Goal: Task Accomplishment & Management: Use online tool/utility

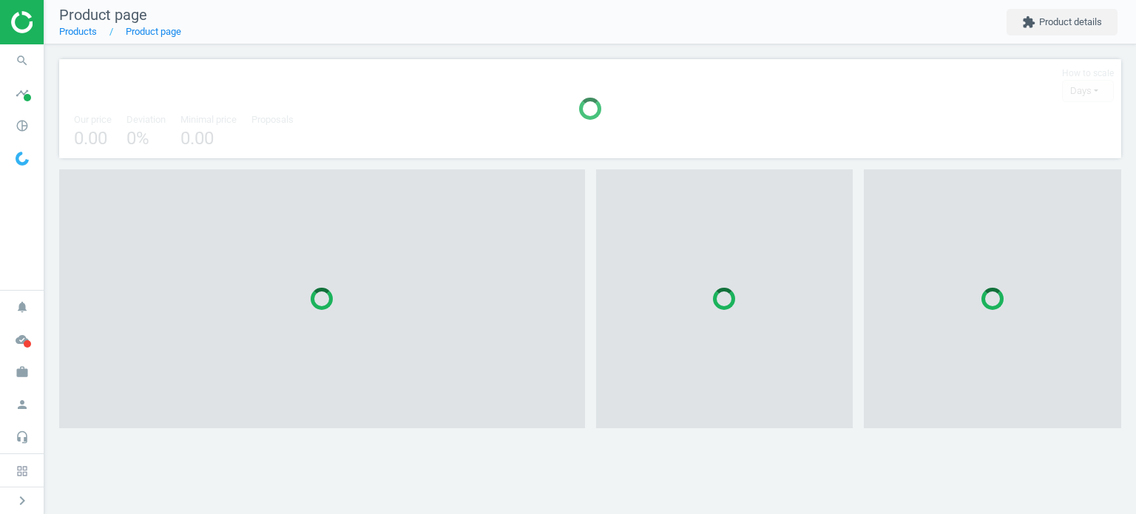
click at [24, 67] on icon "search" at bounding box center [22, 61] width 28 height 28
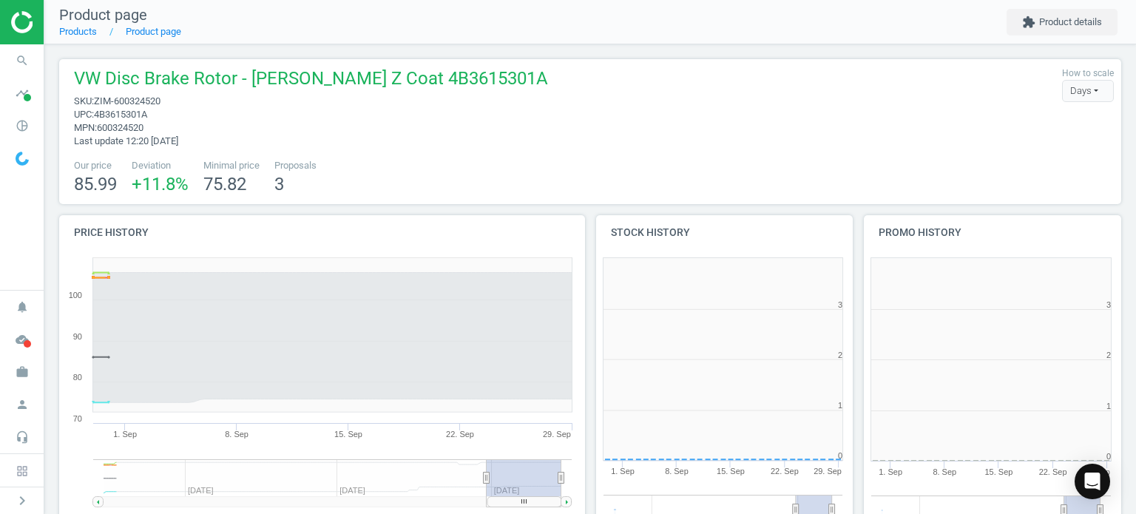
scroll to position [319, 277]
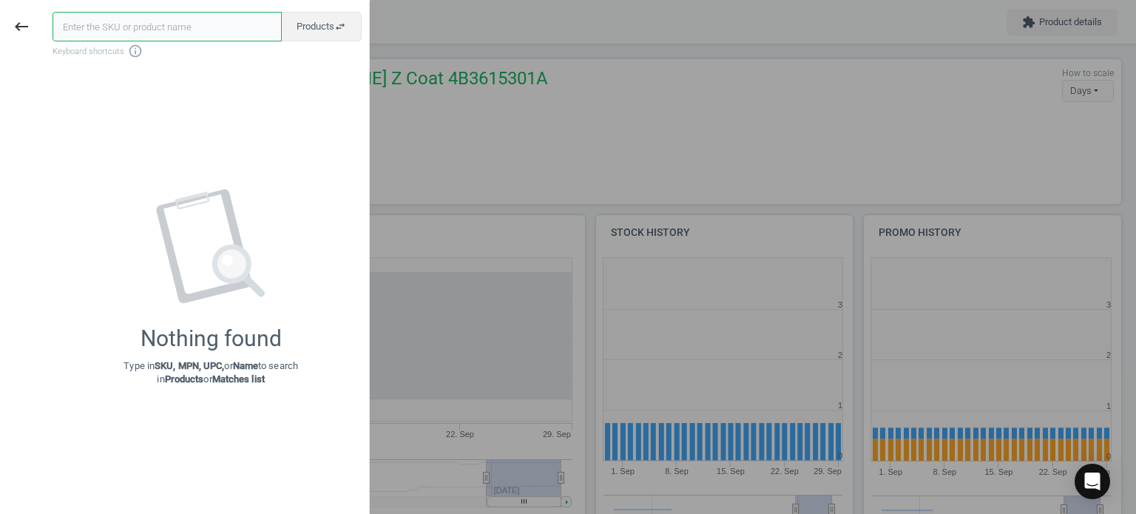
click at [129, 17] on input "text" at bounding box center [167, 27] width 229 height 30
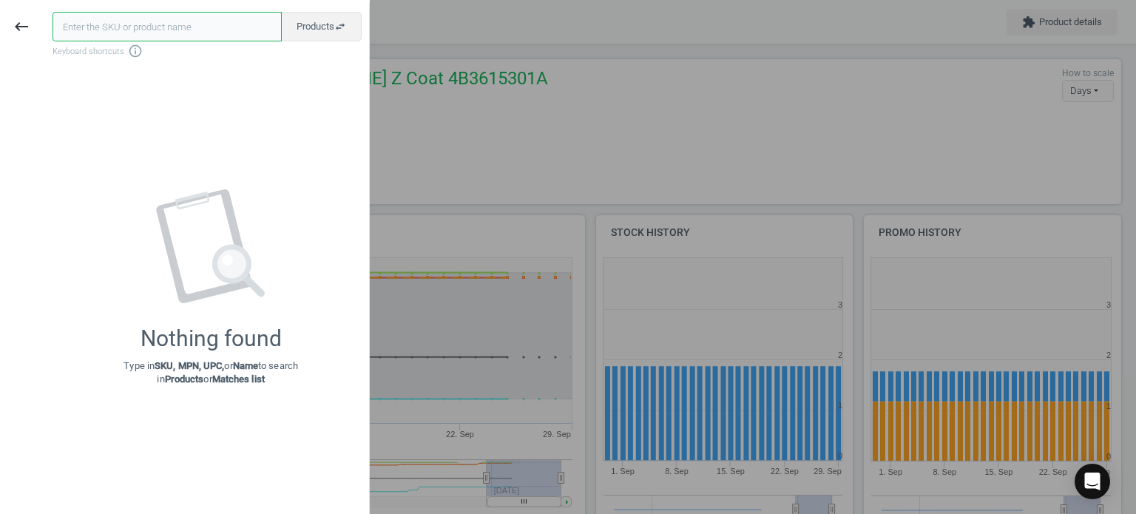
click at [129, 17] on input "text" at bounding box center [167, 27] width 229 height 30
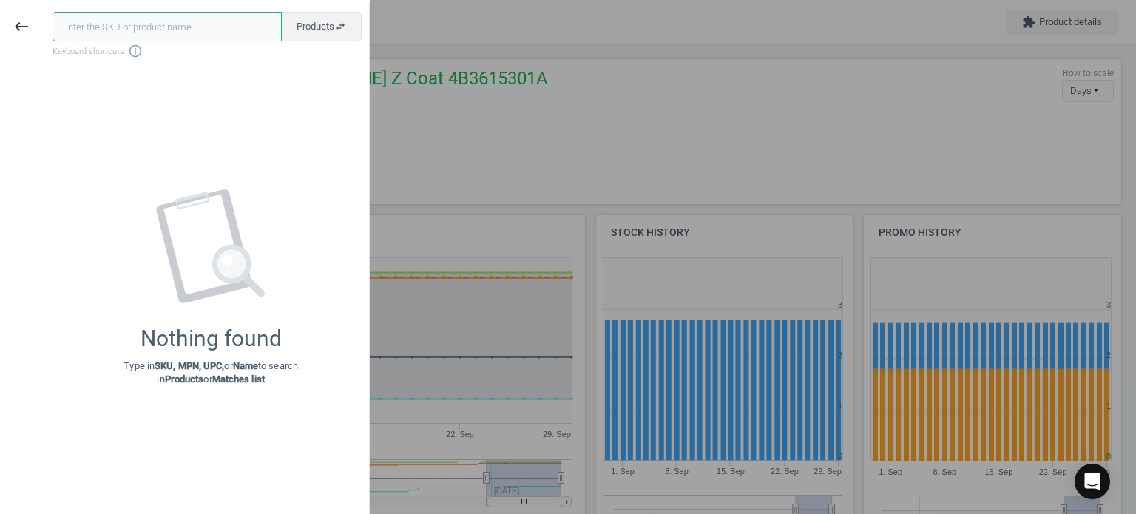
paste input "REI-407337300"
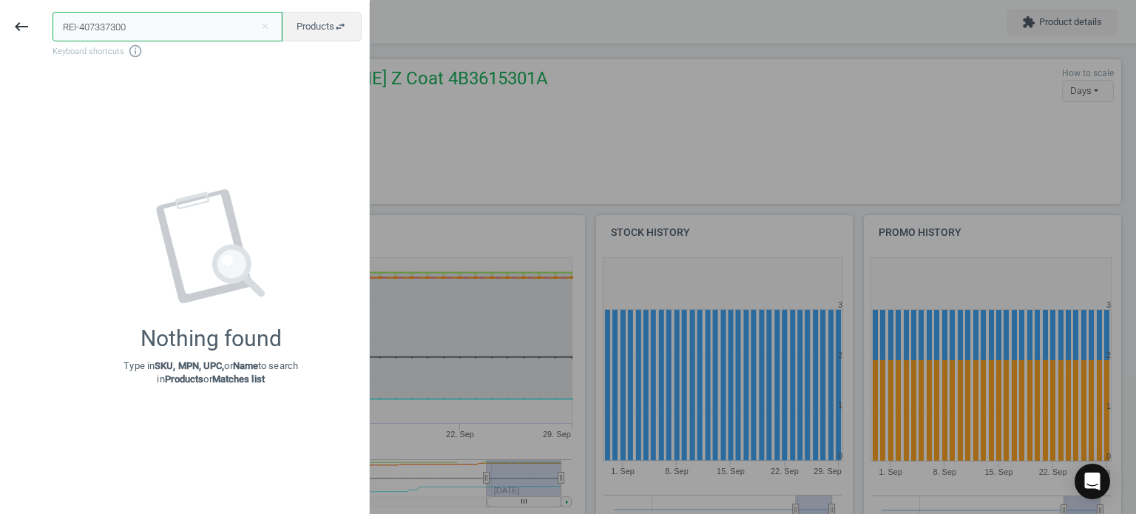
type input "REI-407337300"
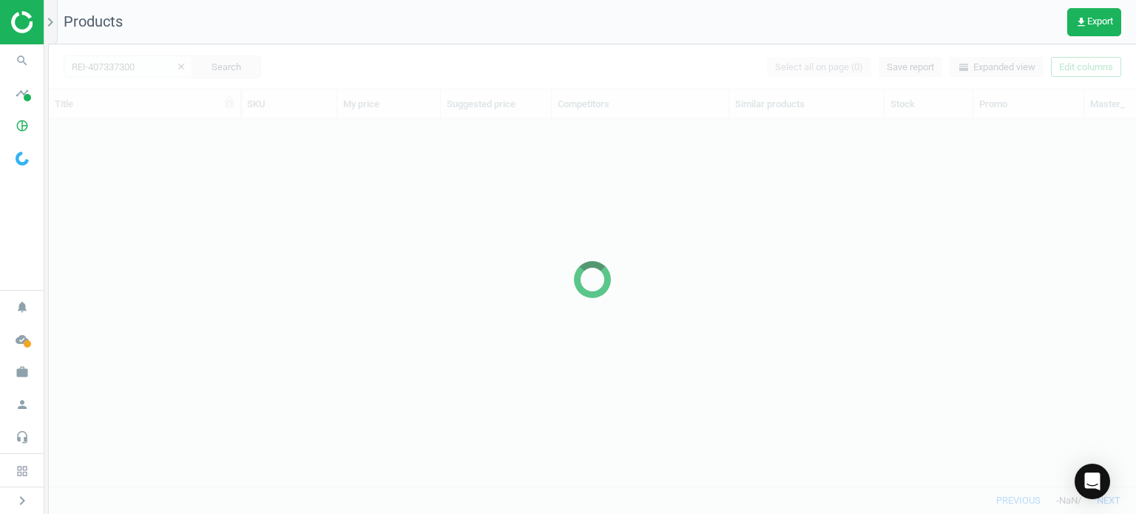
scroll to position [345, 1075]
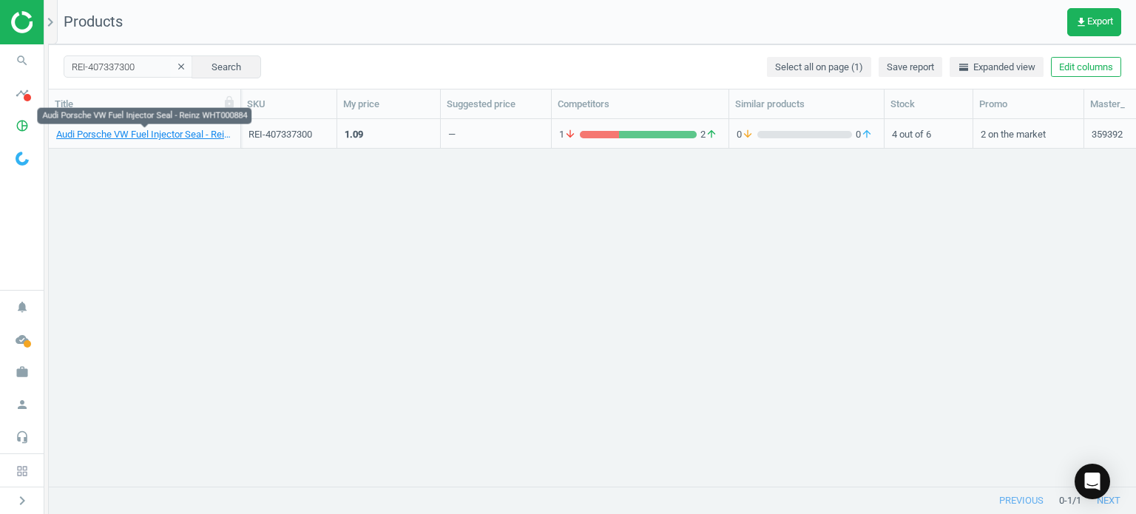
click at [210, 135] on link "Audi Porsche VW Fuel Injector Seal - Reinz WHT000884" at bounding box center [144, 134] width 177 height 13
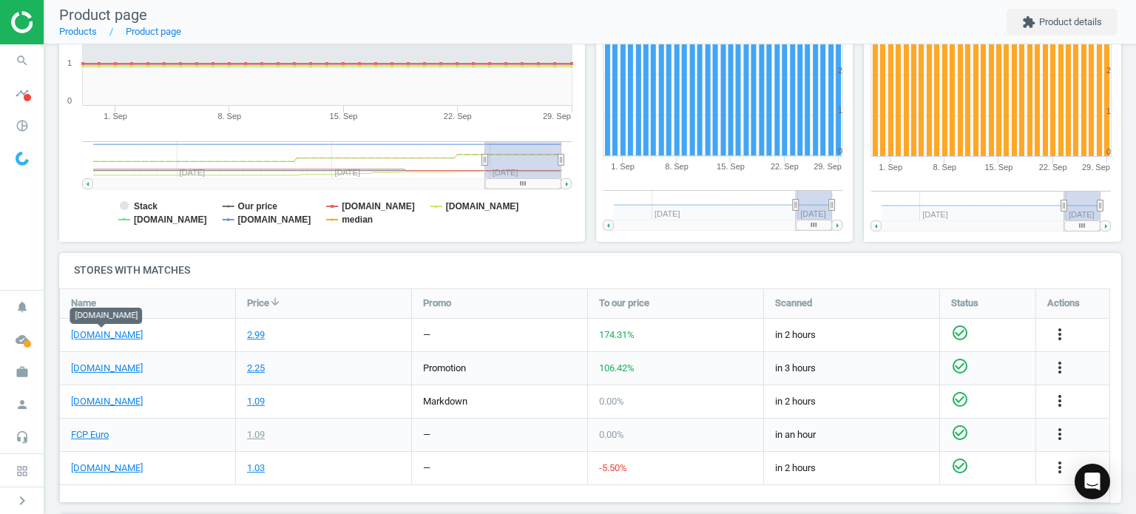
click at [105, 334] on link "[DOMAIN_NAME]" at bounding box center [107, 334] width 72 height 13
click at [76, 439] on link "FCP Euro" at bounding box center [90, 434] width 38 height 13
click at [29, 64] on icon "search" at bounding box center [22, 61] width 28 height 28
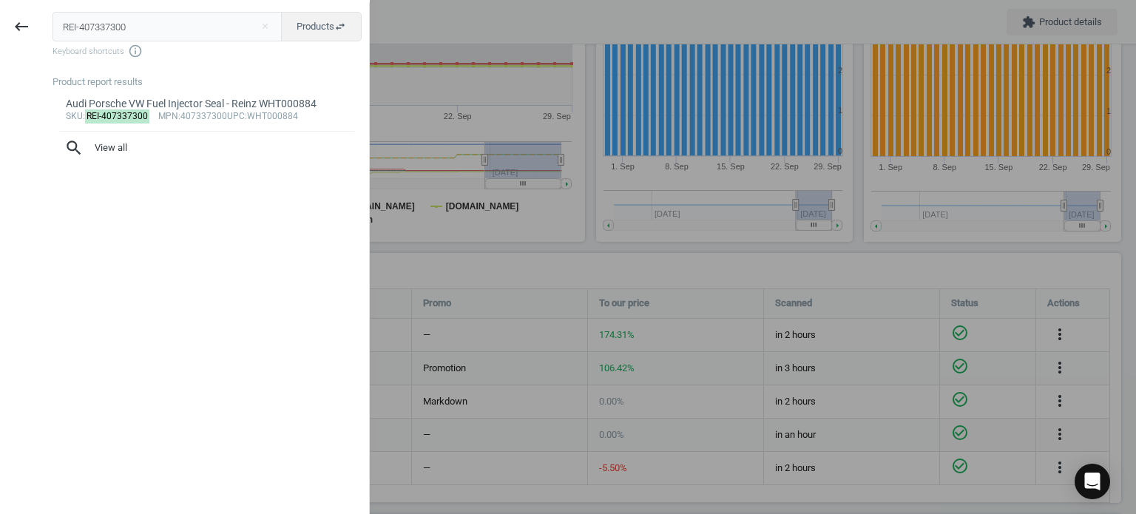
click at [225, 35] on input "REI-407337300" at bounding box center [168, 27] width 230 height 30
type input "REI-407695700"
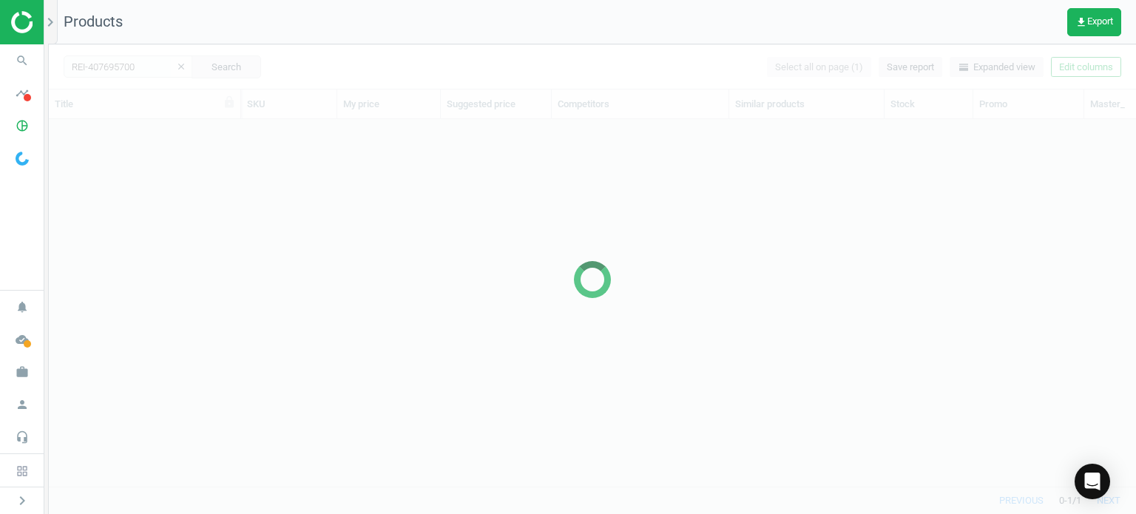
scroll to position [345, 1075]
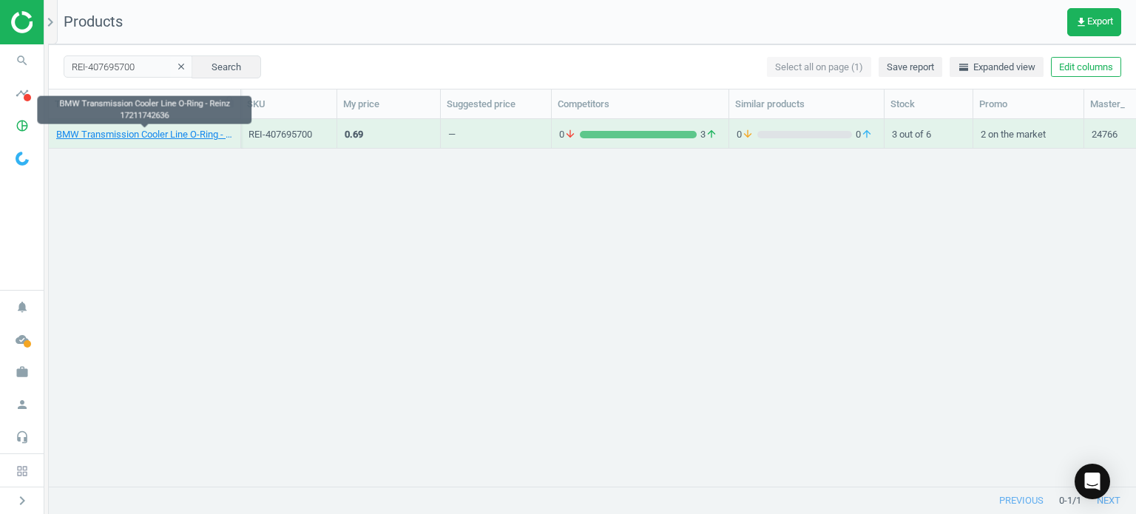
click at [118, 129] on link "BMW Transmission Cooler Line O-Ring - Reinz 17211742636" at bounding box center [144, 134] width 177 height 13
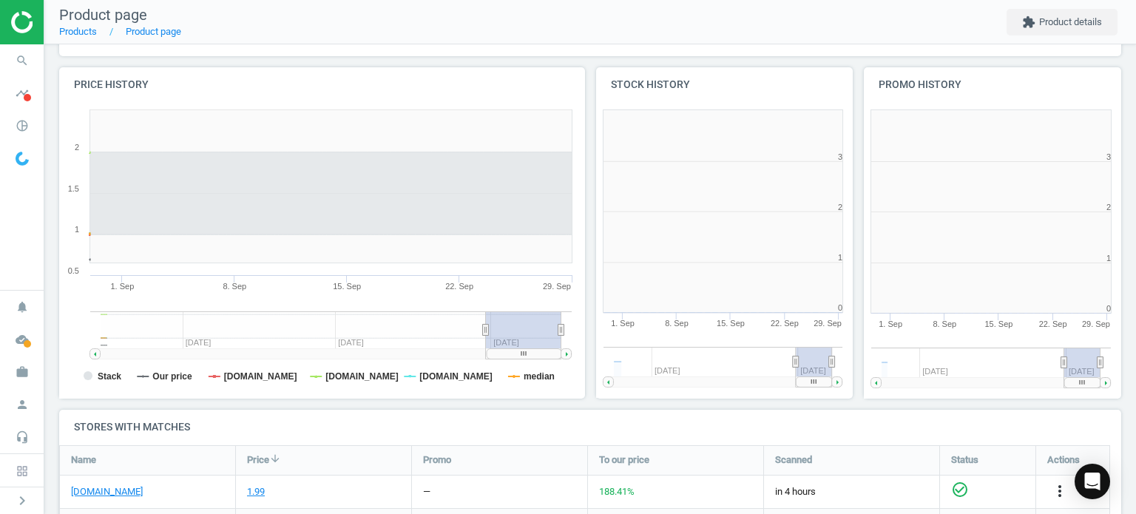
scroll to position [319, 543]
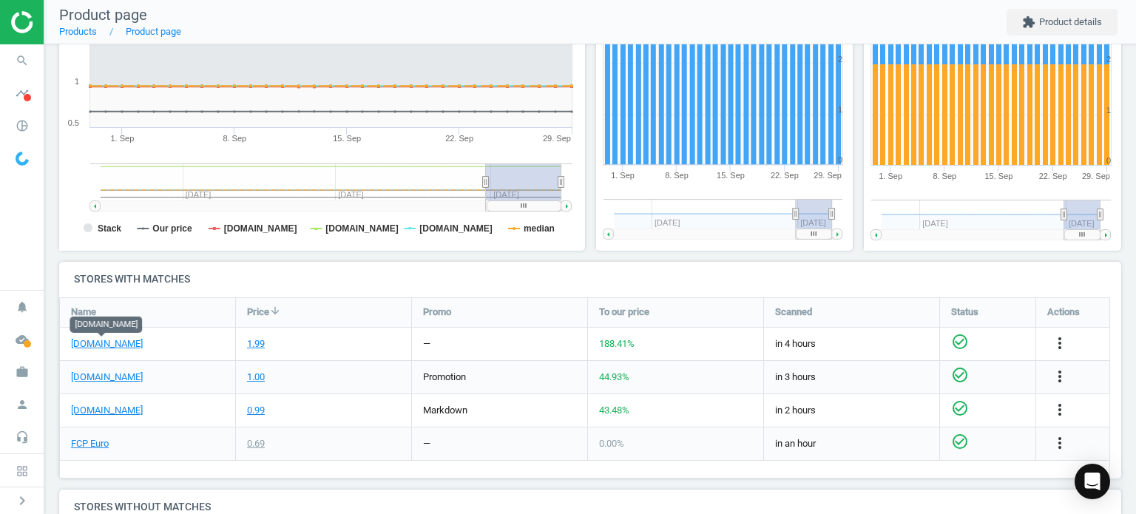
click at [118, 337] on link "[DOMAIN_NAME]" at bounding box center [107, 343] width 72 height 13
click at [81, 446] on link "FCP Euro" at bounding box center [90, 443] width 38 height 13
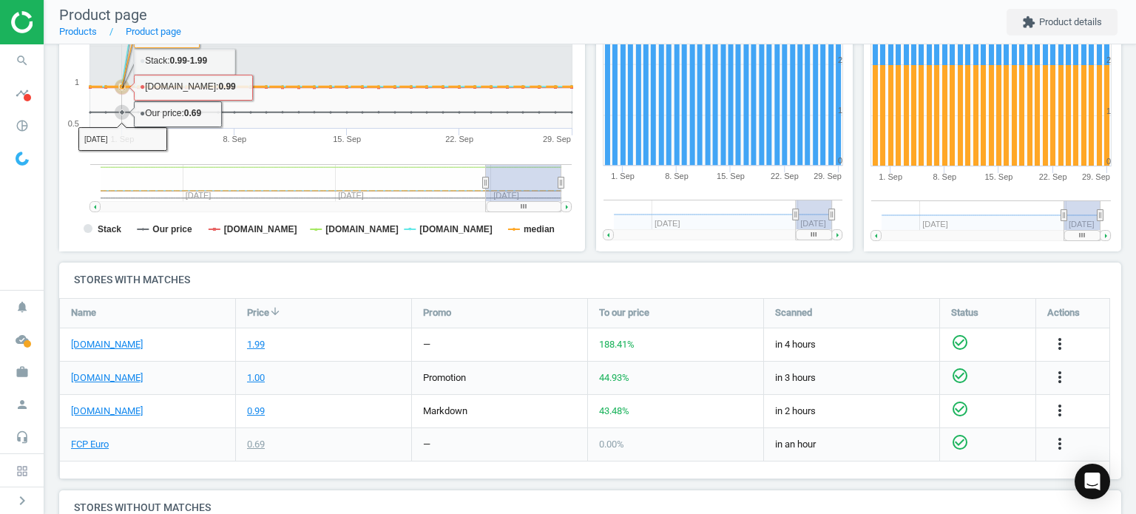
scroll to position [296, 0]
click at [118, 347] on link "[DOMAIN_NAME]" at bounding box center [107, 343] width 72 height 13
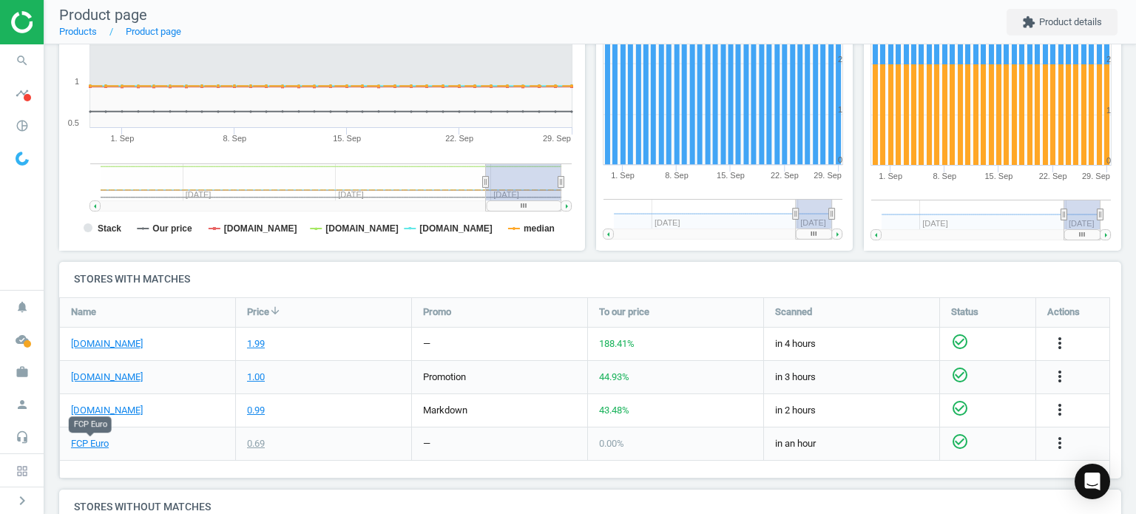
click at [86, 445] on link "FCP Euro" at bounding box center [90, 443] width 38 height 13
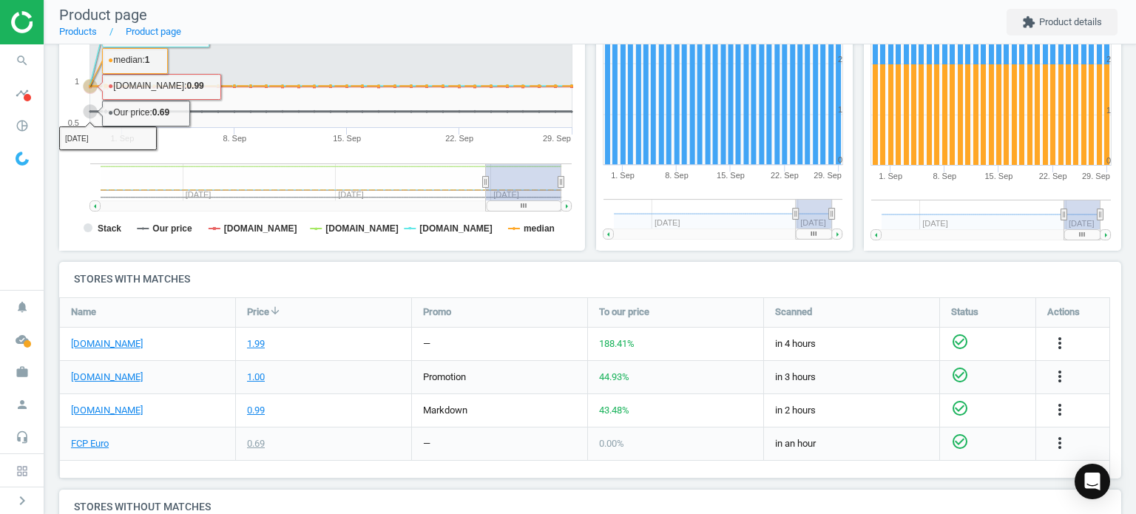
click at [38, 53] on span "search" at bounding box center [22, 60] width 44 height 33
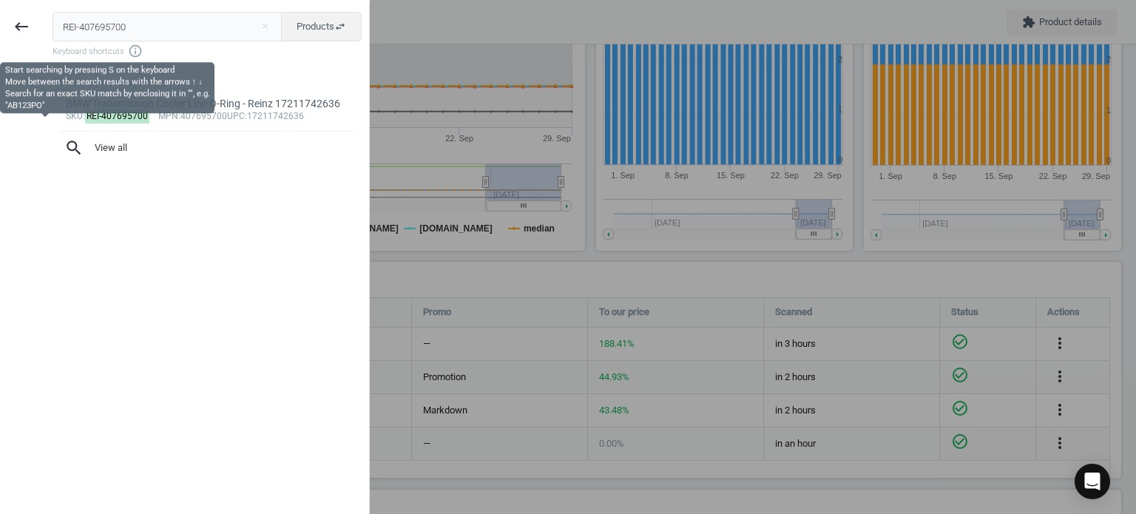
click at [112, 35] on input "REI-407695700" at bounding box center [168, 27] width 230 height 30
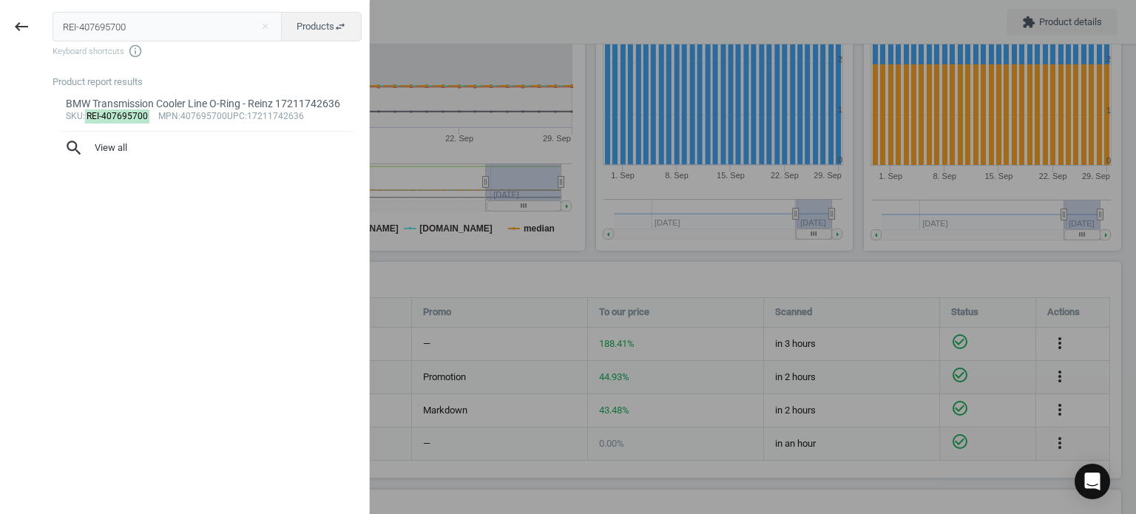
click at [112, 35] on input "REI-407695700" at bounding box center [168, 27] width 230 height 30
type input "SAC-311403"
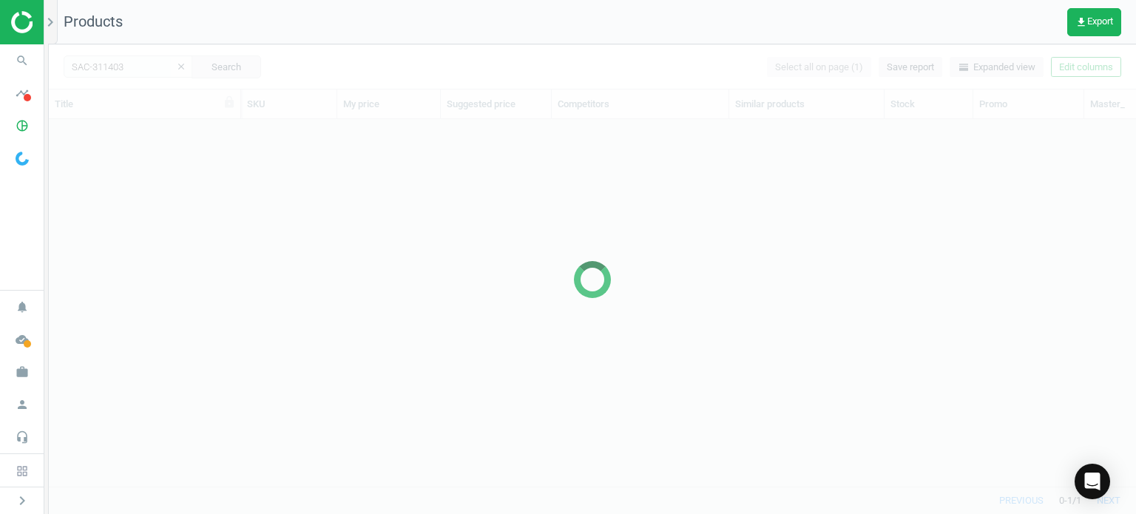
scroll to position [345, 1075]
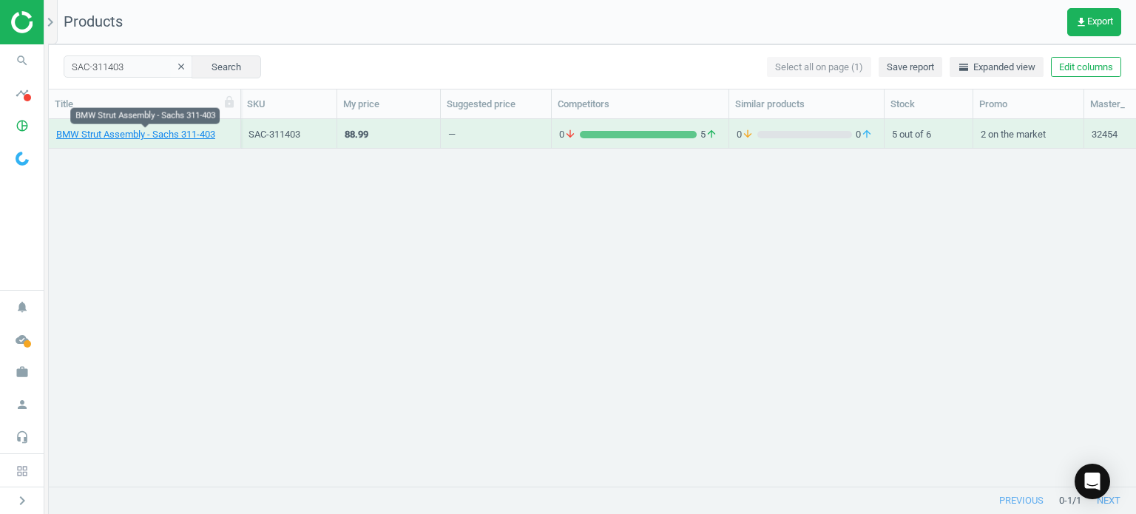
click at [182, 130] on link "BMW Strut Assembly - Sachs 311-403" at bounding box center [135, 134] width 159 height 13
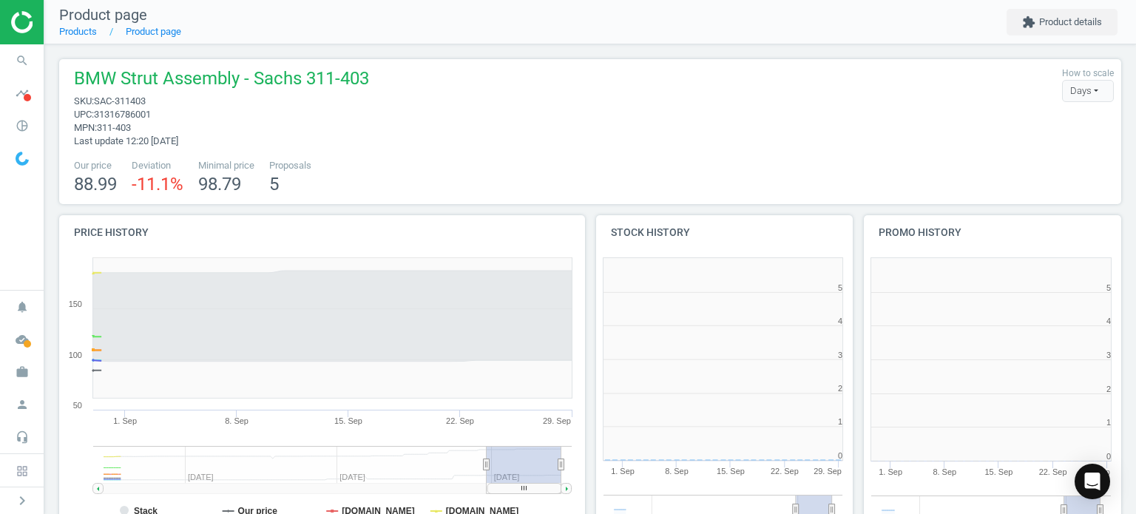
scroll to position [7, 7]
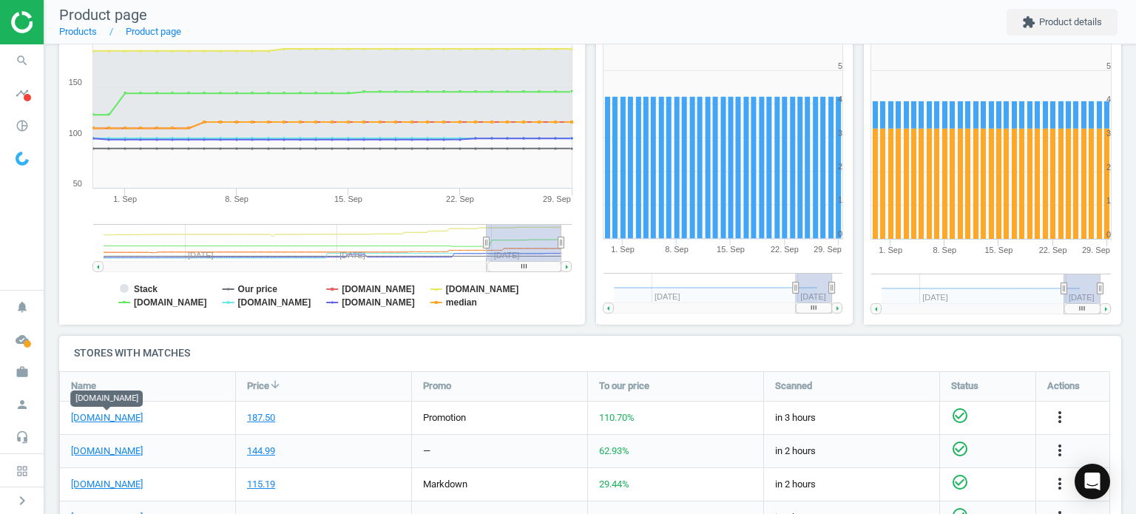
click at [109, 422] on link "[DOMAIN_NAME]" at bounding box center [107, 417] width 72 height 13
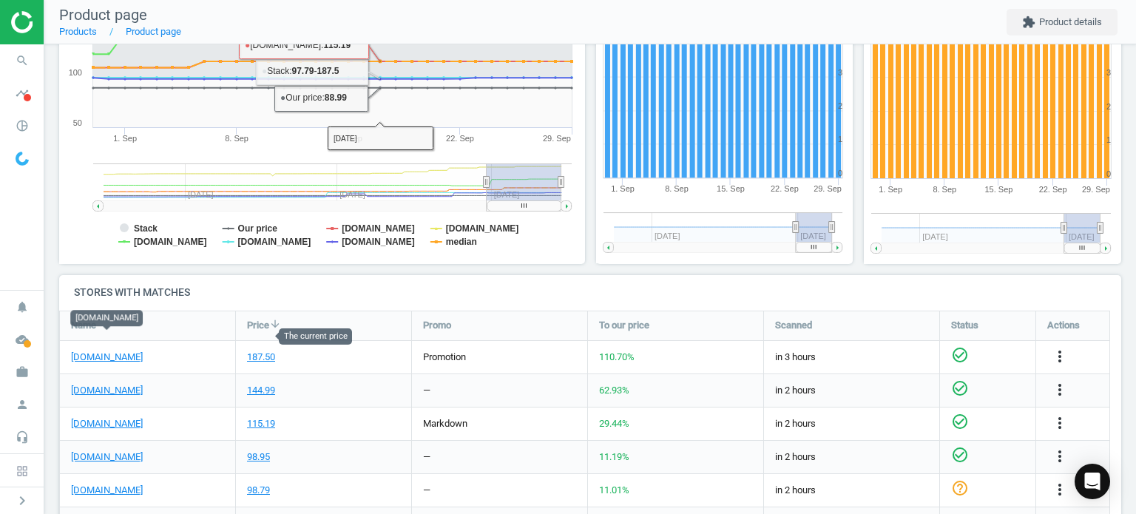
scroll to position [370, 0]
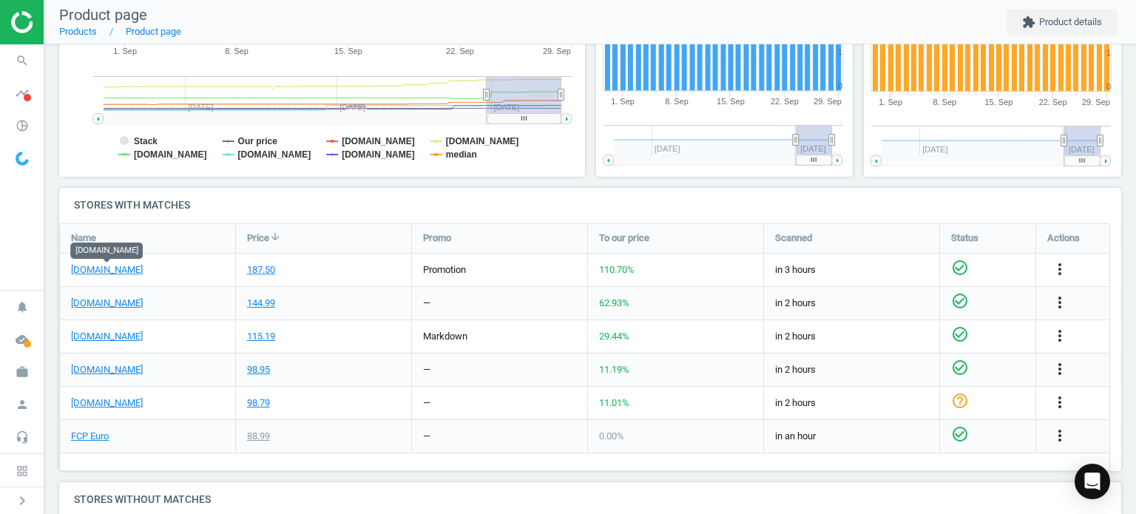
click at [92, 436] on link "FCP Euro" at bounding box center [90, 436] width 38 height 13
click at [12, 64] on icon "search" at bounding box center [22, 61] width 28 height 28
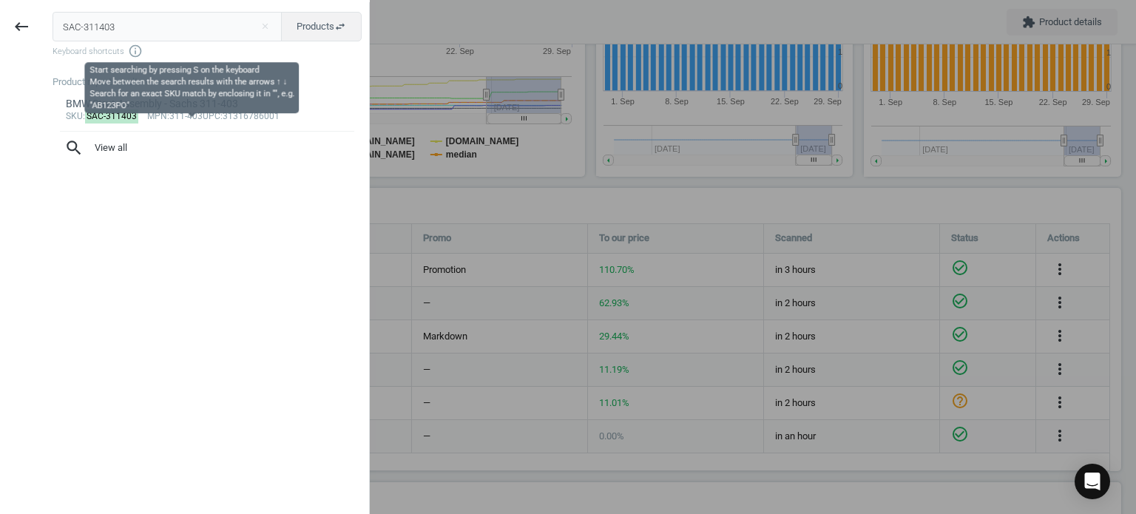
click at [136, 44] on icon "info_outline" at bounding box center [135, 51] width 15 height 15
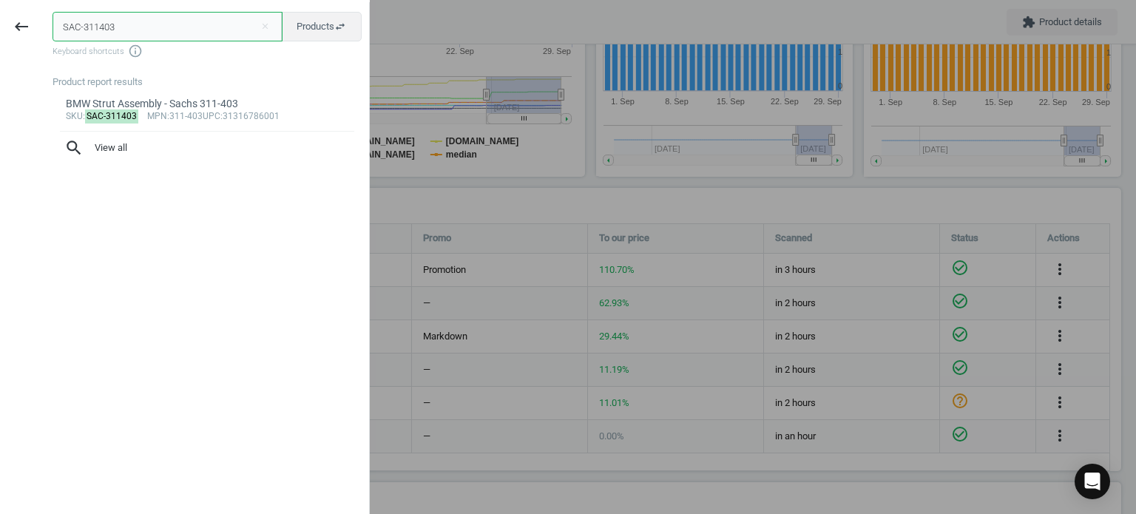
click at [137, 35] on input "SAC-311403" at bounding box center [168, 27] width 230 height 30
click at [137, 34] on input "SAC-311403" at bounding box center [168, 27] width 230 height 30
paste input "PIE-706117010"
type input "PIE-706117010"
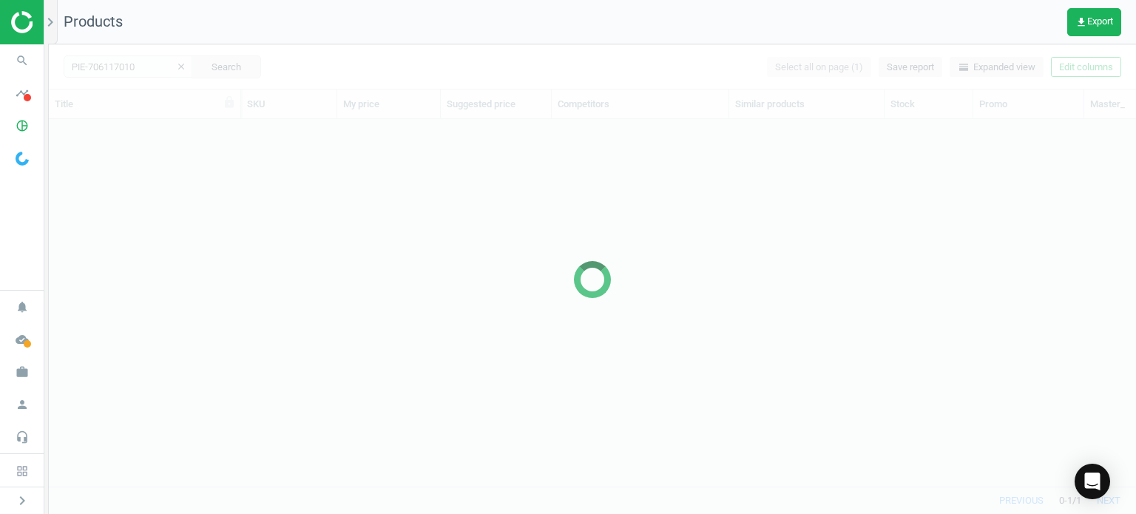
scroll to position [345, 1075]
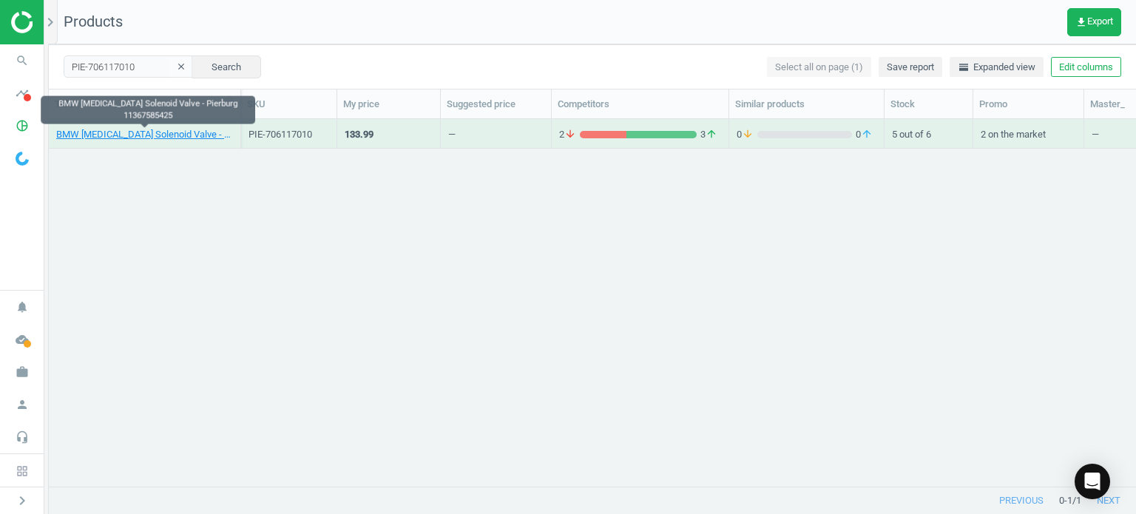
click at [182, 139] on link "BMW VANOS Solenoid Valve - Pierburg 11367585425" at bounding box center [144, 134] width 177 height 13
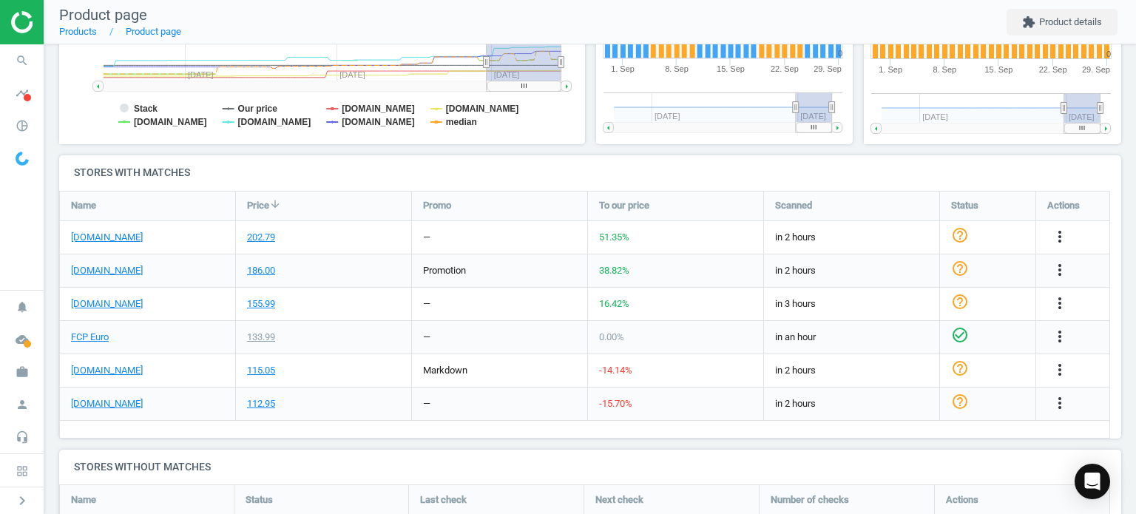
scroll to position [444, 0]
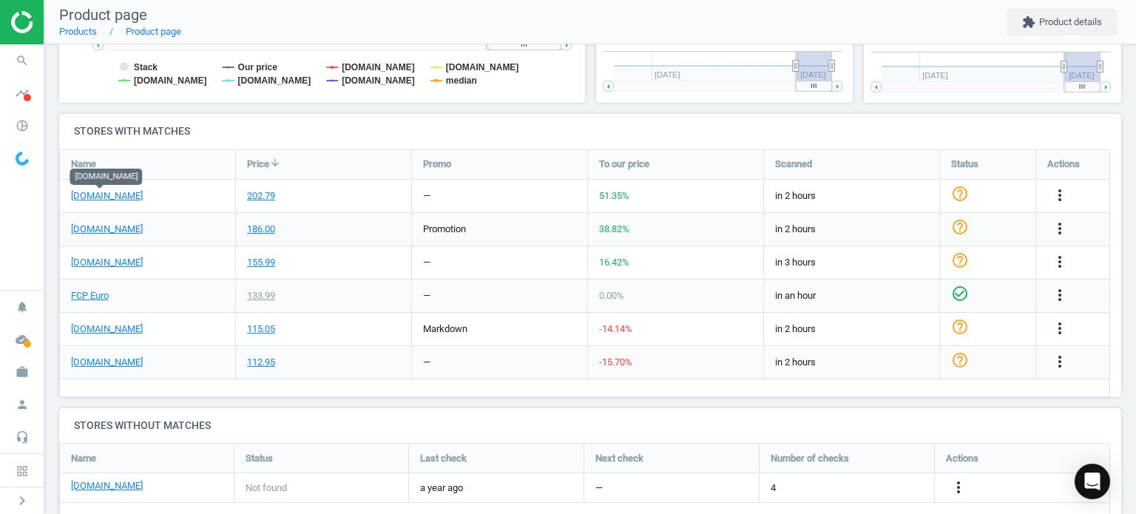
click at [121, 189] on link "[DOMAIN_NAME]" at bounding box center [107, 195] width 72 height 13
click at [107, 291] on link "FCP Euro" at bounding box center [90, 295] width 38 height 13
click at [22, 55] on icon "search" at bounding box center [22, 61] width 28 height 28
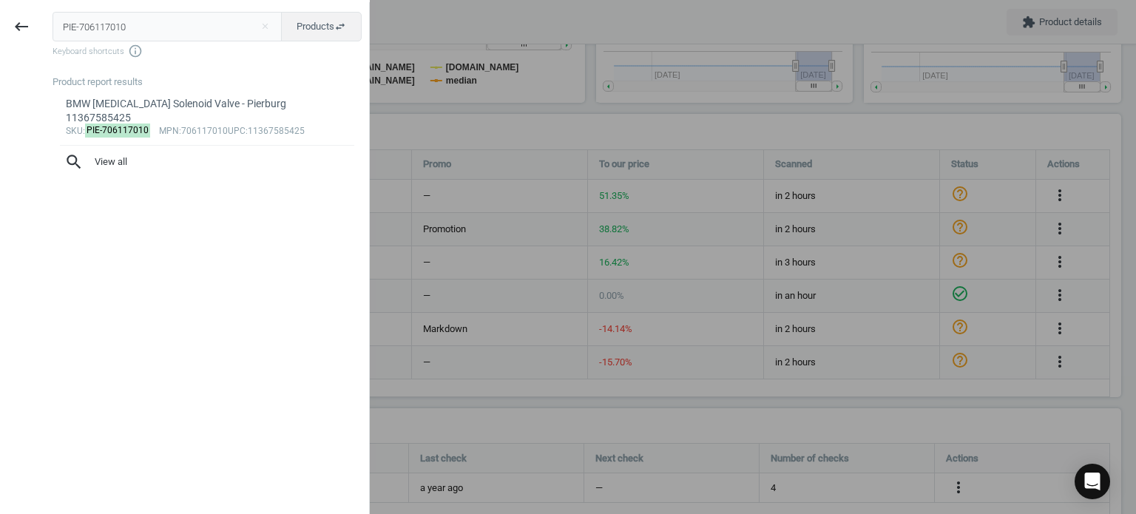
click at [151, 20] on input "PIE-706117010" at bounding box center [168, 27] width 230 height 30
click at [151, 21] on input "PIE-706117010" at bounding box center [168, 27] width 230 height 30
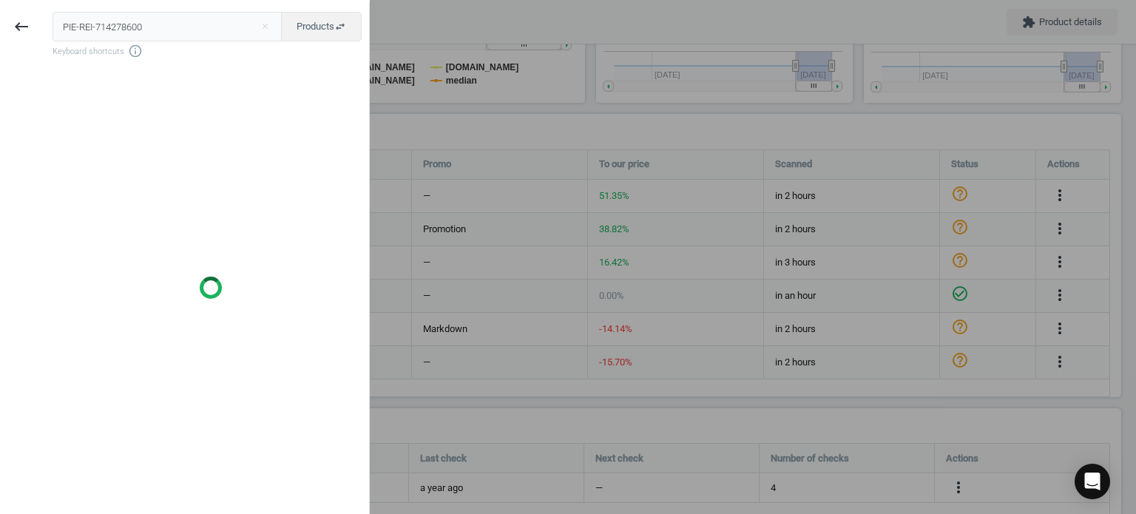
click at [151, 23] on input "PIE-REI-714278600" at bounding box center [168, 27] width 230 height 30
type input "REI-714278600"
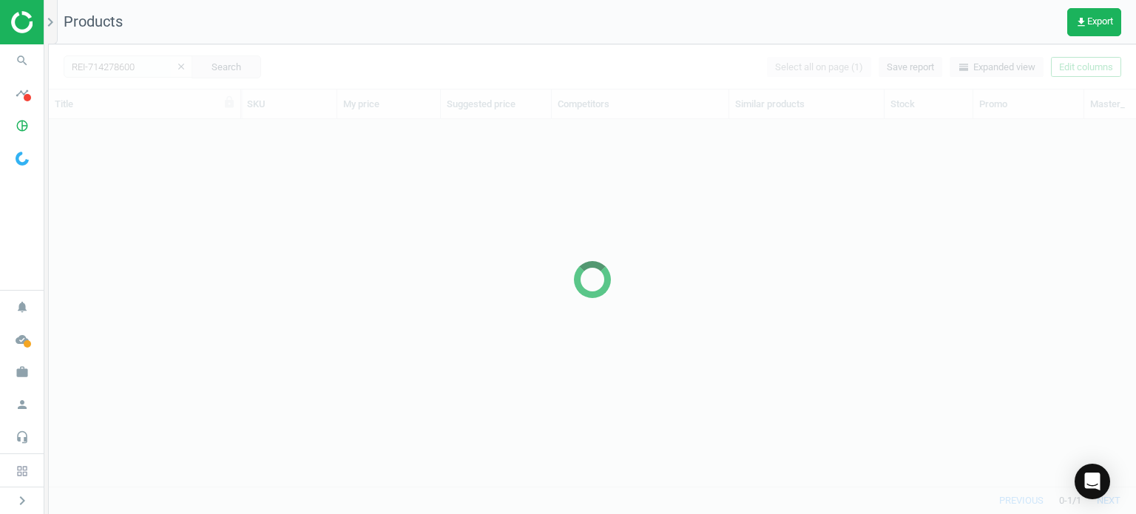
scroll to position [345, 1075]
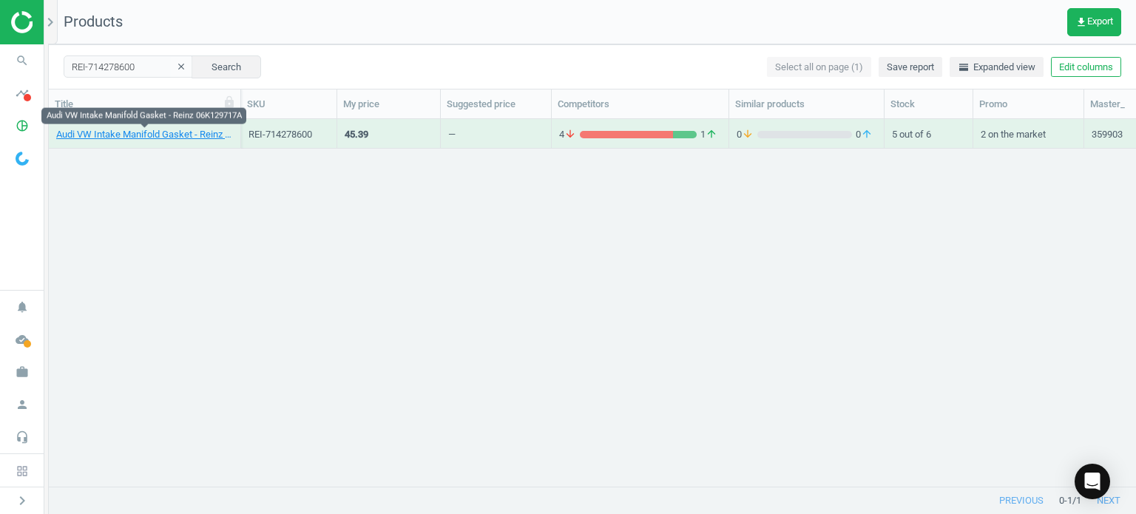
click at [171, 132] on link "Audi VW Intake Manifold Gasket - Reinz 06K129717A" at bounding box center [144, 134] width 177 height 13
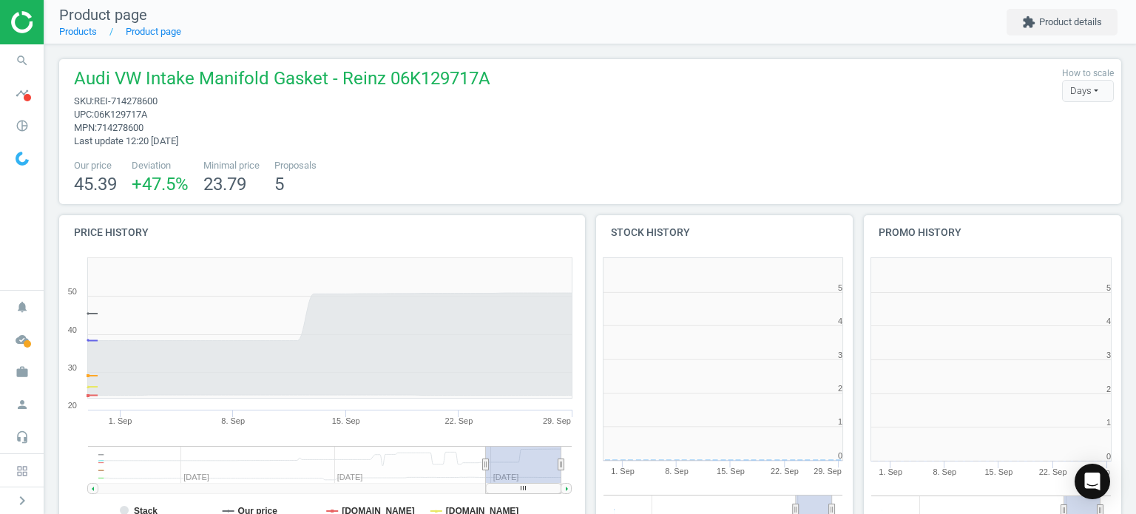
scroll to position [319, 277]
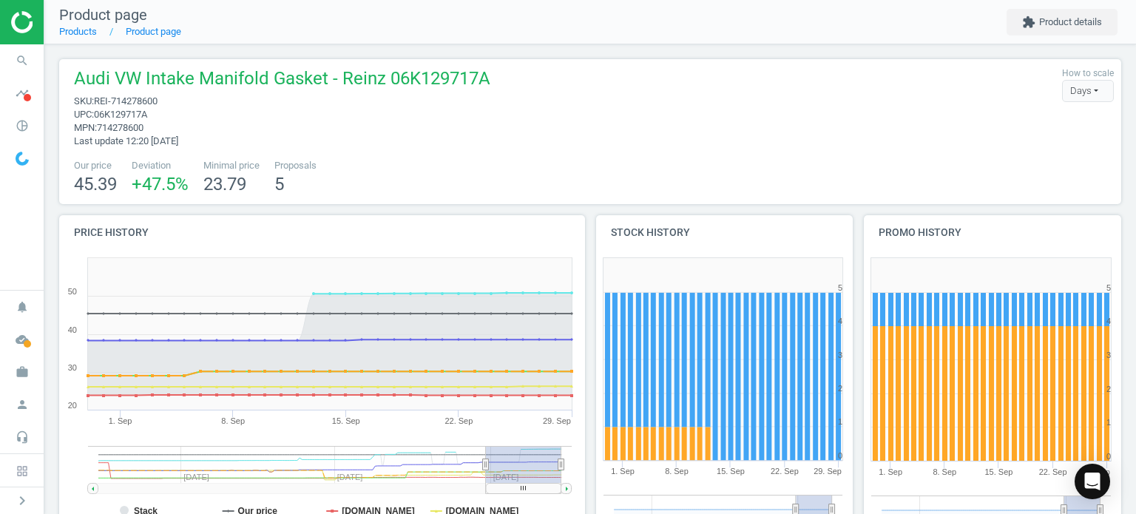
click at [9, 57] on icon "search" at bounding box center [22, 61] width 28 height 28
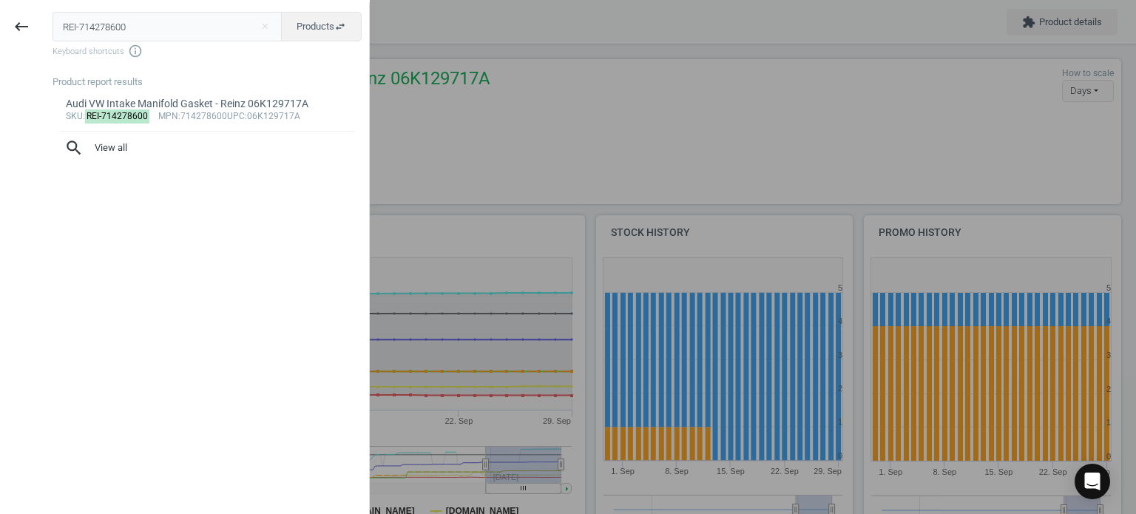
click at [146, 29] on input "REI-714278600" at bounding box center [168, 27] width 230 height 30
type input "PIE-706117010"
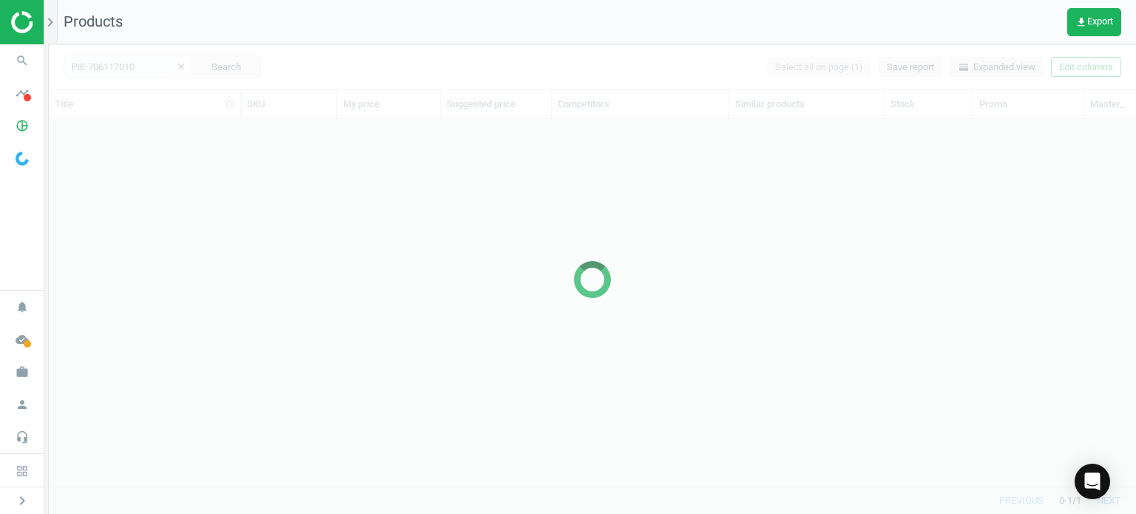
scroll to position [345, 1075]
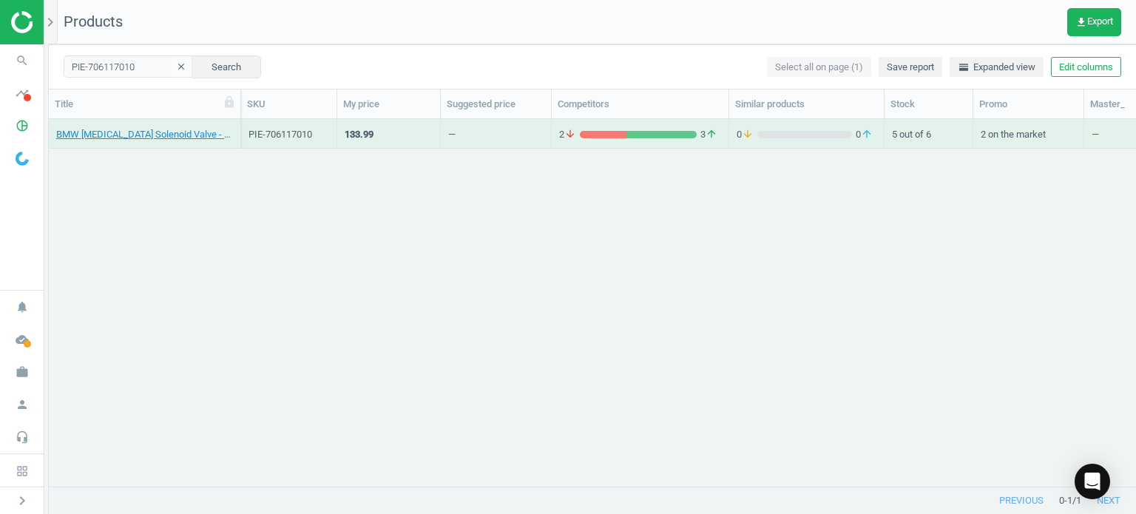
click at [21, 61] on icon "search" at bounding box center [22, 61] width 28 height 28
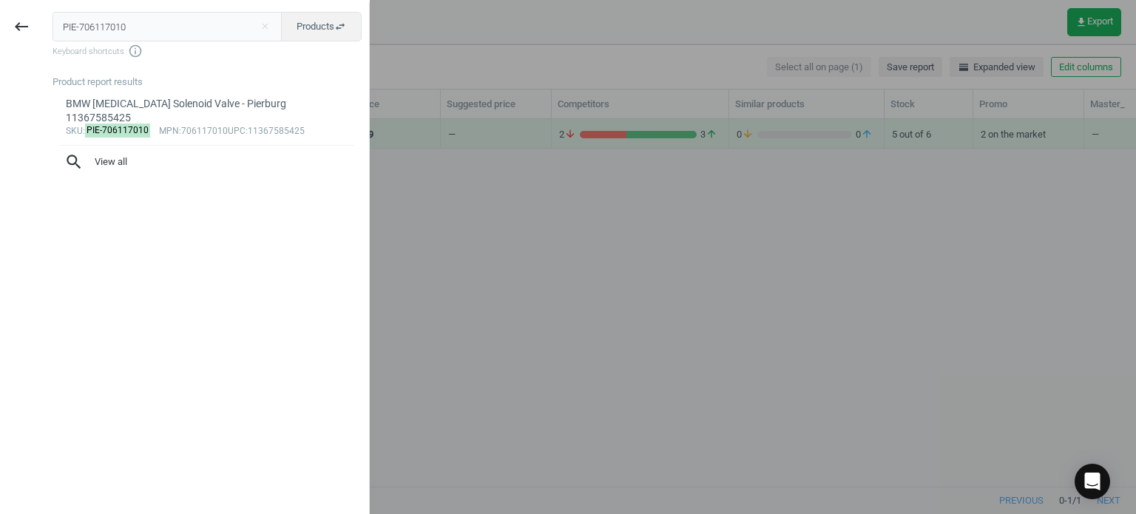
click at [160, 33] on input "PIE-706117010" at bounding box center [168, 27] width 230 height 30
type input "v"
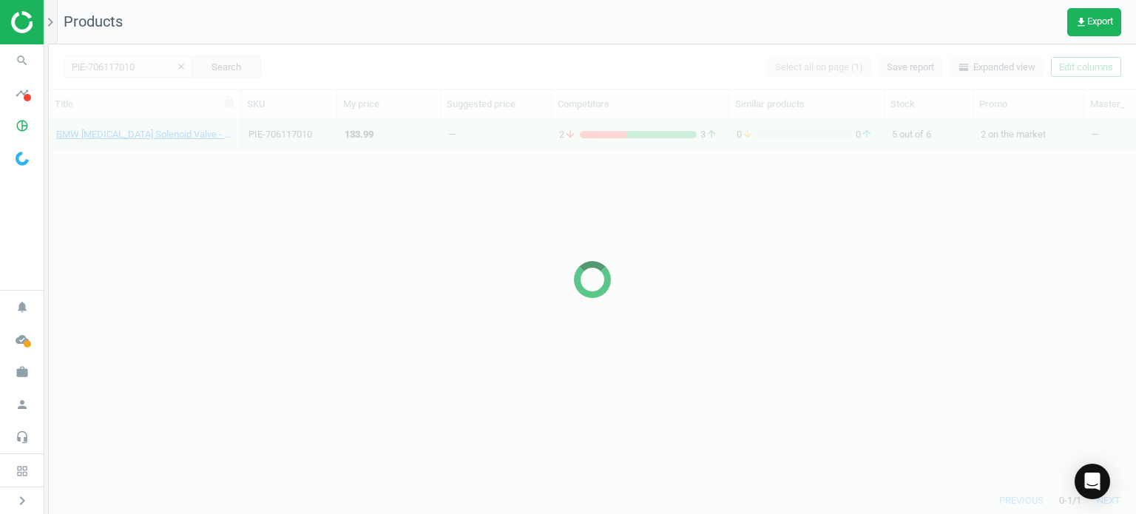
click at [24, 58] on icon "search" at bounding box center [22, 61] width 28 height 28
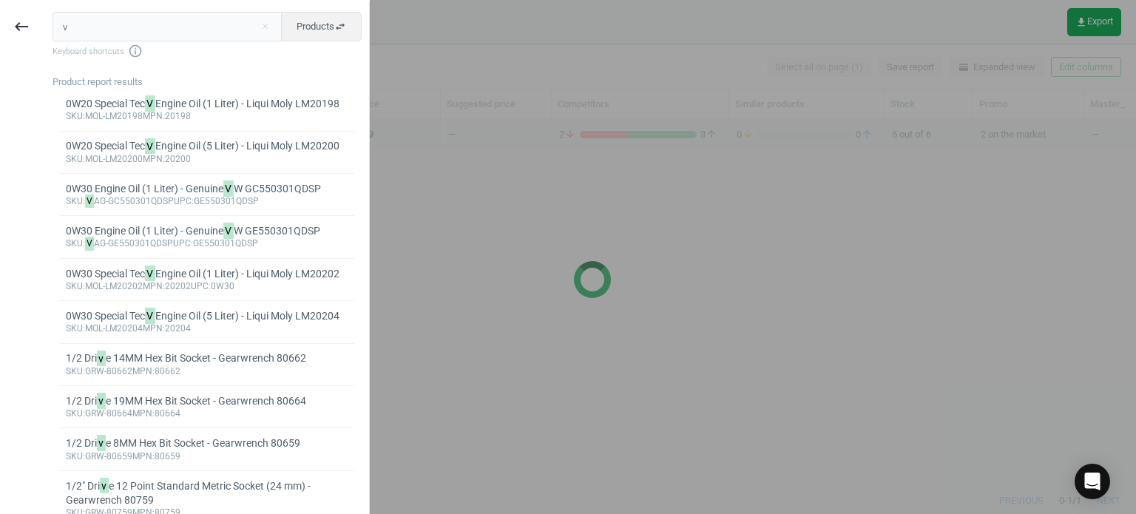
click at [186, 24] on input "v" at bounding box center [168, 27] width 230 height 30
type input "ZIM-150129420"
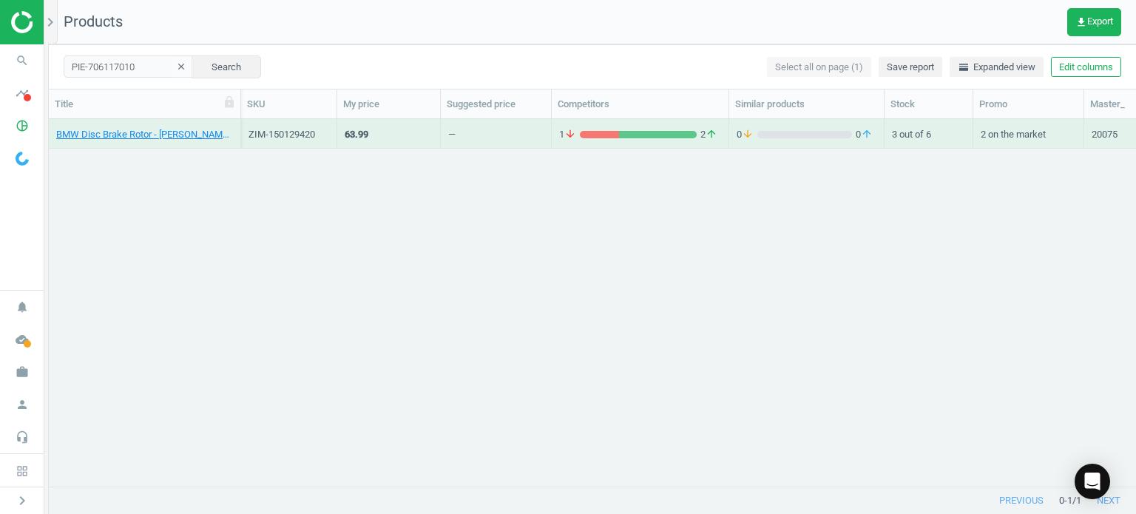
click at [156, 139] on link "BMW Disc Brake Rotor - Zimmermann Z Coat 34116864047" at bounding box center [144, 134] width 177 height 13
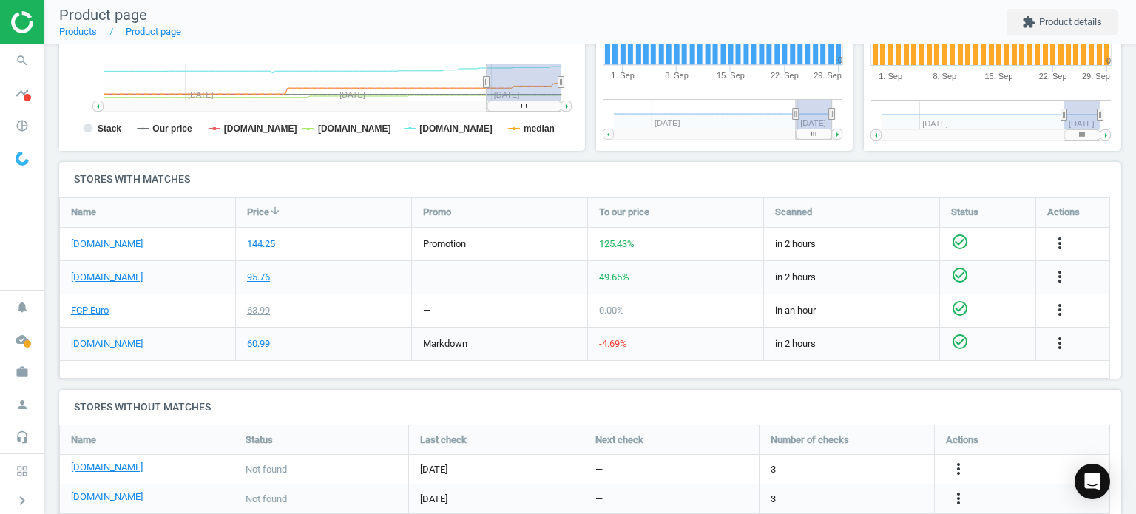
scroll to position [396, 0]
click at [133, 245] on link "[DOMAIN_NAME]" at bounding box center [107, 243] width 72 height 13
click at [95, 314] on link "FCP Euro" at bounding box center [90, 309] width 38 height 13
click at [1060, 237] on icon "more_vert" at bounding box center [1060, 243] width 18 height 18
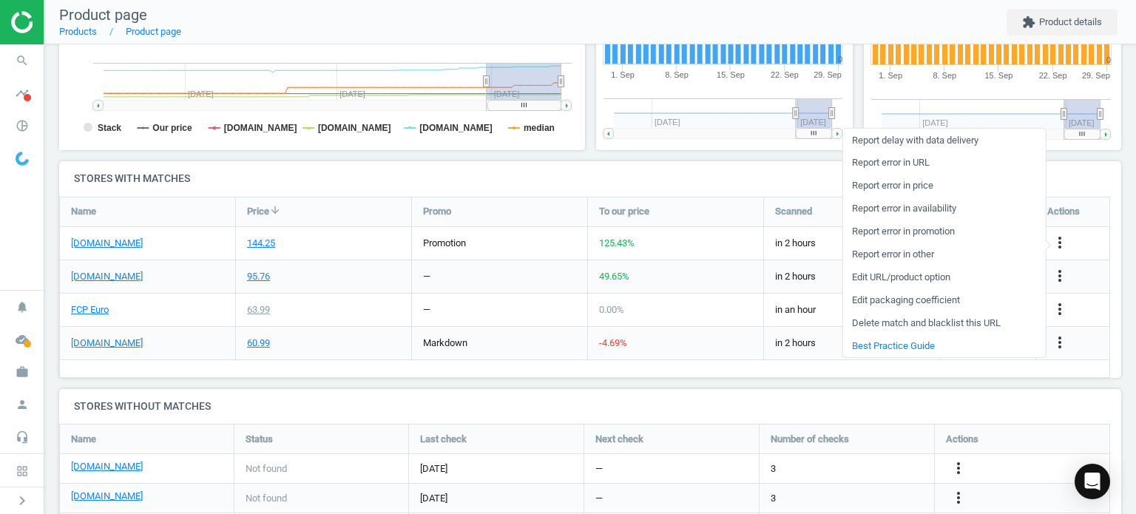
click at [891, 159] on link "Report error in URL" at bounding box center [943, 163] width 203 height 23
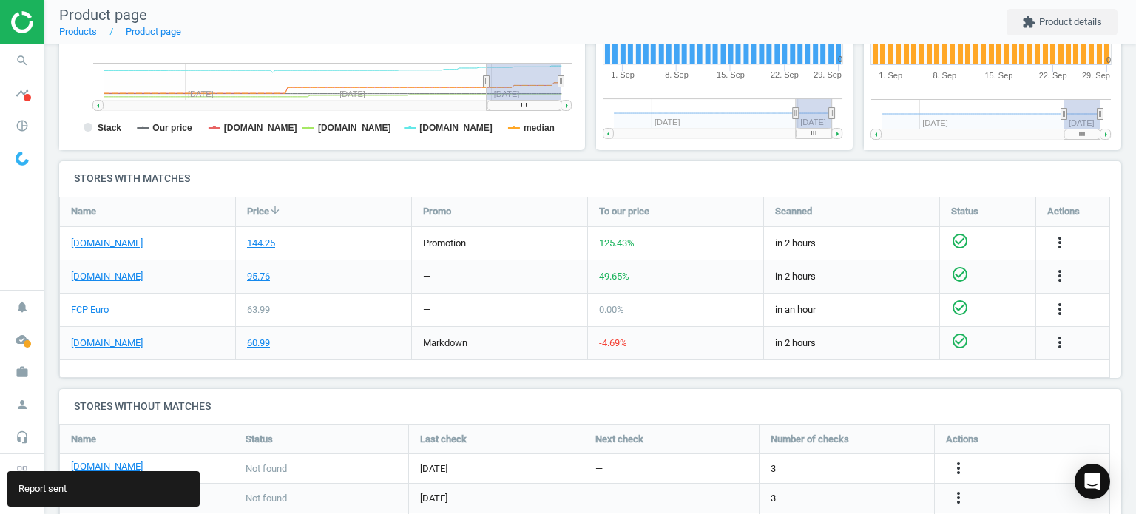
click at [18, 70] on icon "search" at bounding box center [22, 61] width 28 height 28
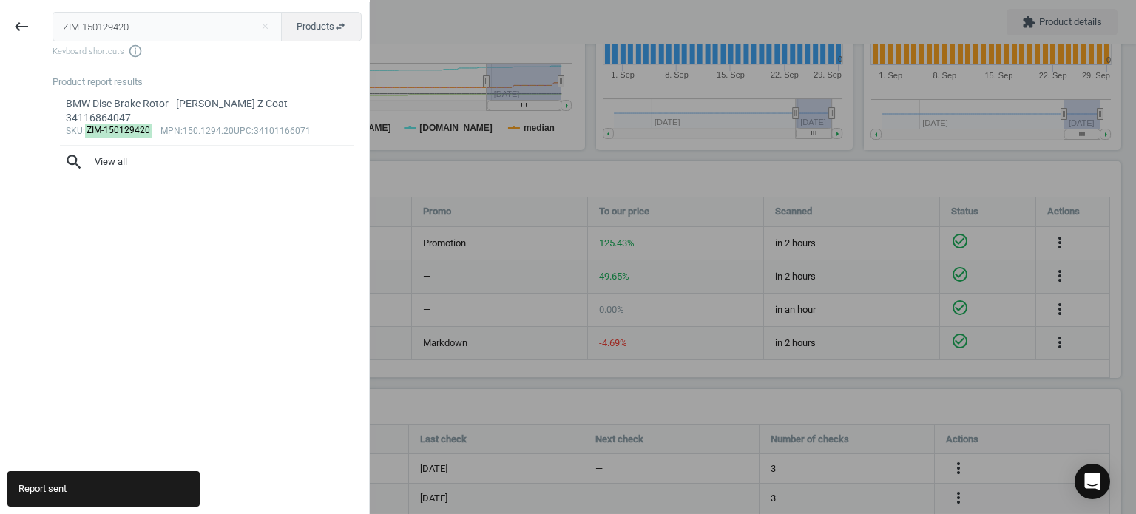
click at [204, 31] on input "ZIM-150129420" at bounding box center [168, 27] width 230 height 30
type input "AKE-EUR1342"
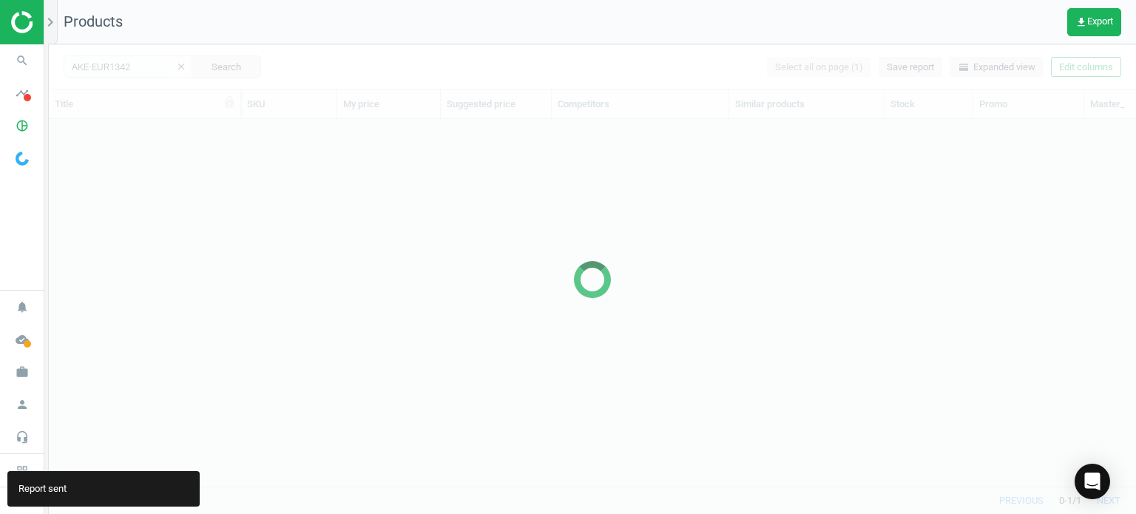
scroll to position [345, 1075]
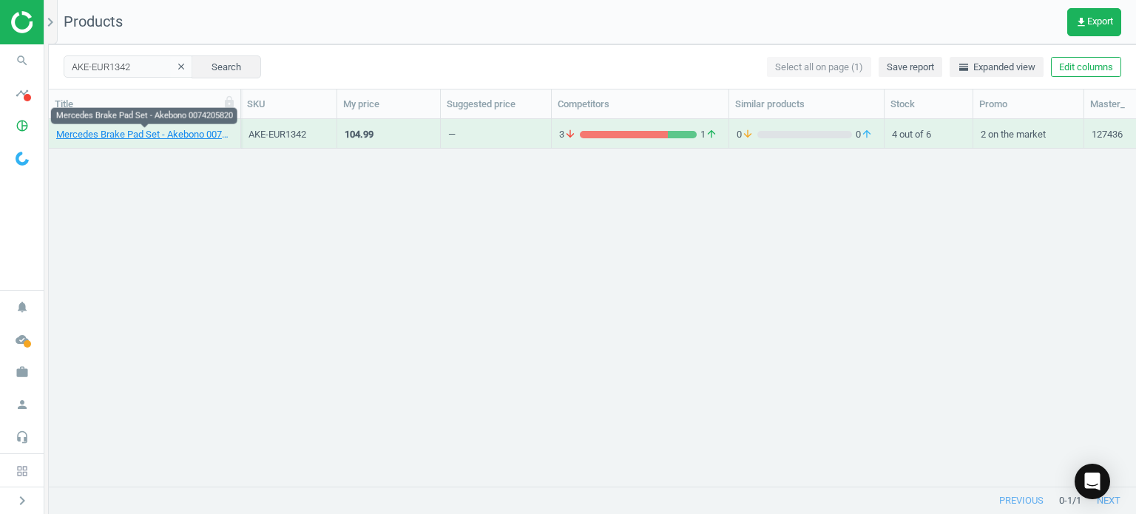
click at [166, 129] on link "Mercedes Brake Pad Set - Akebono 0074205820" at bounding box center [144, 134] width 177 height 13
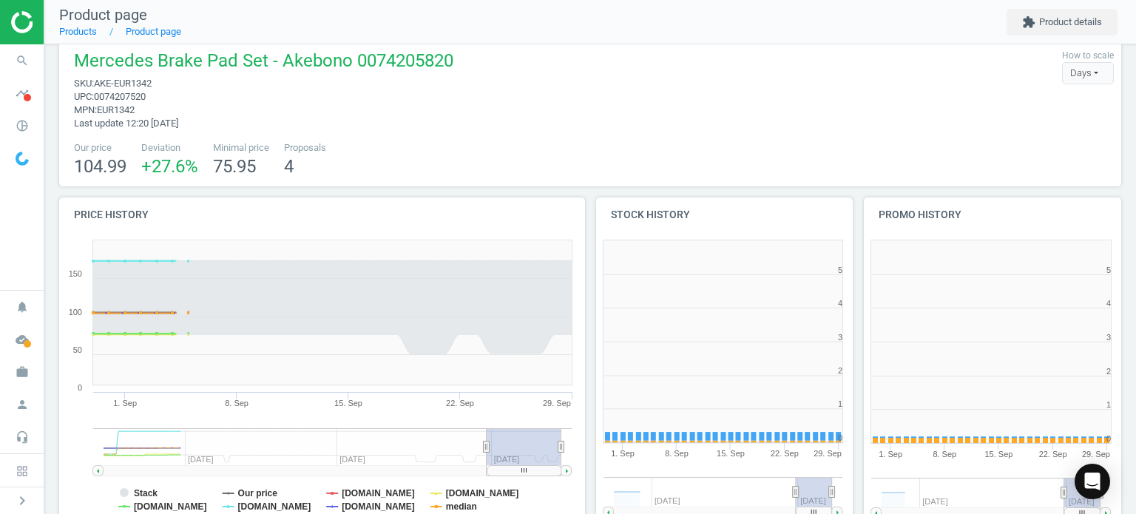
scroll to position [319, 277]
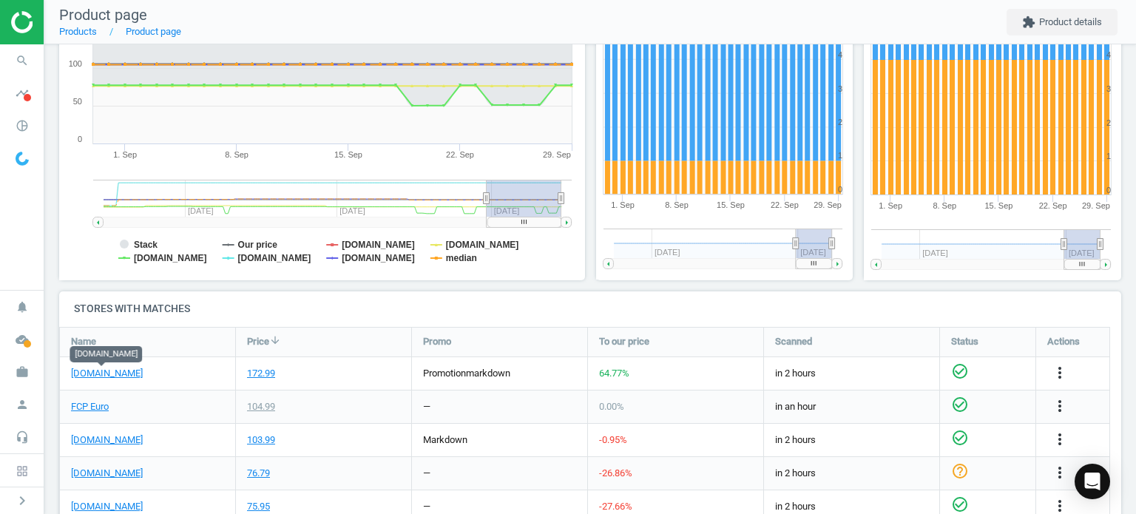
click at [112, 367] on link "[DOMAIN_NAME]" at bounding box center [107, 373] width 72 height 13
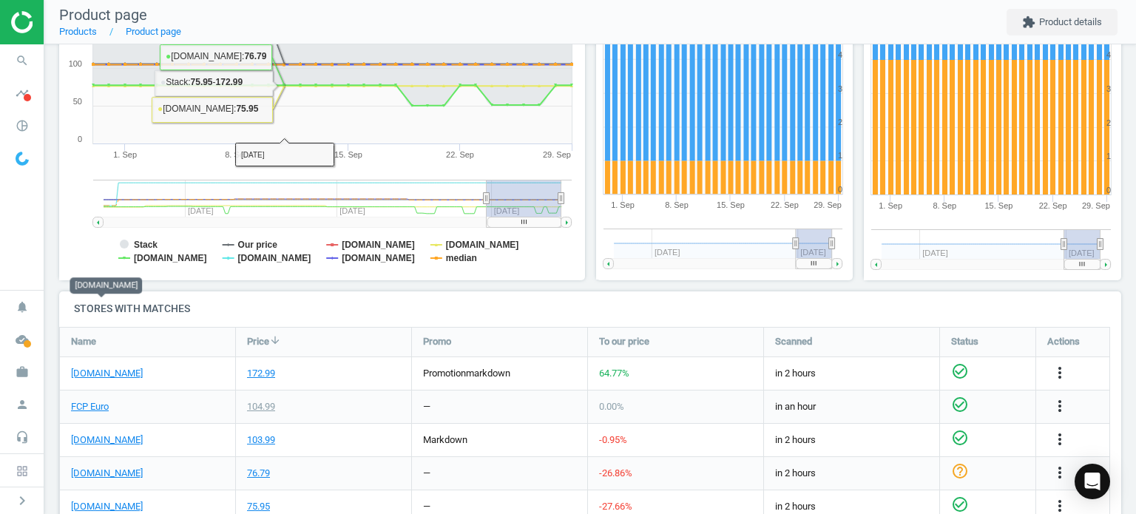
scroll to position [414, 0]
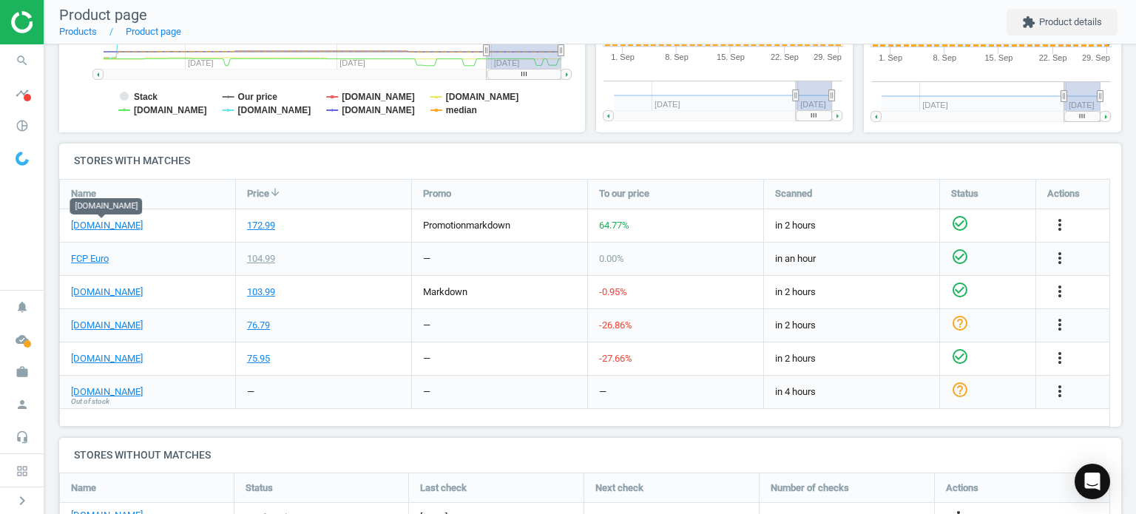
click at [107, 252] on link "FCP Euro" at bounding box center [90, 258] width 38 height 13
click at [36, 67] on span "search" at bounding box center [22, 60] width 44 height 33
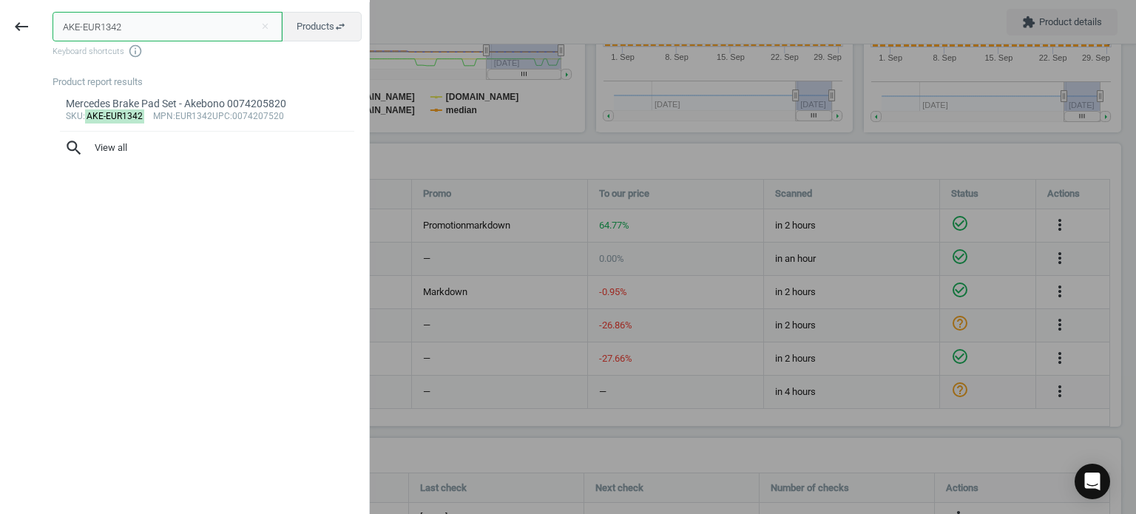
click at [175, 26] on input "AKE-EUR1342" at bounding box center [168, 27] width 230 height 30
paste input "TE-990049"
type input "ATE-990049"
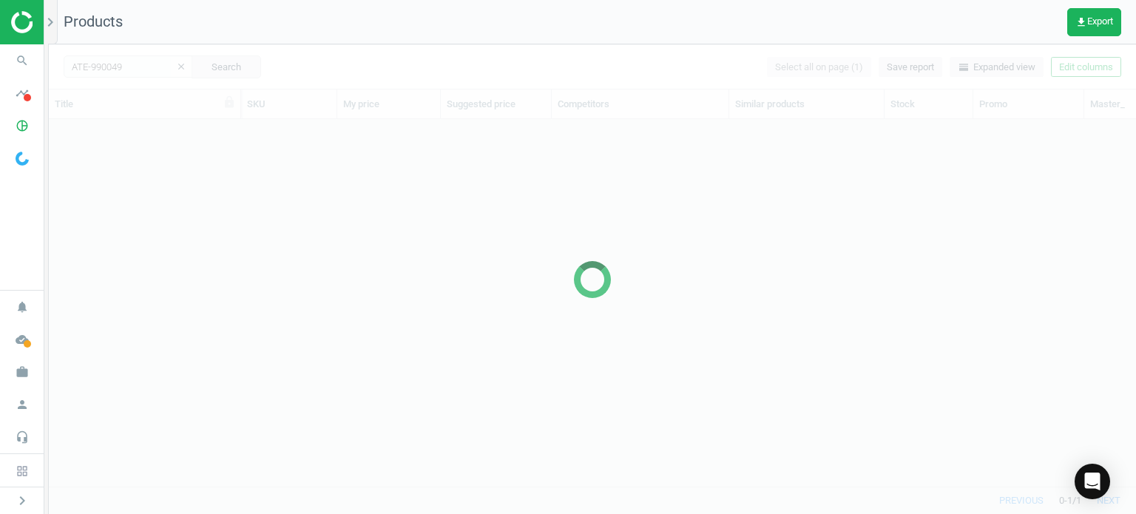
scroll to position [345, 1075]
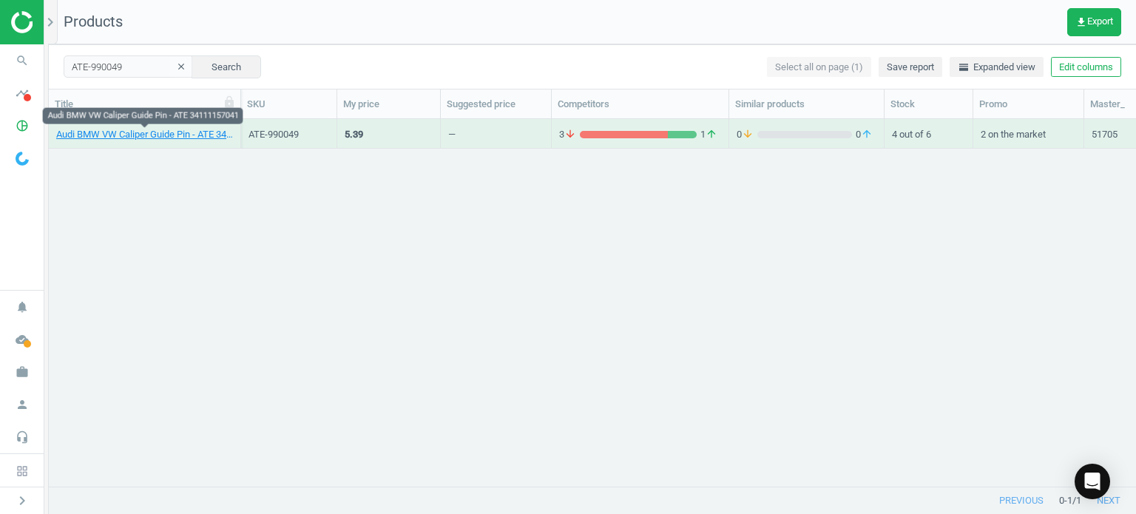
click at [175, 128] on link "Audi BMW VW Caliper Guide Pin - ATE 34111157041" at bounding box center [144, 134] width 177 height 13
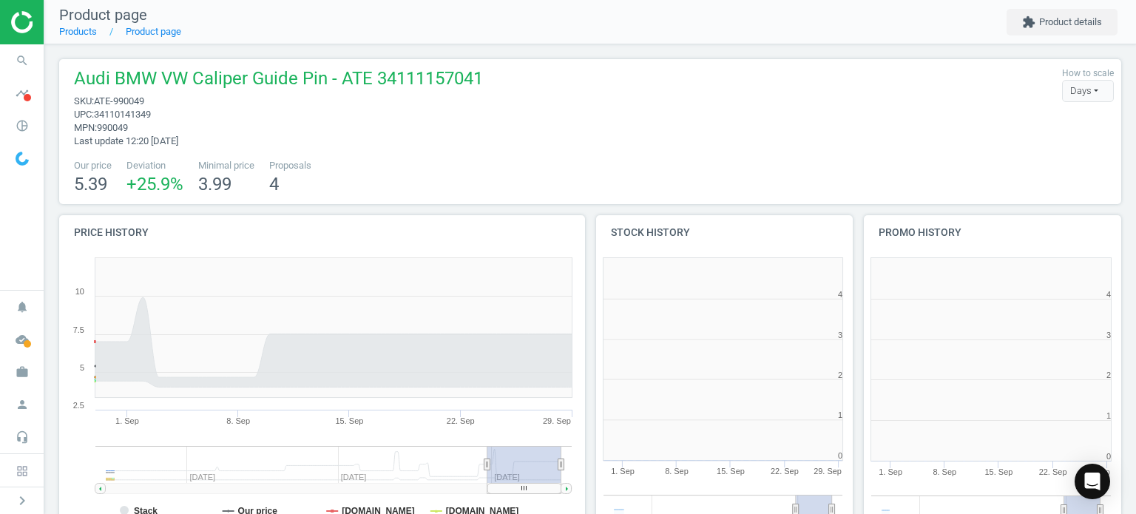
scroll to position [319, 543]
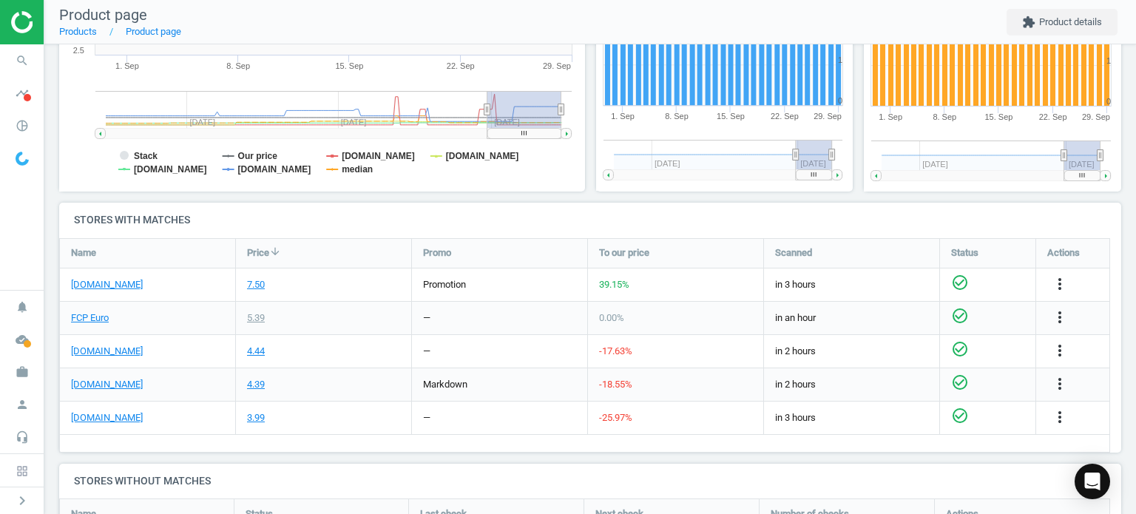
click at [124, 277] on div "[DOMAIN_NAME]" at bounding box center [147, 284] width 175 height 33
click at [129, 284] on link "[DOMAIN_NAME]" at bounding box center [107, 284] width 72 height 13
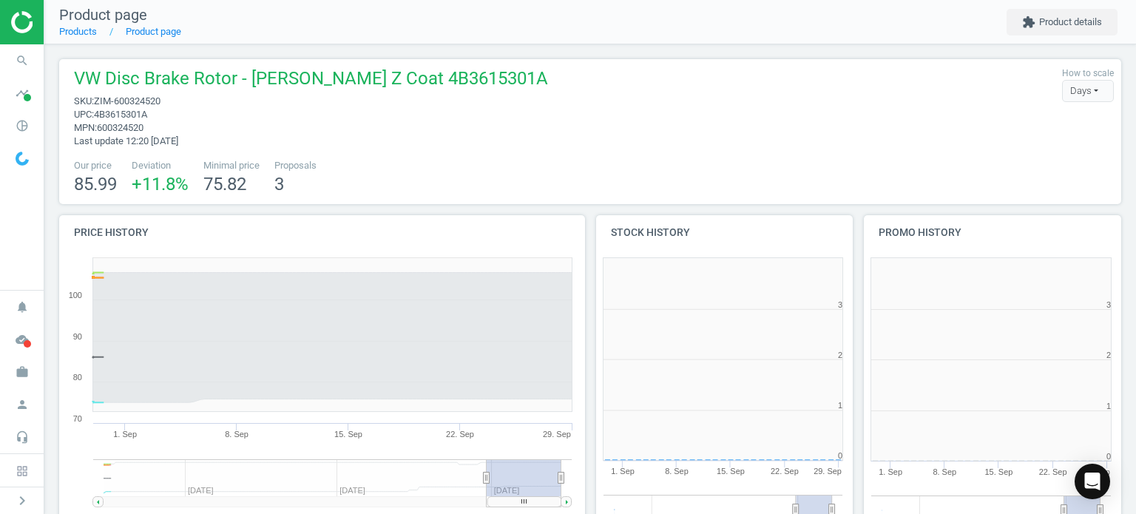
scroll to position [319, 277]
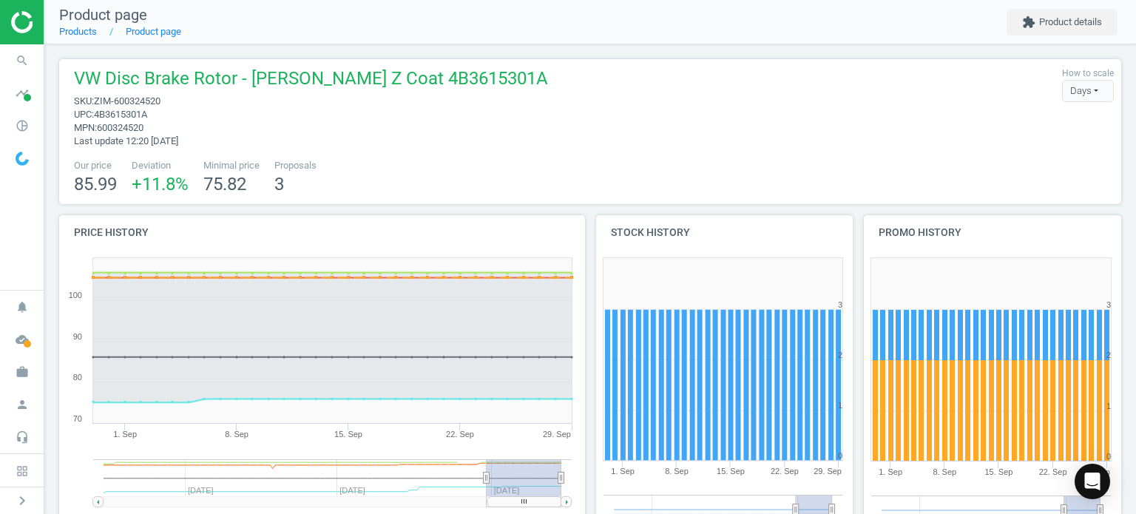
click at [30, 58] on icon "search" at bounding box center [22, 61] width 28 height 28
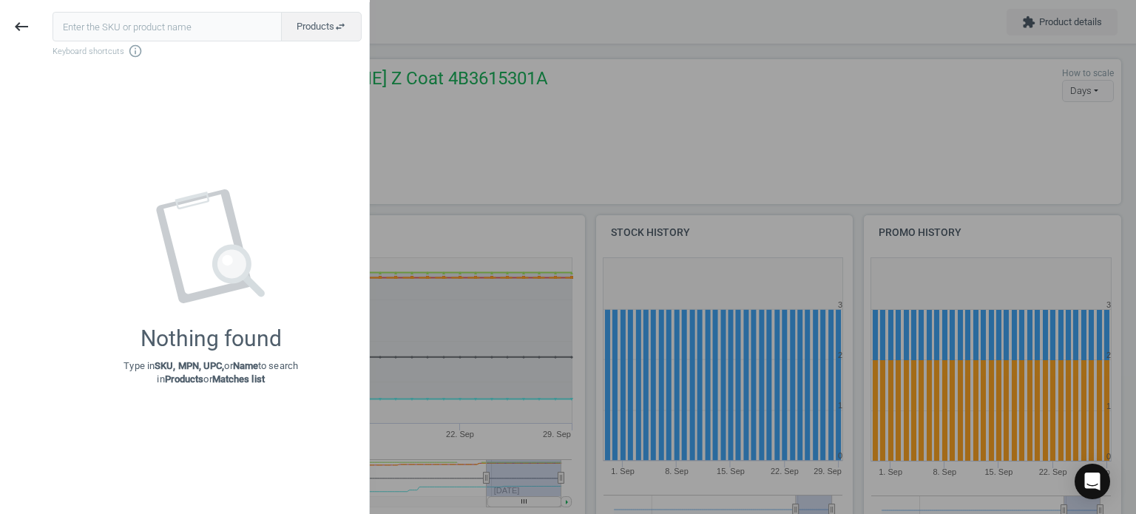
click at [204, 36] on input "text" at bounding box center [167, 27] width 229 height 30
type input "ATE-990049"
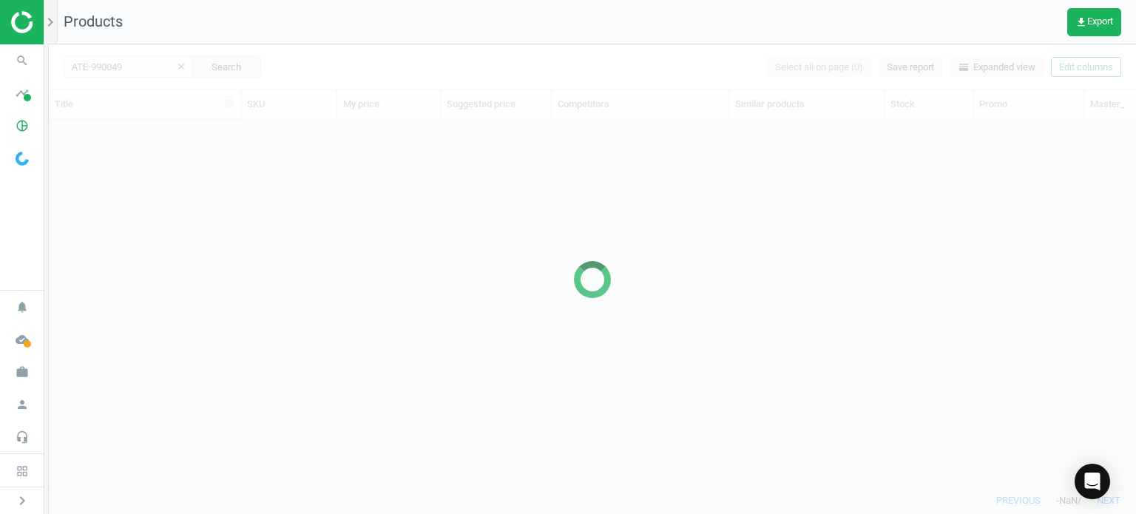
scroll to position [345, 1075]
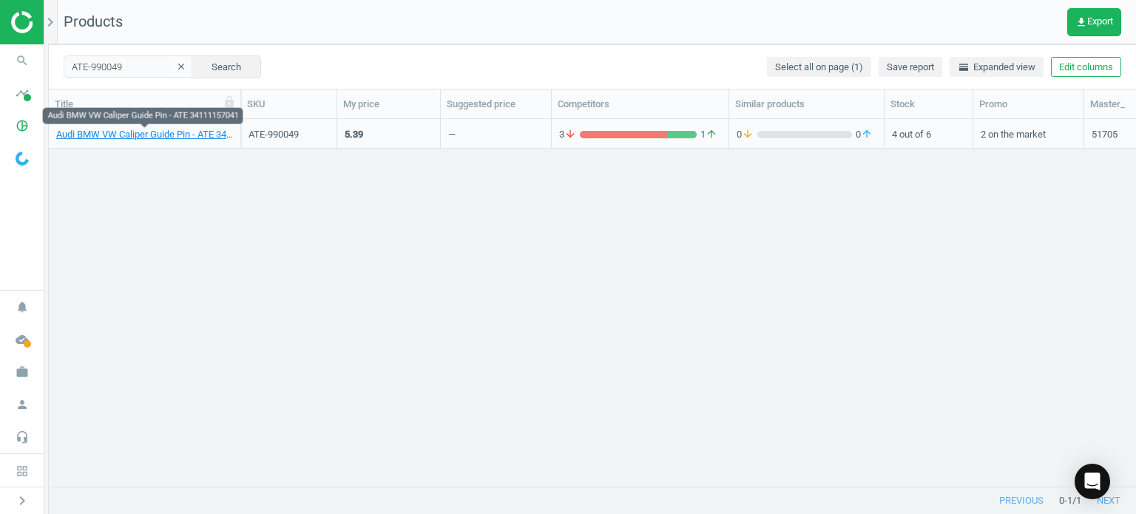
click at [209, 138] on link "Audi BMW VW Caliper Guide Pin - ATE 34111157041" at bounding box center [144, 134] width 177 height 13
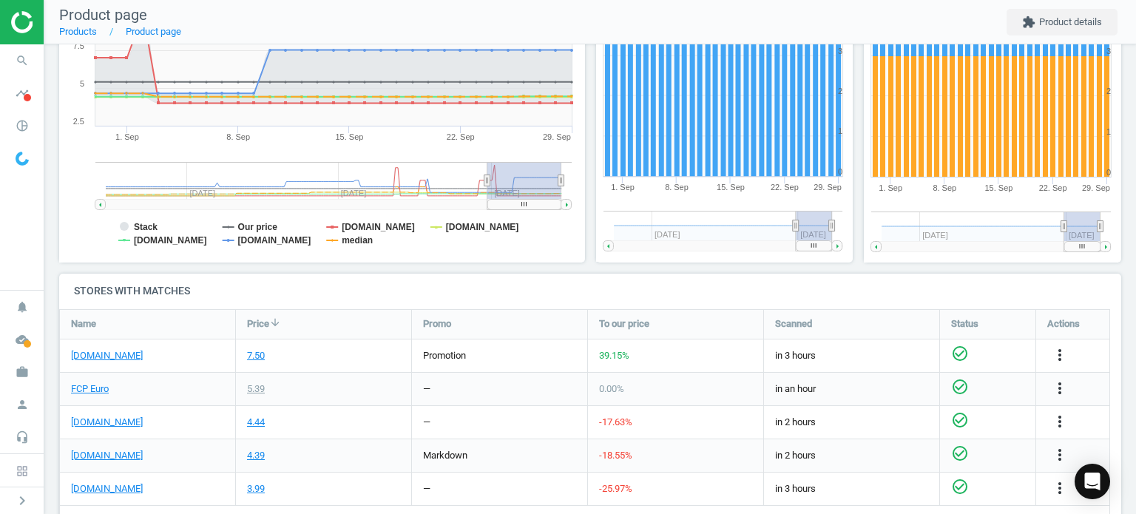
scroll to position [296, 0]
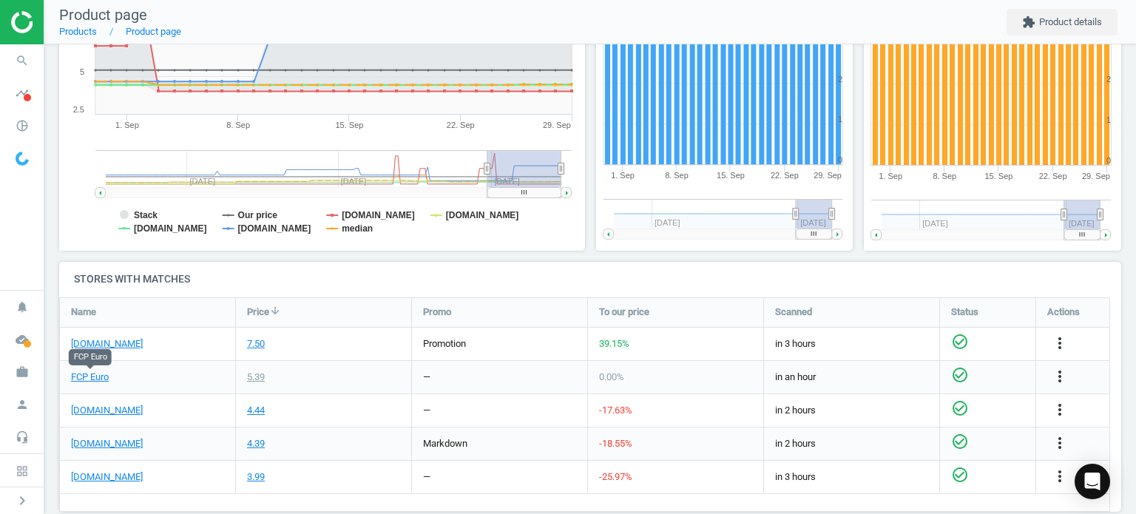
click at [98, 374] on link "FCP Euro" at bounding box center [90, 377] width 38 height 13
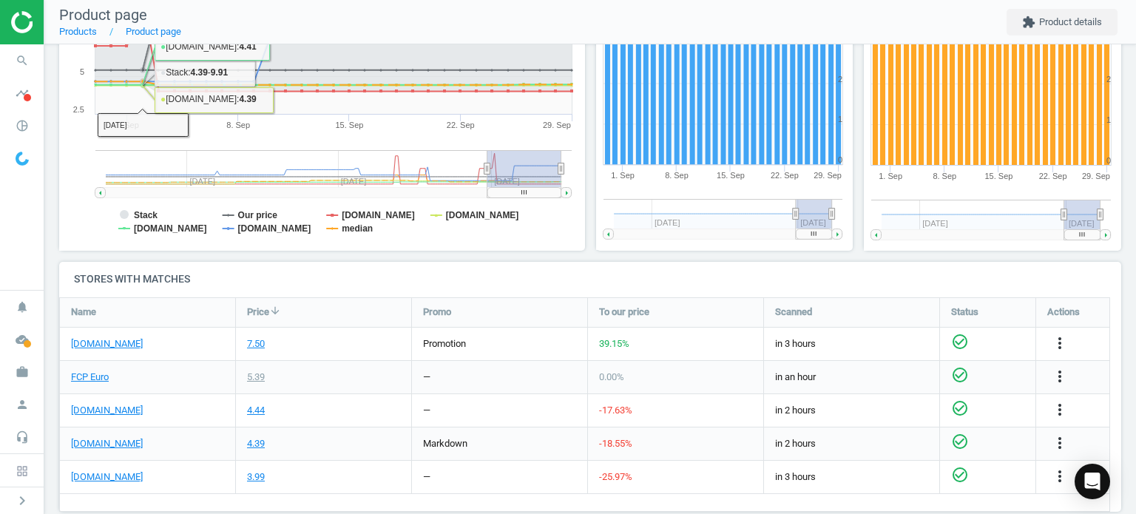
click at [20, 51] on icon "search" at bounding box center [22, 61] width 28 height 28
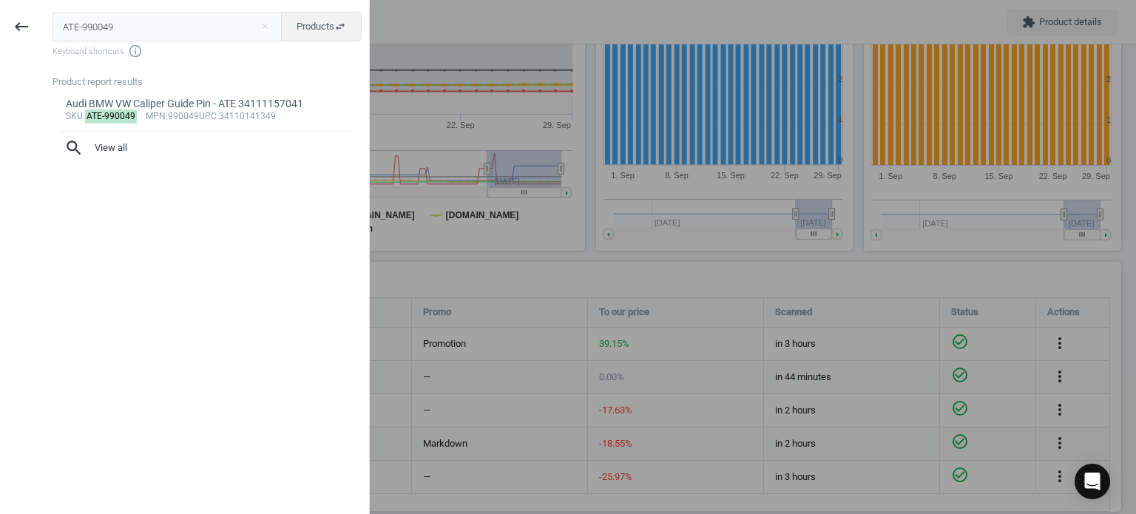
click at [146, 21] on input "ATE-990049" at bounding box center [168, 27] width 230 height 30
type input "BMW-12138616153"
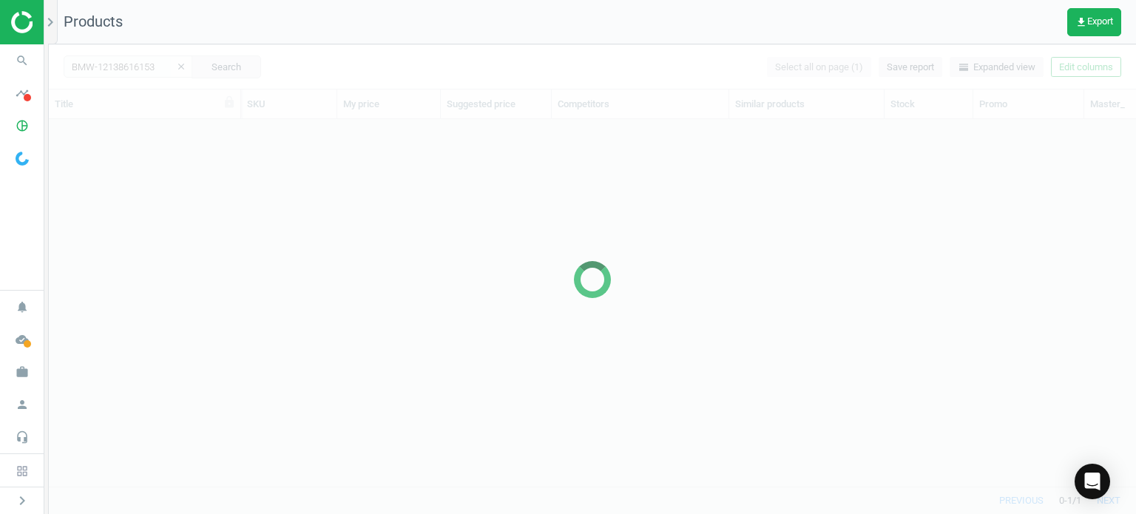
scroll to position [345, 1075]
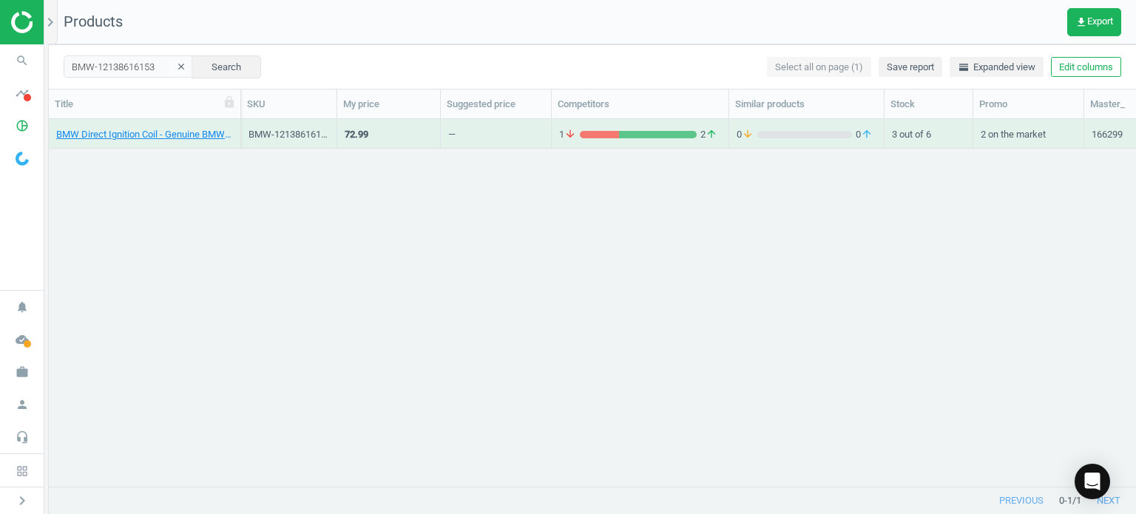
click at [10, 64] on icon "search" at bounding box center [22, 61] width 28 height 28
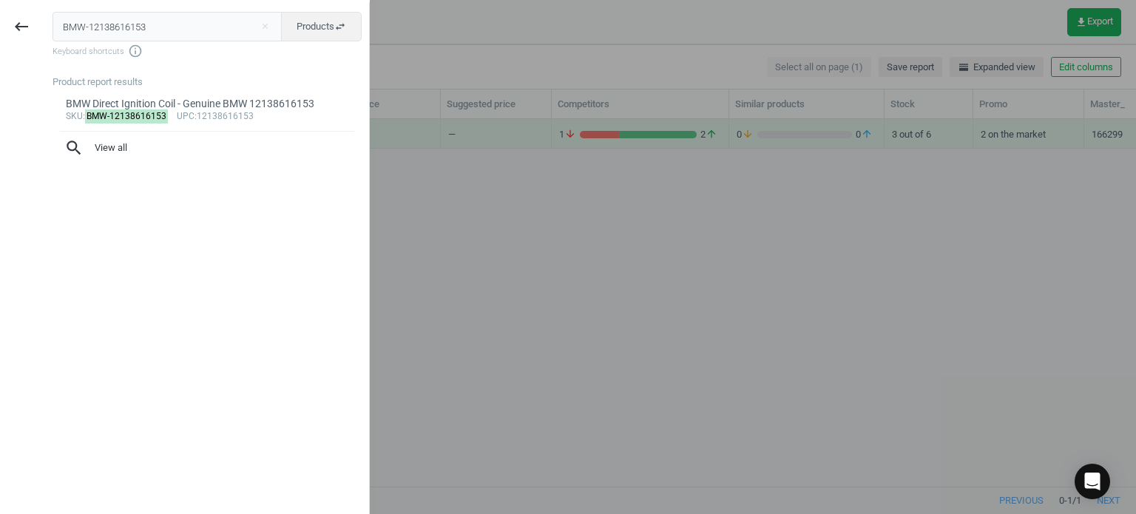
click at [141, 25] on input "BMW-12138616153" at bounding box center [168, 27] width 230 height 30
type input "OES-18818"
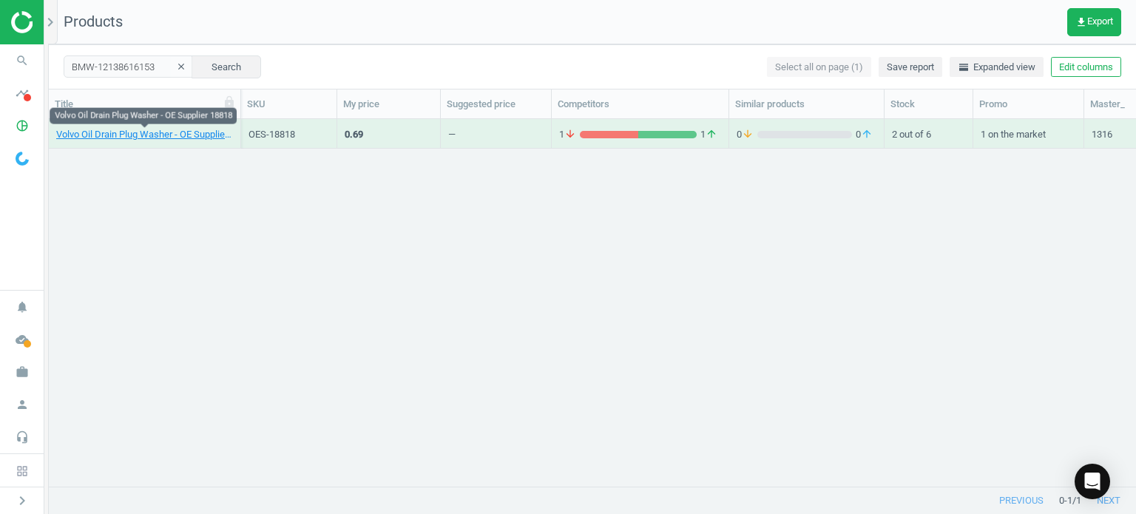
click at [183, 137] on link "Volvo Oil Drain Plug Washer - OE Supplier 18818" at bounding box center [144, 134] width 177 height 13
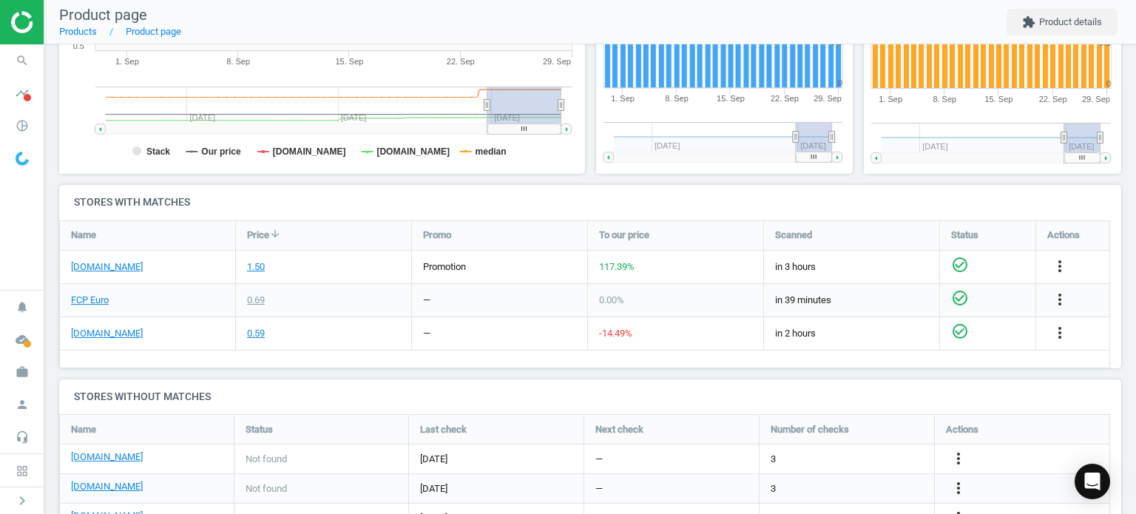
scroll to position [373, 0]
click at [127, 267] on link "[DOMAIN_NAME]" at bounding box center [107, 266] width 72 height 13
click at [117, 332] on link "[DOMAIN_NAME]" at bounding box center [107, 333] width 72 height 13
click at [34, 52] on span "search" at bounding box center [22, 60] width 44 height 33
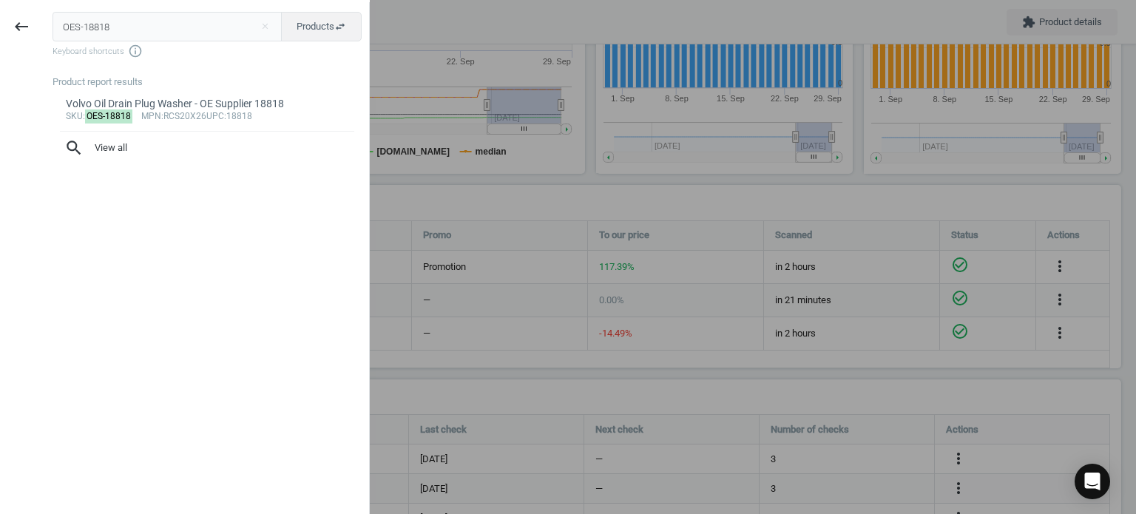
click at [516, 260] on div at bounding box center [568, 257] width 1136 height 514
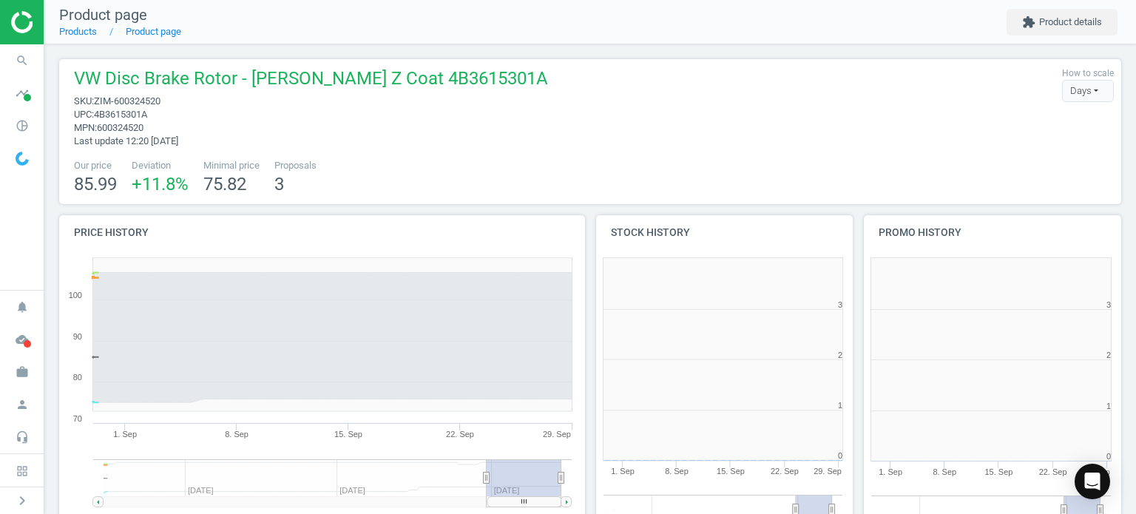
scroll to position [319, 277]
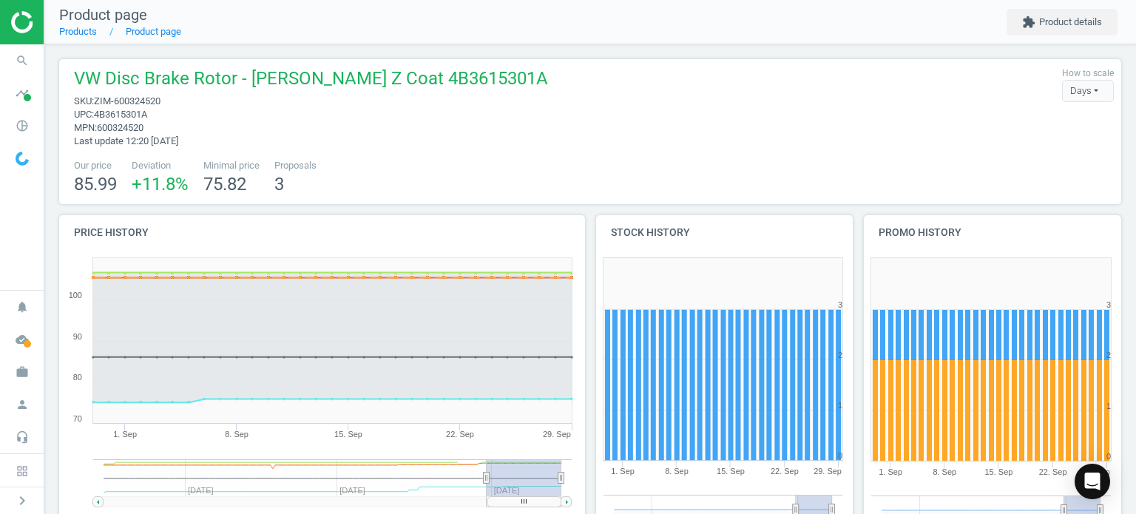
click at [24, 67] on icon "search" at bounding box center [22, 61] width 28 height 28
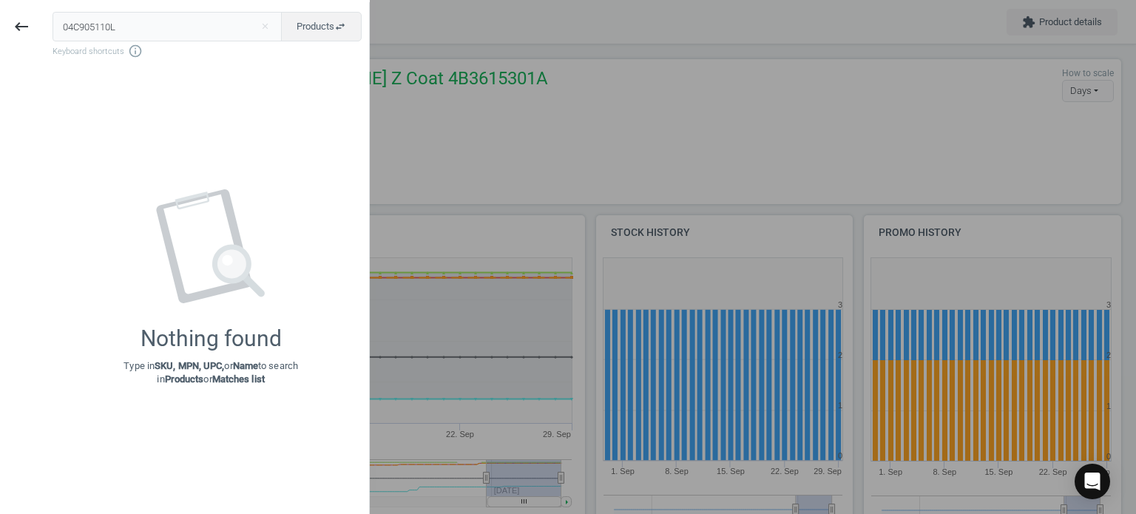
type input "04C905110L"
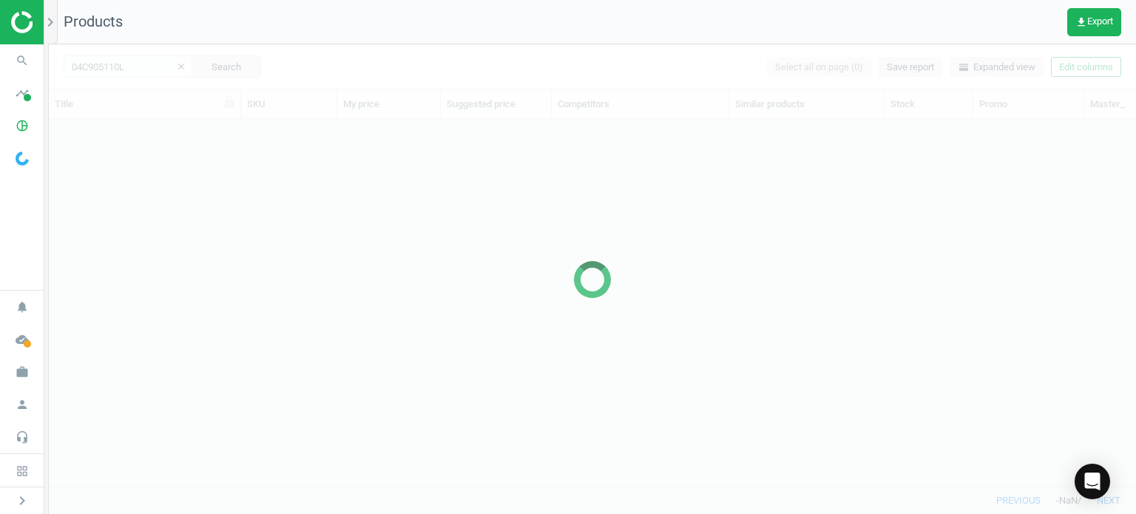
scroll to position [345, 1075]
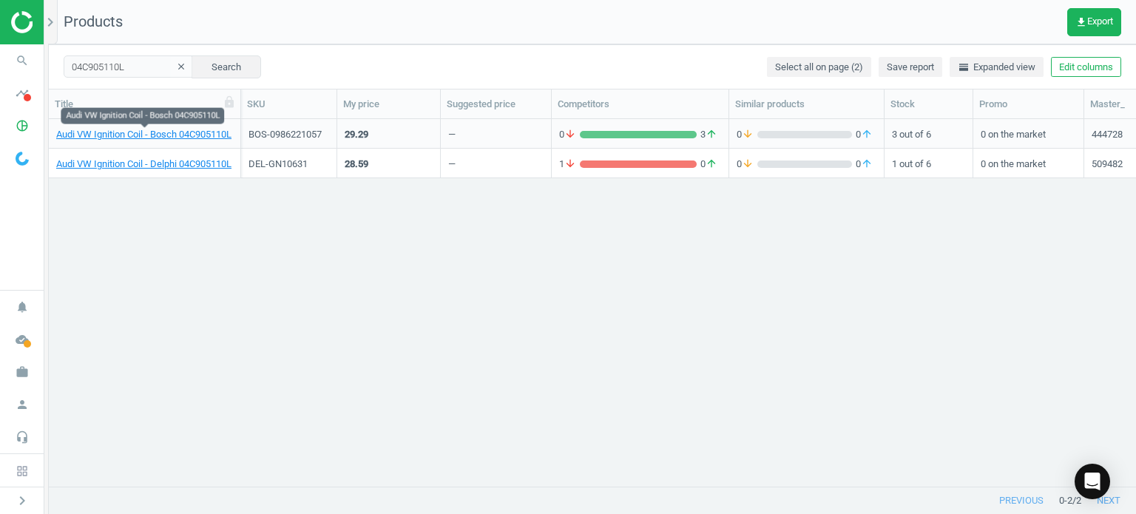
click at [195, 134] on link "Audi VW Ignition Coil - Bosch 04C905110L" at bounding box center [143, 134] width 175 height 13
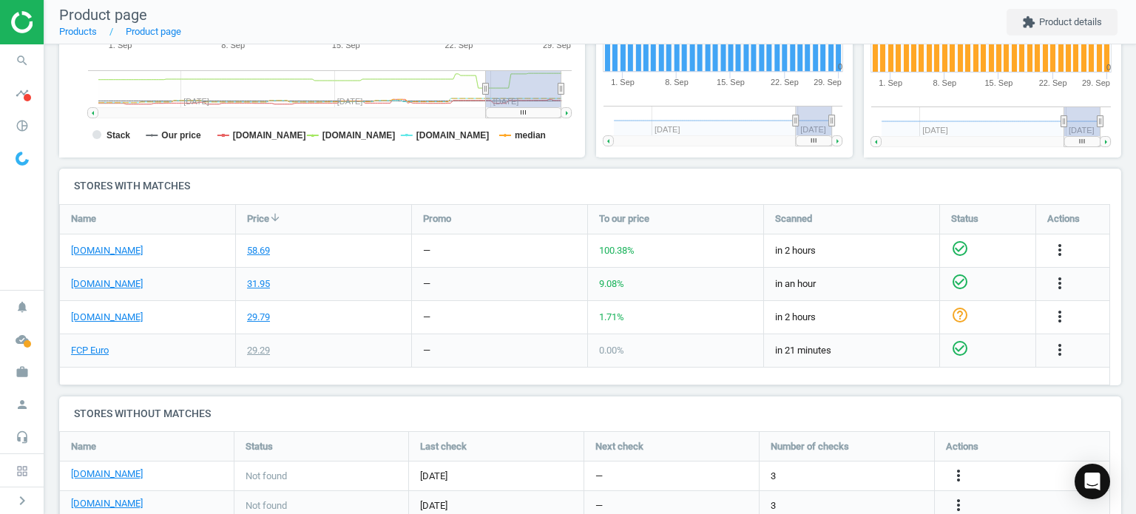
scroll to position [390, 0]
drag, startPoint x: 109, startPoint y: 243, endPoint x: 173, endPoint y: 201, distance: 76.9
click at [173, 201] on h4 "Stores with matches" at bounding box center [590, 185] width 1062 height 35
click at [101, 246] on link "[DOMAIN_NAME]" at bounding box center [107, 249] width 72 height 13
click at [93, 344] on link "FCP Euro" at bounding box center [90, 349] width 38 height 13
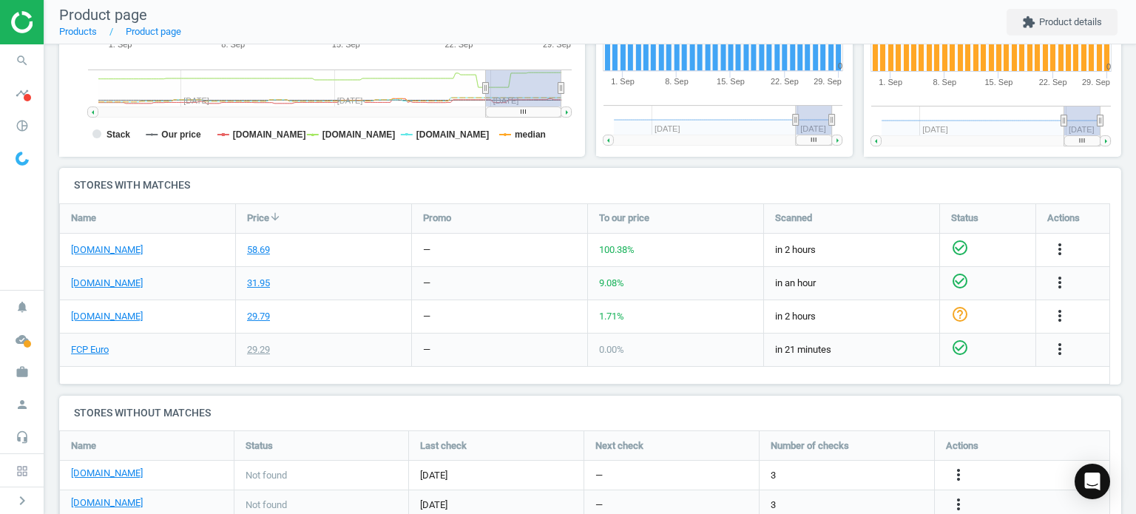
click at [18, 70] on icon "search" at bounding box center [22, 61] width 28 height 28
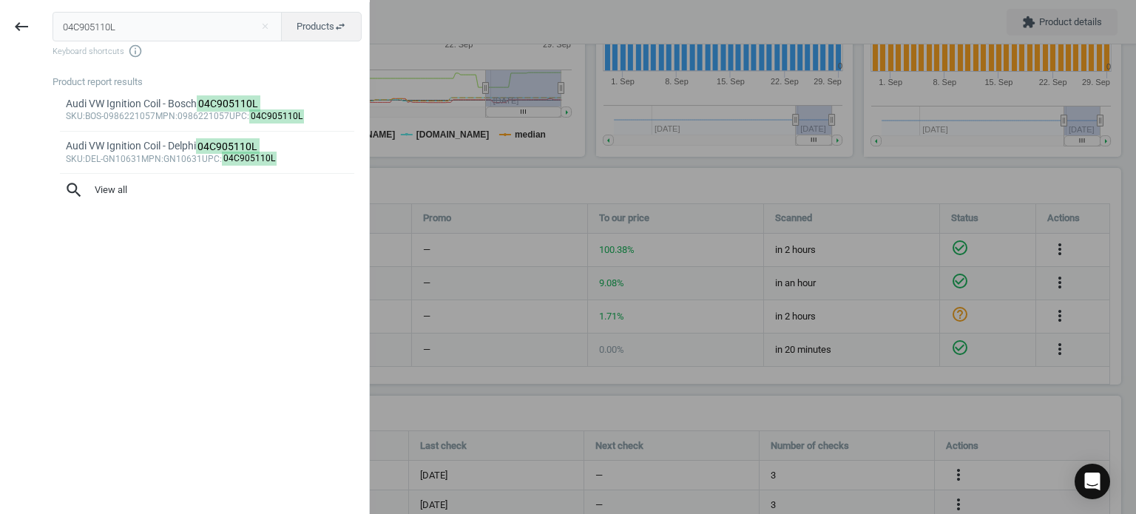
click at [119, 29] on input "04C905110L" at bounding box center [168, 27] width 230 height 30
type input "BOS-SR0492X"
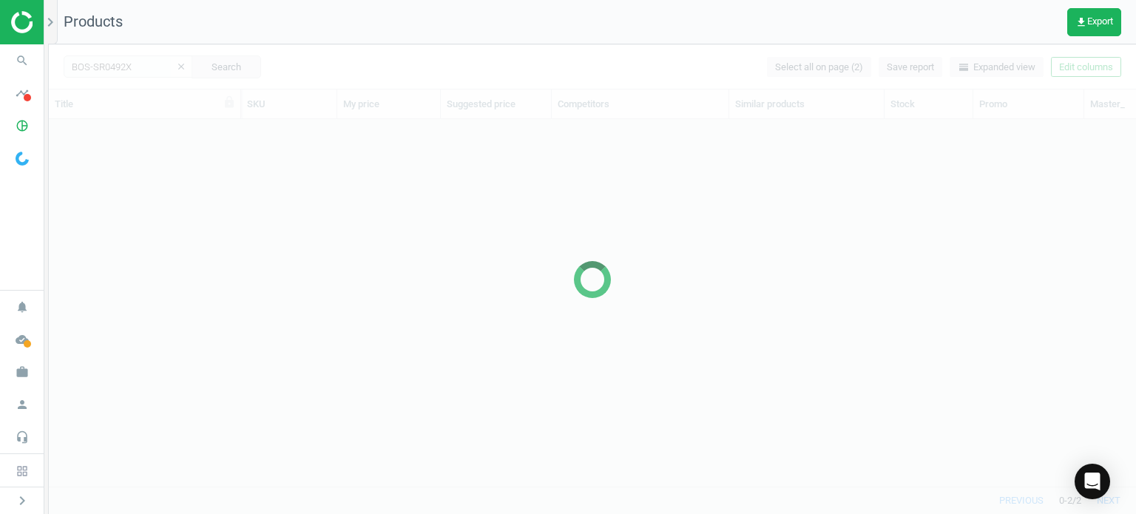
scroll to position [345, 1075]
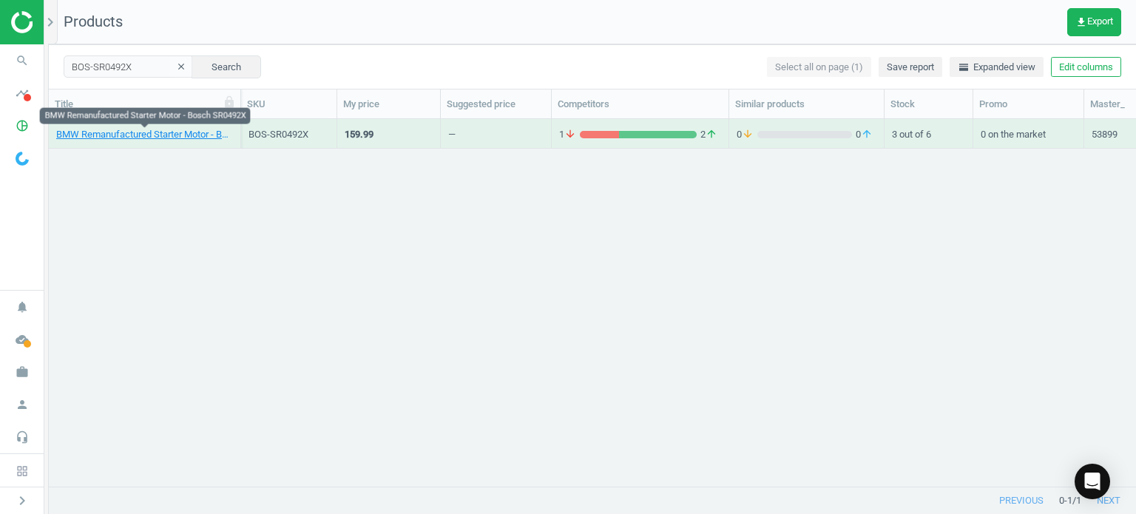
click at [215, 137] on link "BMW Remanufactured Starter Motor - Bosch SR0492X" at bounding box center [144, 134] width 177 height 13
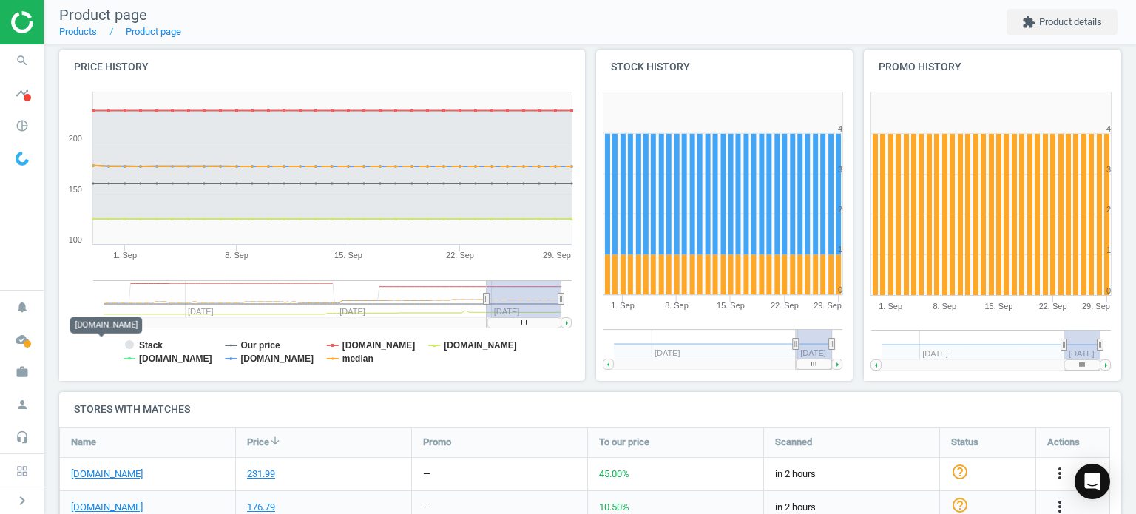
scroll to position [311, 0]
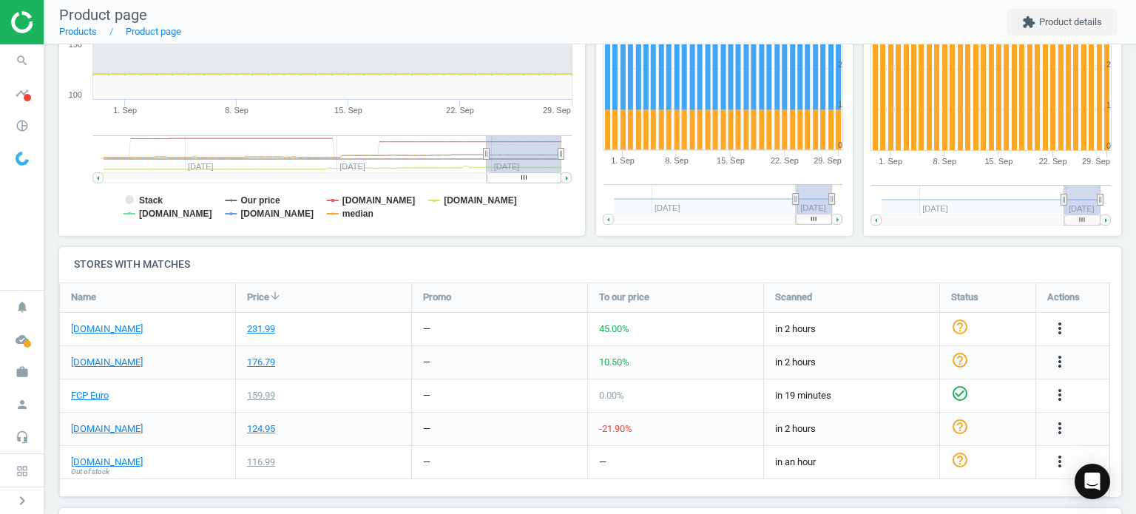
click at [105, 332] on link "[DOMAIN_NAME]" at bounding box center [107, 328] width 72 height 13
click at [93, 395] on link "FCP Euro" at bounding box center [90, 395] width 38 height 13
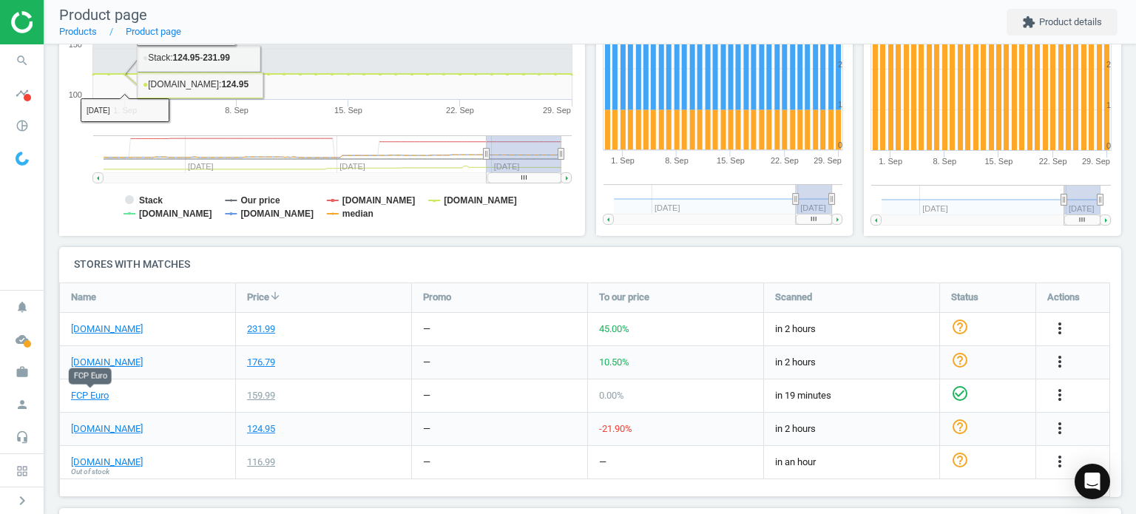
click at [30, 68] on icon "search" at bounding box center [22, 61] width 28 height 28
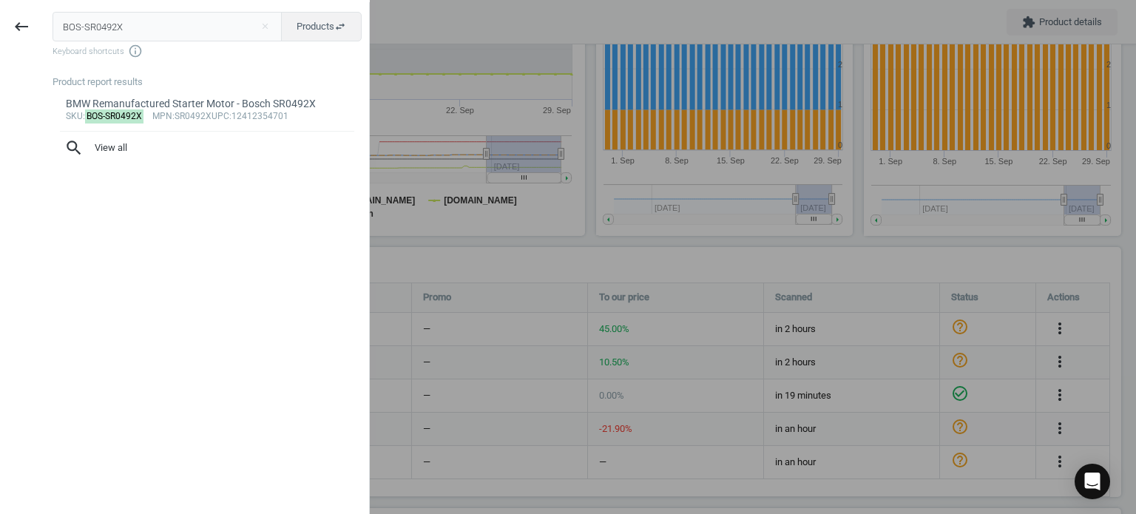
click at [141, 30] on input "BOS-SR0492X" at bounding box center [168, 27] width 230 height 30
type input "CRP-17222245358EC"
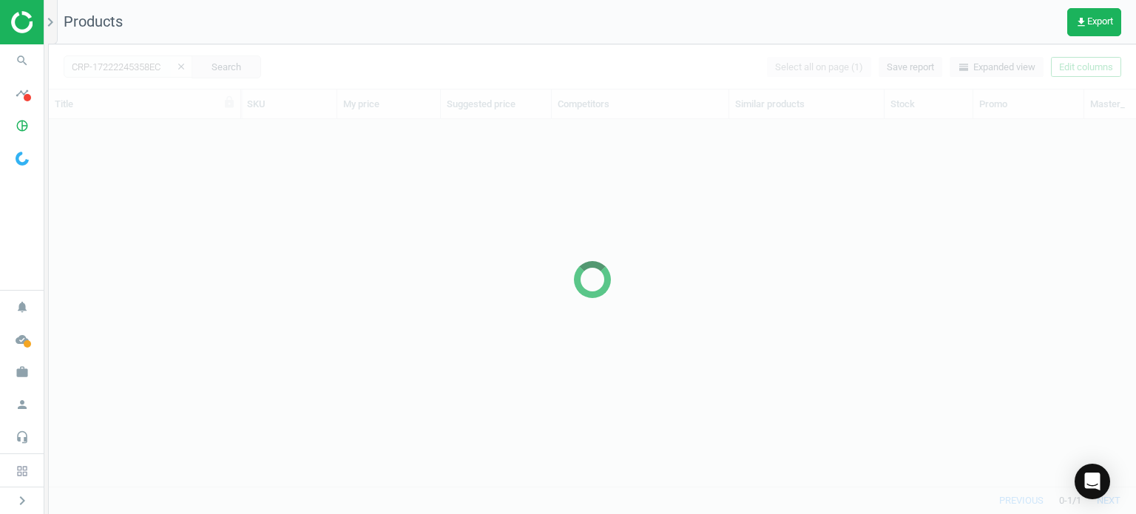
scroll to position [345, 1075]
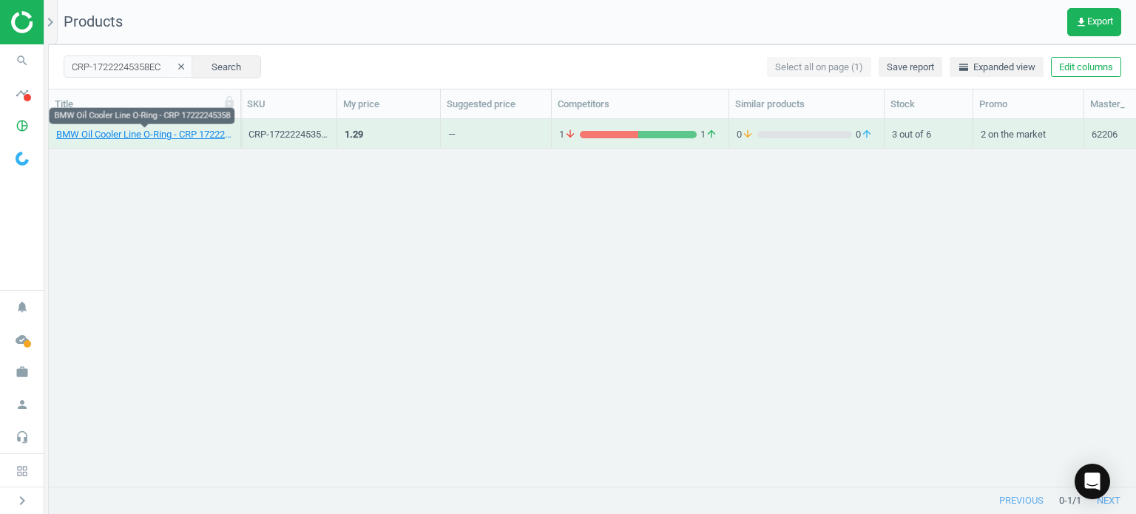
click at [183, 132] on link "BMW Oil Cooler Line O-Ring - CRP 17222245358" at bounding box center [144, 134] width 177 height 13
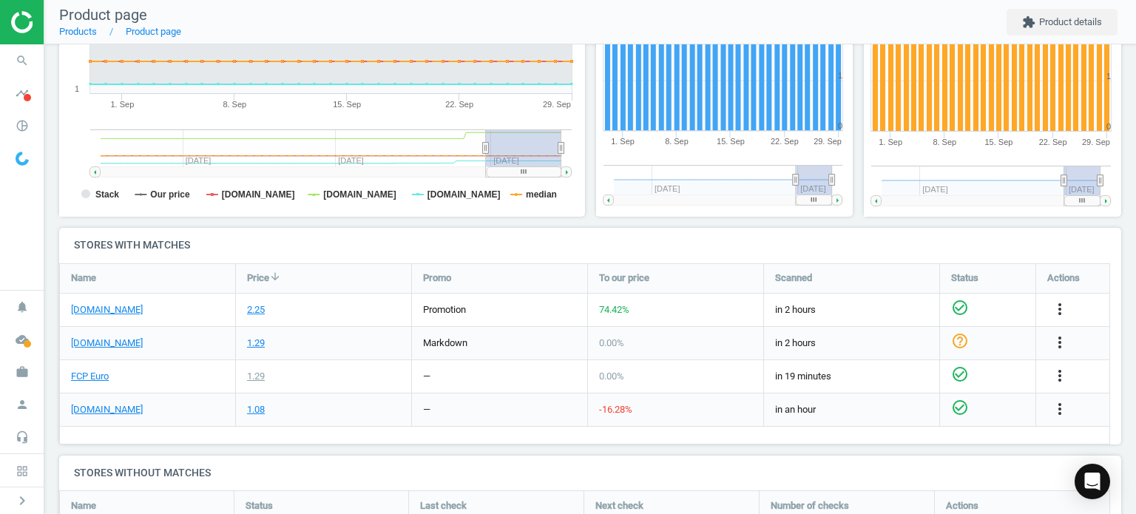
click at [96, 316] on div "[DOMAIN_NAME]" at bounding box center [147, 310] width 175 height 33
click at [91, 311] on link "[DOMAIN_NAME]" at bounding box center [107, 309] width 72 height 13
click at [104, 375] on link "FCP Euro" at bounding box center [90, 376] width 38 height 13
click at [23, 64] on icon "search" at bounding box center [22, 61] width 28 height 28
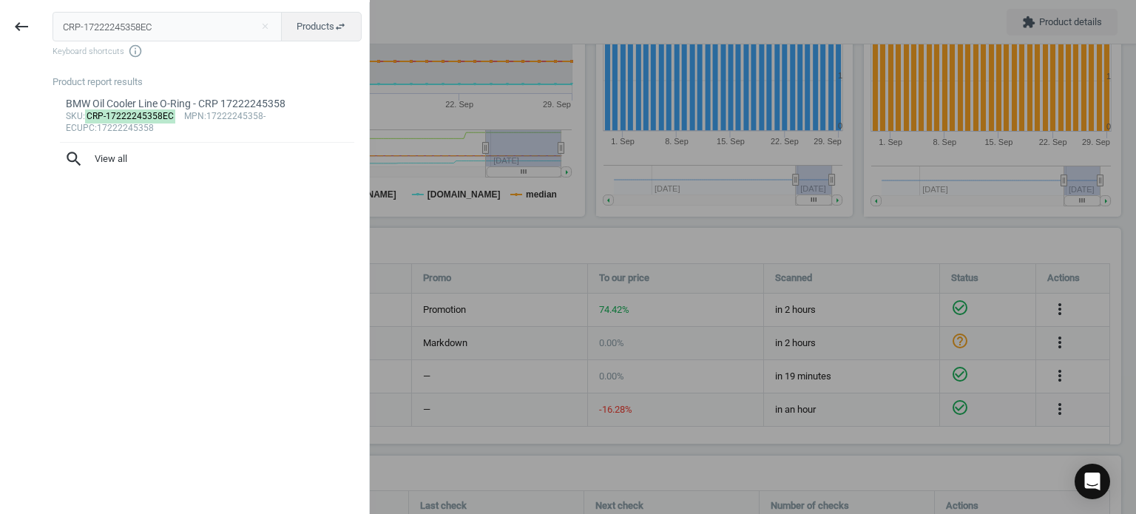
click at [145, 18] on input "CRP-17222245358EC" at bounding box center [168, 27] width 230 height 30
type input "BMW-33321093661"
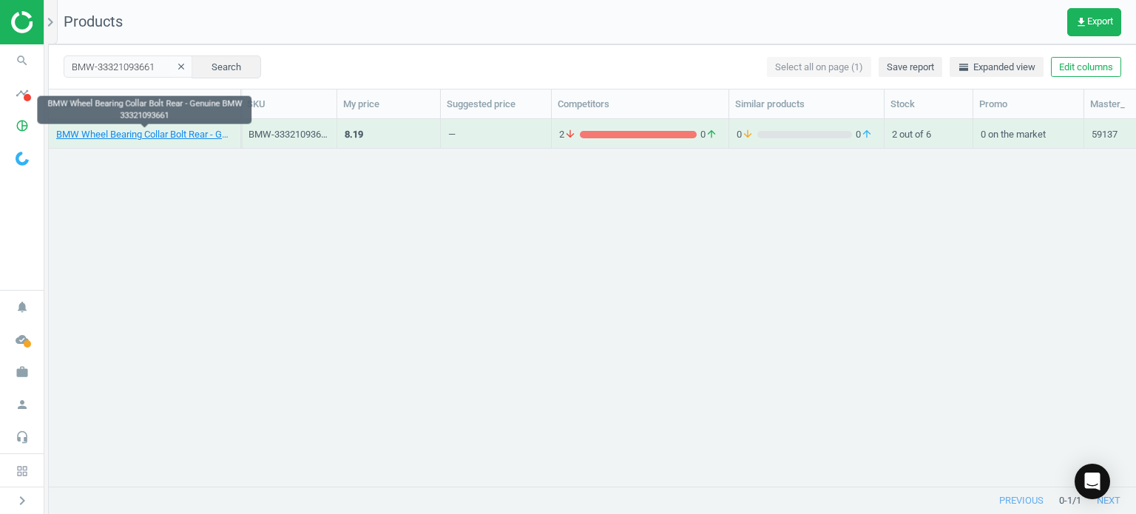
click at [114, 135] on link "BMW Wheel Bearing Collar Bolt Rear - Genuine BMW 33321093661" at bounding box center [144, 134] width 177 height 13
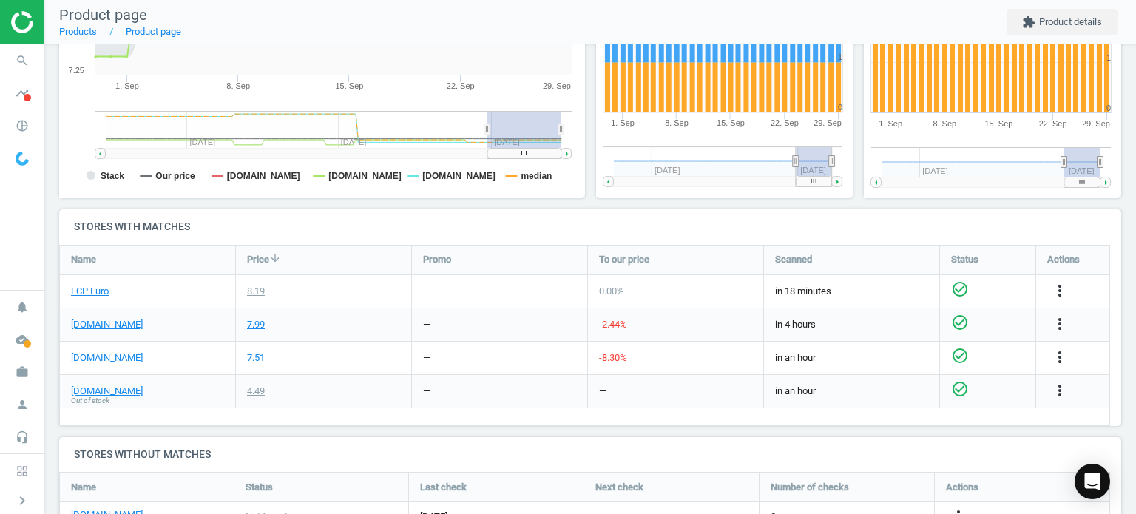
scroll to position [349, 0]
click at [120, 328] on link "[DOMAIN_NAME]" at bounding box center [107, 323] width 72 height 13
click at [112, 363] on div "[DOMAIN_NAME]" at bounding box center [147, 357] width 175 height 33
click at [109, 359] on link "[DOMAIN_NAME]" at bounding box center [107, 357] width 72 height 13
click at [98, 287] on link "FCP Euro" at bounding box center [90, 290] width 38 height 13
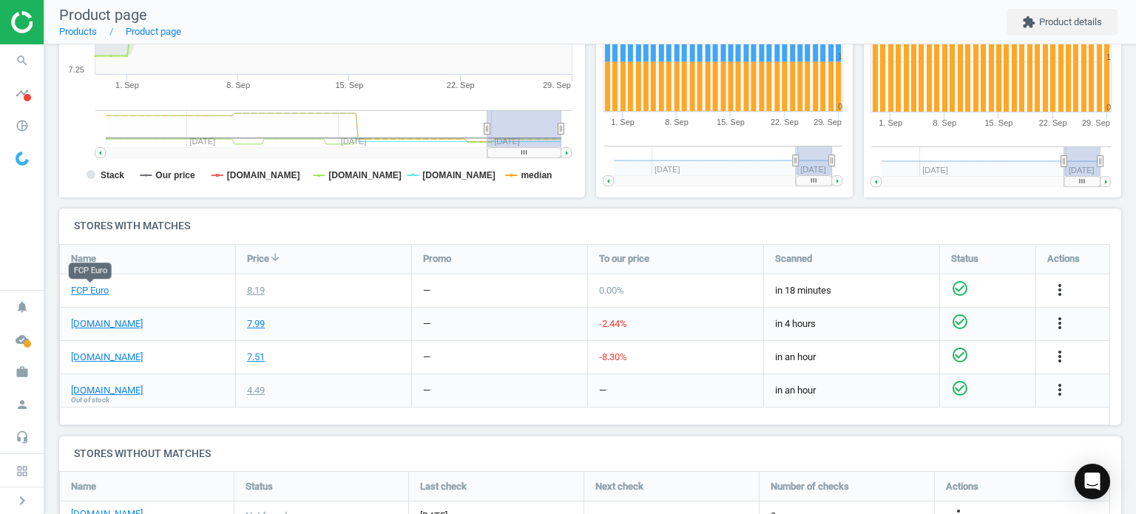
click at [1052, 360] on icon "more_vert" at bounding box center [1060, 357] width 18 height 18
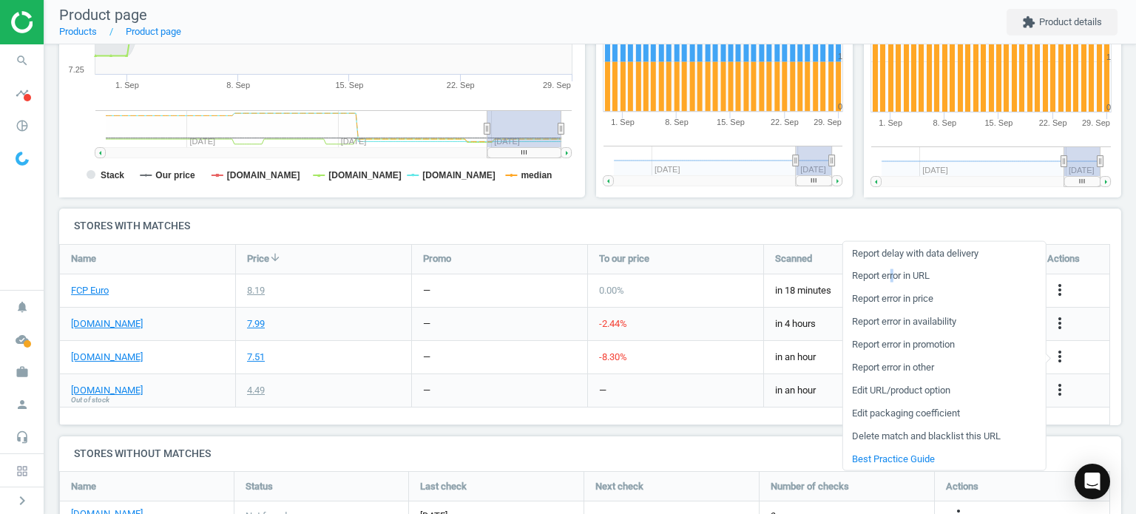
drag, startPoint x: 892, startPoint y: 266, endPoint x: 896, endPoint y: 274, distance: 9.9
click at [896, 274] on link "Report error in URL" at bounding box center [943, 276] width 203 height 23
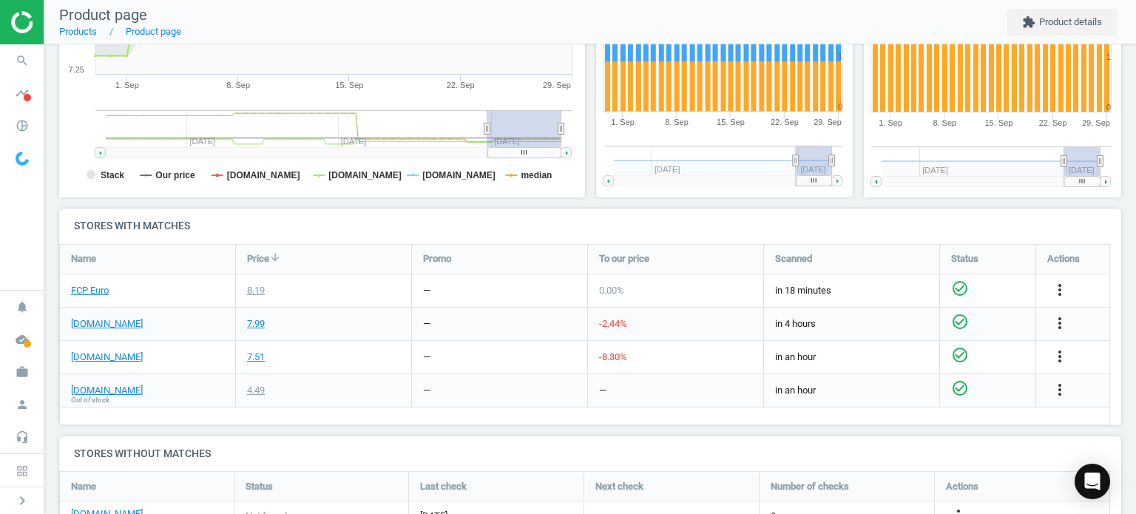
click at [36, 55] on span "search" at bounding box center [22, 60] width 44 height 33
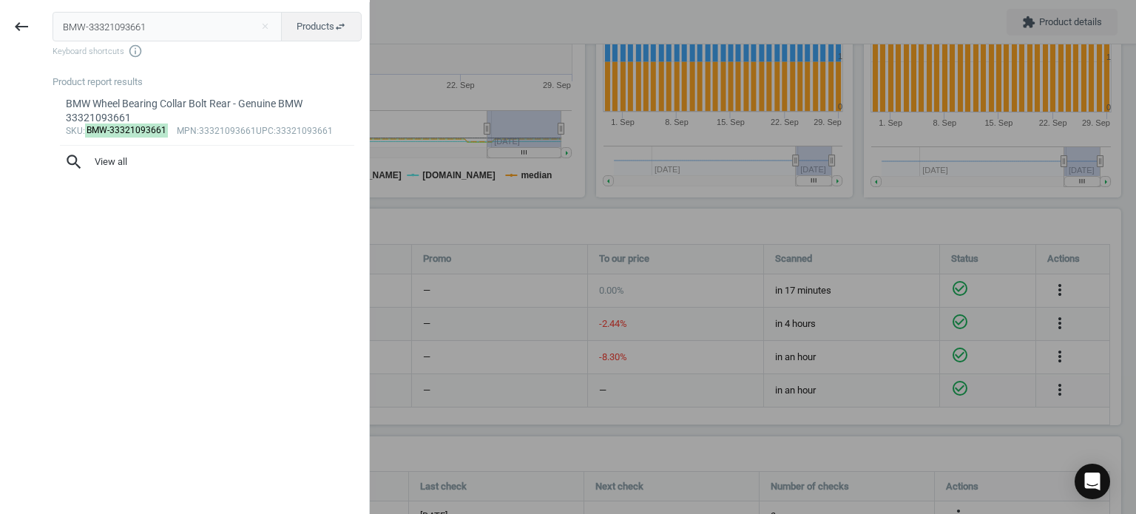
click at [115, 35] on input "BMW-33321093661" at bounding box center [168, 27] width 230 height 30
type input "BMW-33526773882"
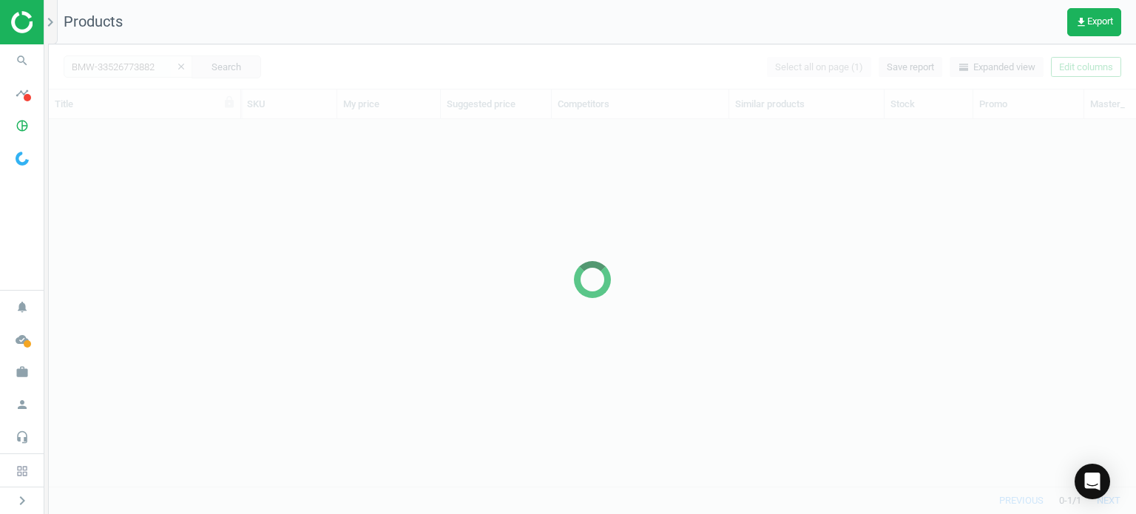
scroll to position [345, 1075]
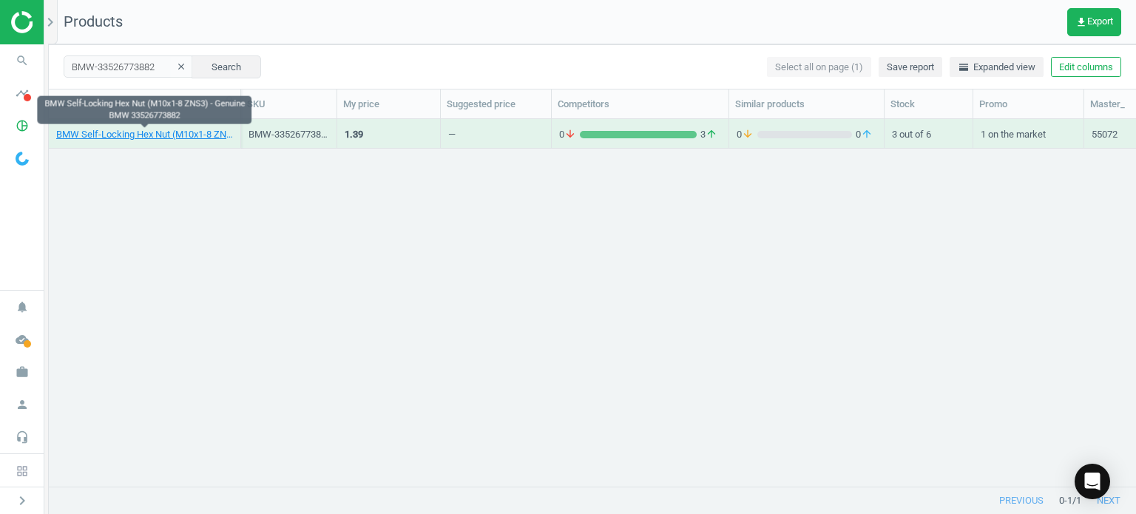
click at [155, 138] on link "BMW Self-Locking Hex Nut (M10x1-8 ZNS3) - Genuine BMW 33526773882" at bounding box center [144, 134] width 177 height 13
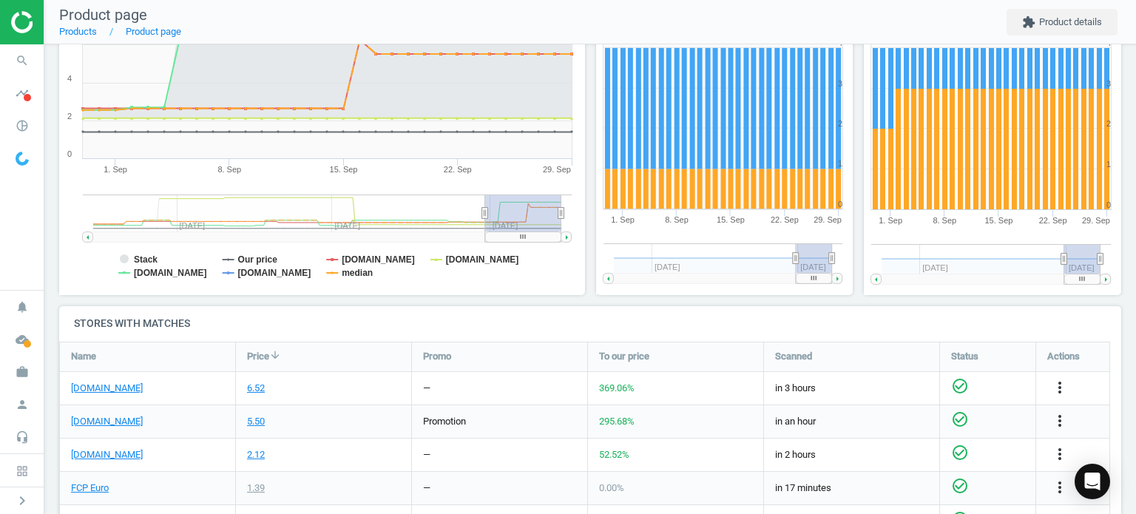
scroll to position [280, 0]
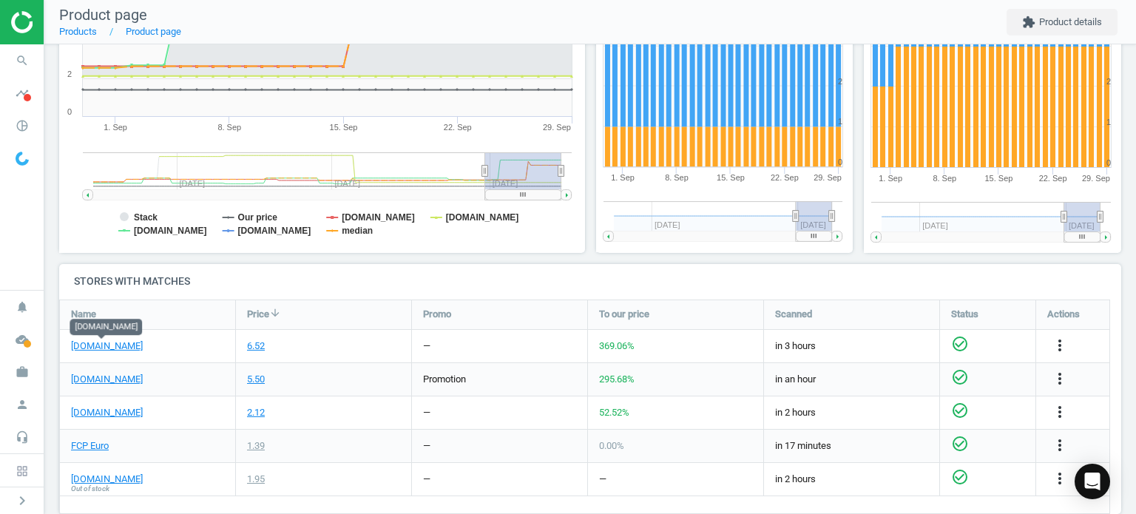
click at [107, 345] on link "[DOMAIN_NAME]" at bounding box center [107, 345] width 72 height 13
click at [84, 442] on link "FCP Euro" at bounding box center [90, 445] width 38 height 13
click at [95, 444] on link "FCP Euro" at bounding box center [90, 445] width 38 height 13
click at [102, 412] on link "[DOMAIN_NAME]" at bounding box center [107, 412] width 72 height 13
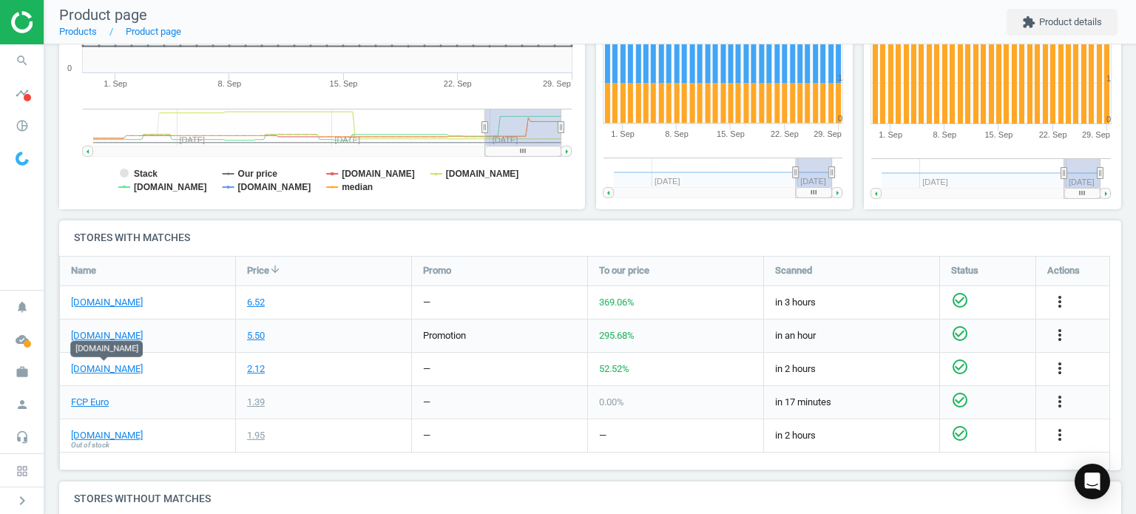
scroll to position [325, 0]
click at [30, 61] on icon "search" at bounding box center [22, 61] width 28 height 28
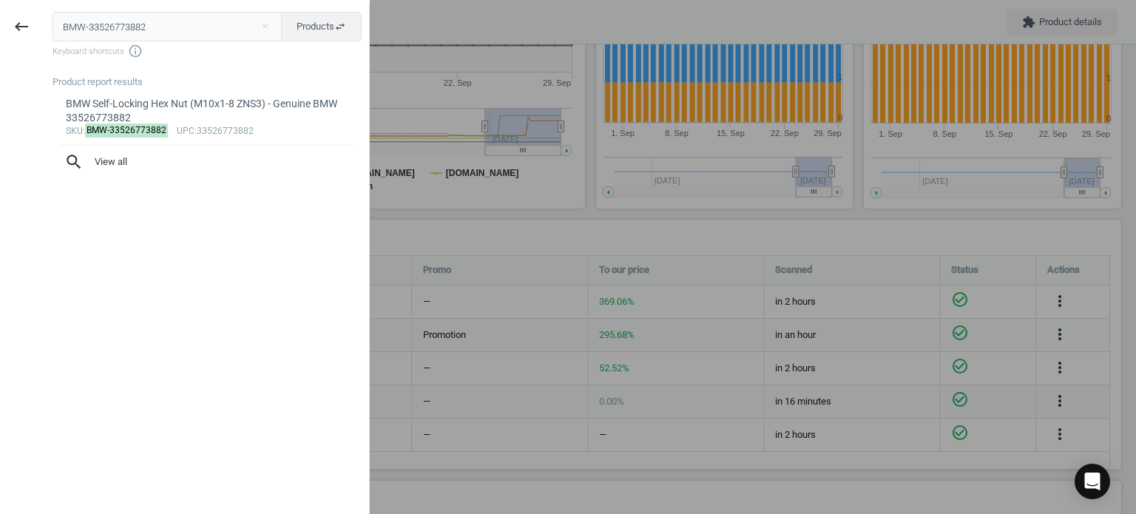
click at [154, 40] on input "BMW-33526773882" at bounding box center [168, 27] width 230 height 30
type input "CON-7PK2035"
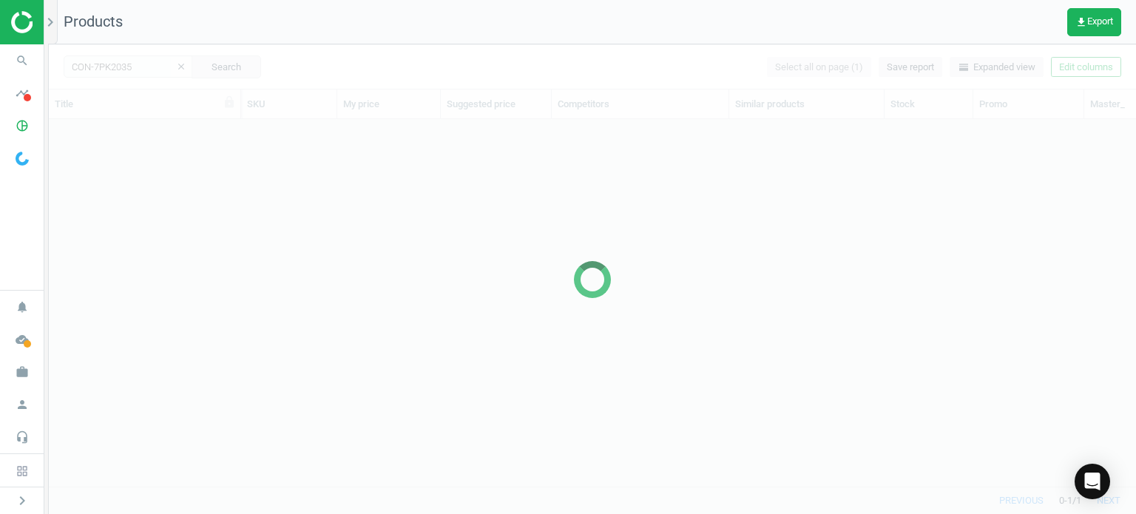
scroll to position [345, 1075]
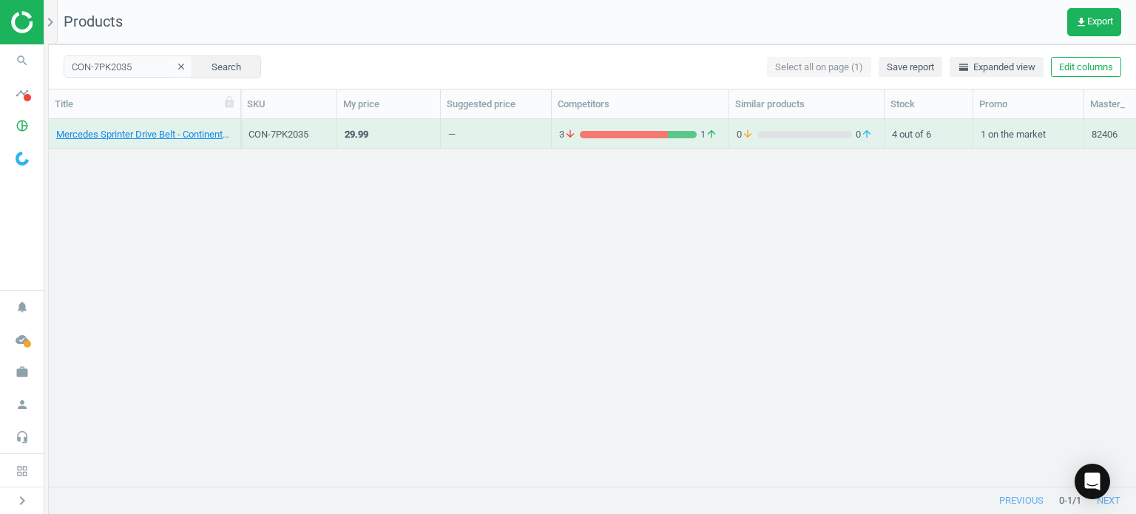
click at [151, 141] on link "Mercedes Sprinter Drive Belt - Continental 002993429664" at bounding box center [144, 134] width 177 height 13
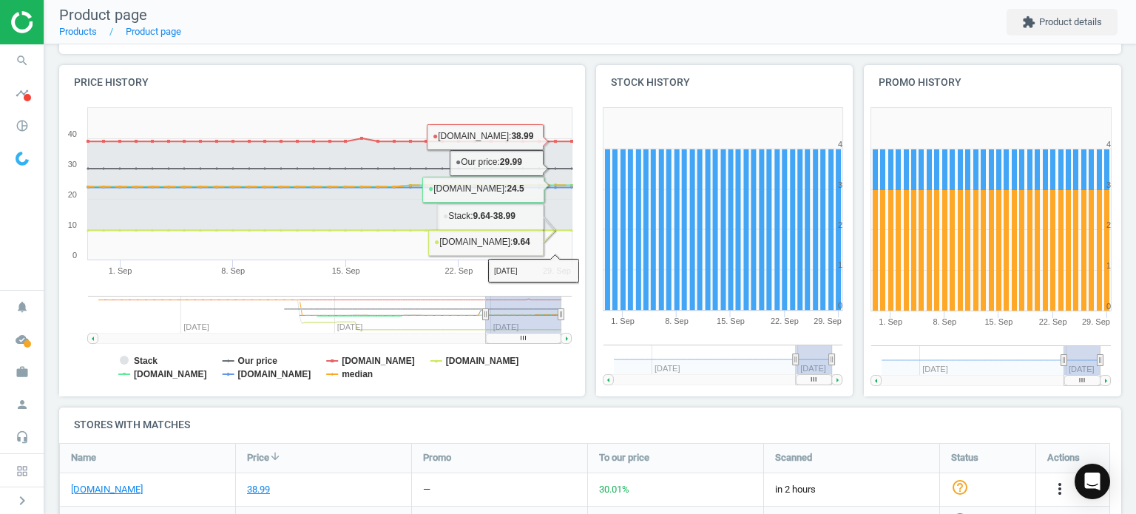
scroll to position [307, 0]
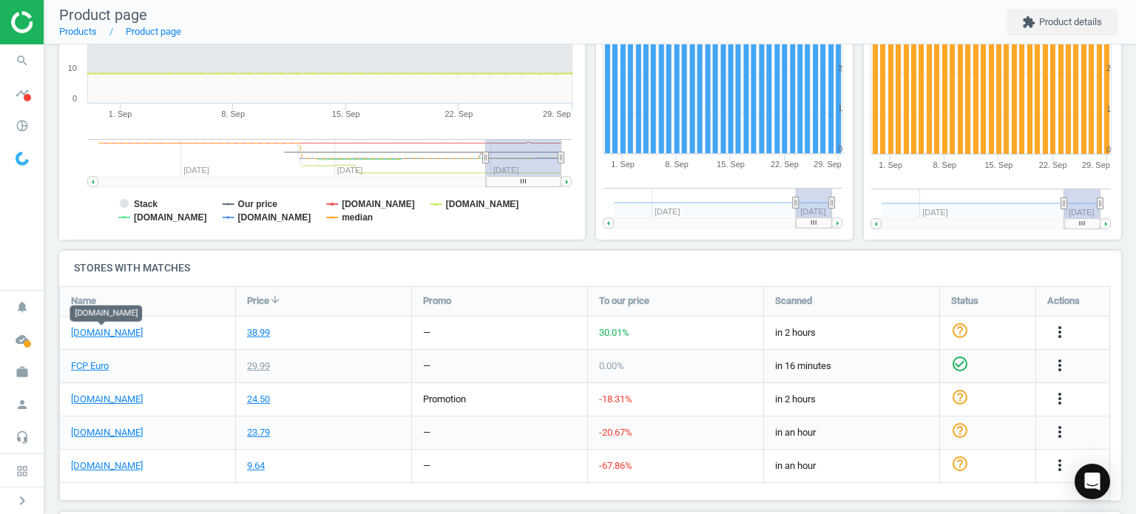
click at [124, 333] on link "[DOMAIN_NAME]" at bounding box center [107, 332] width 72 height 13
click at [92, 366] on link "FCP Euro" at bounding box center [90, 365] width 38 height 13
click at [106, 469] on link "[DOMAIN_NAME]" at bounding box center [107, 465] width 72 height 13
click at [15, 61] on icon "search" at bounding box center [22, 61] width 28 height 28
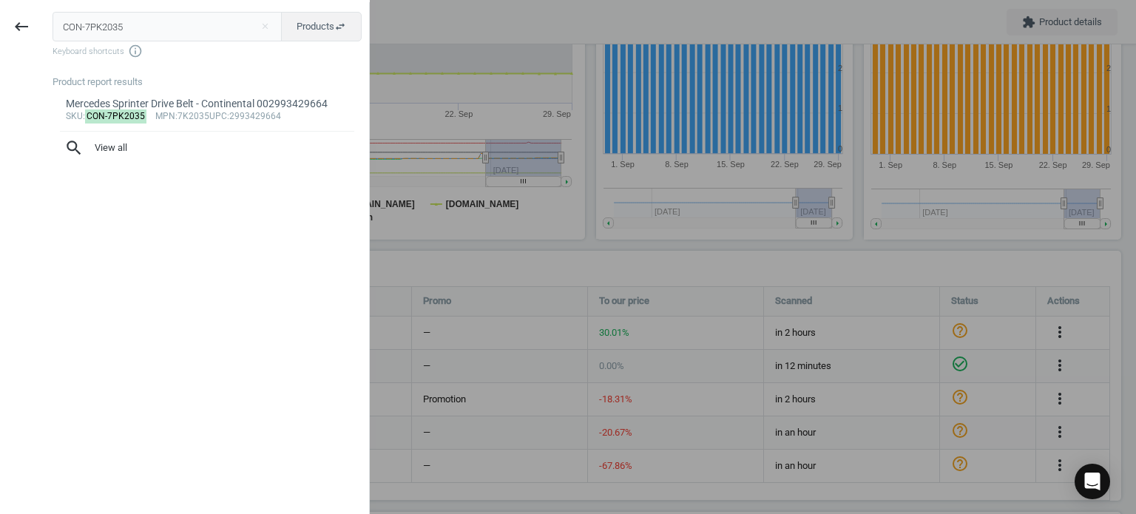
click at [197, 33] on input "CON-7PK2035" at bounding box center [168, 27] width 230 height 30
type input "CRP-CHT0736"
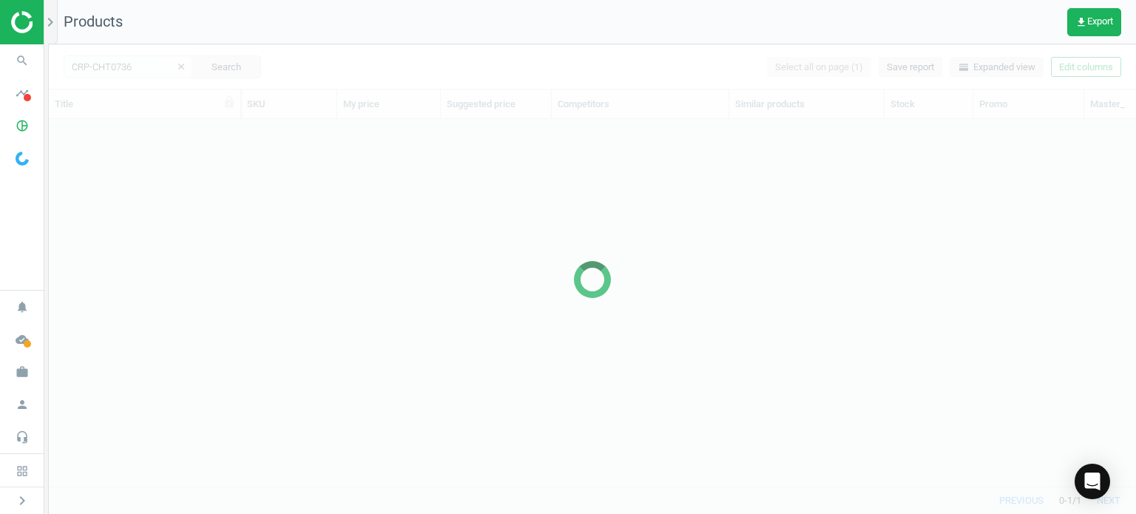
scroll to position [345, 1075]
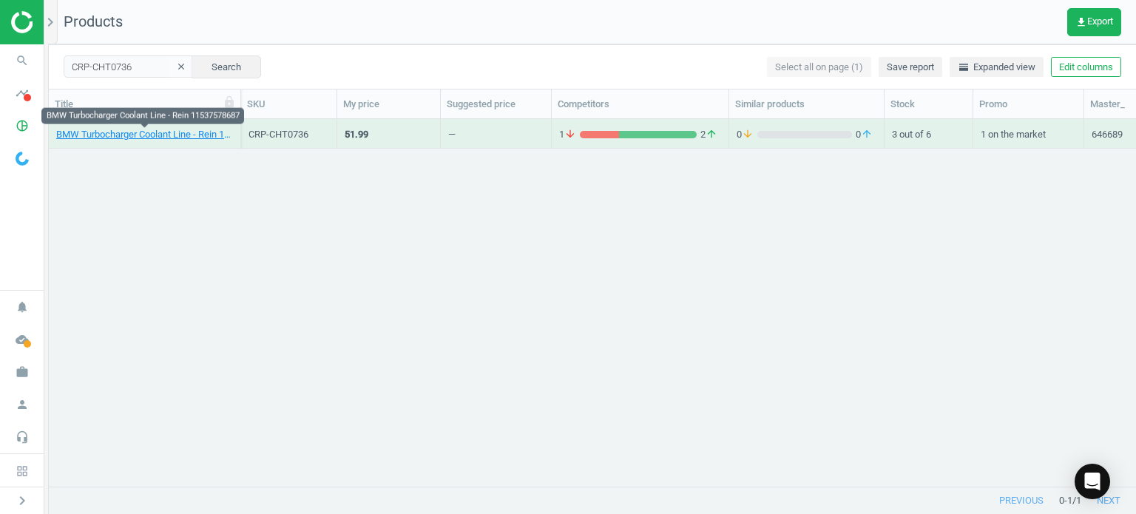
click at [94, 138] on link "BMW Turbocharger Coolant Line - Rein 11537578687" at bounding box center [144, 134] width 177 height 13
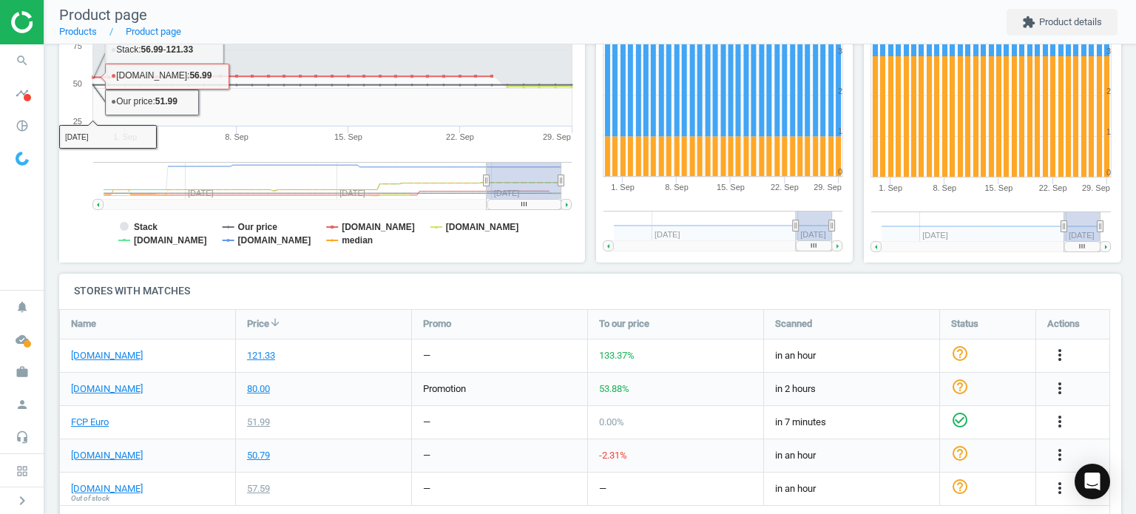
scroll to position [370, 0]
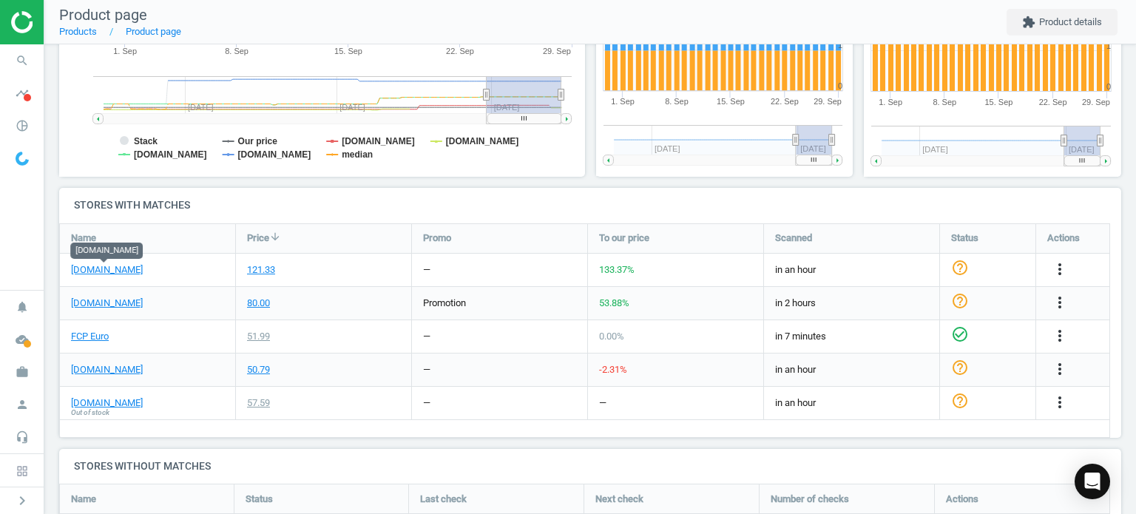
click at [132, 266] on link "[DOMAIN_NAME]" at bounding box center [107, 269] width 72 height 13
click at [98, 332] on link "FCP Euro" at bounding box center [90, 336] width 38 height 13
click at [27, 55] on icon "search" at bounding box center [22, 61] width 28 height 28
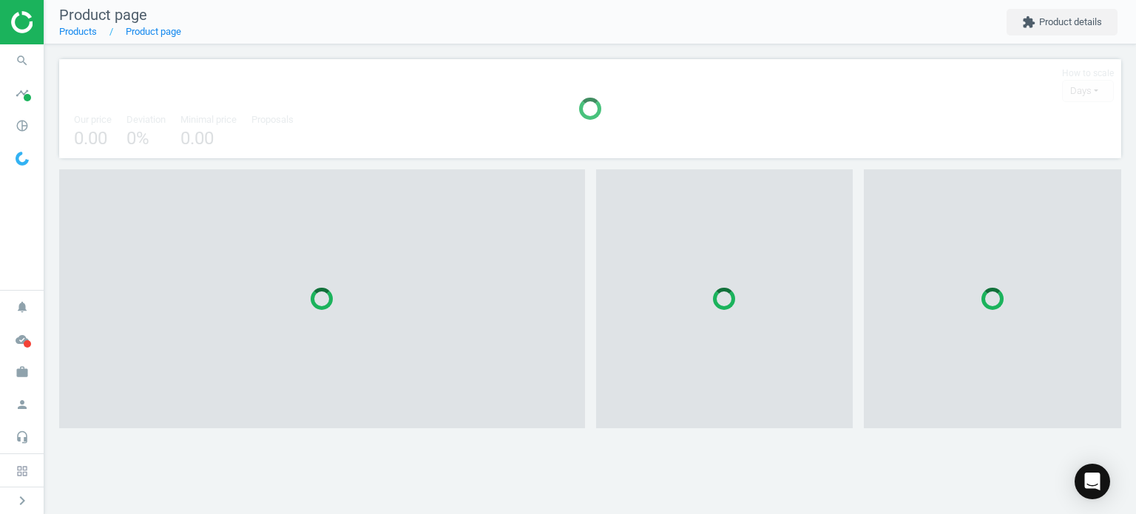
click at [21, 44] on span "search" at bounding box center [22, 60] width 44 height 33
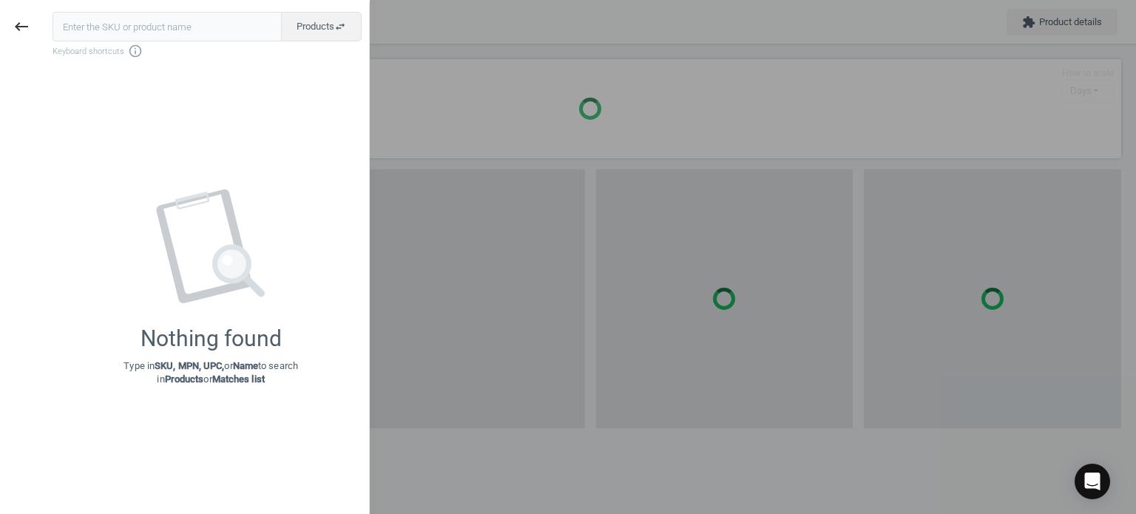
click at [186, 35] on input "text" at bounding box center [167, 27] width 229 height 30
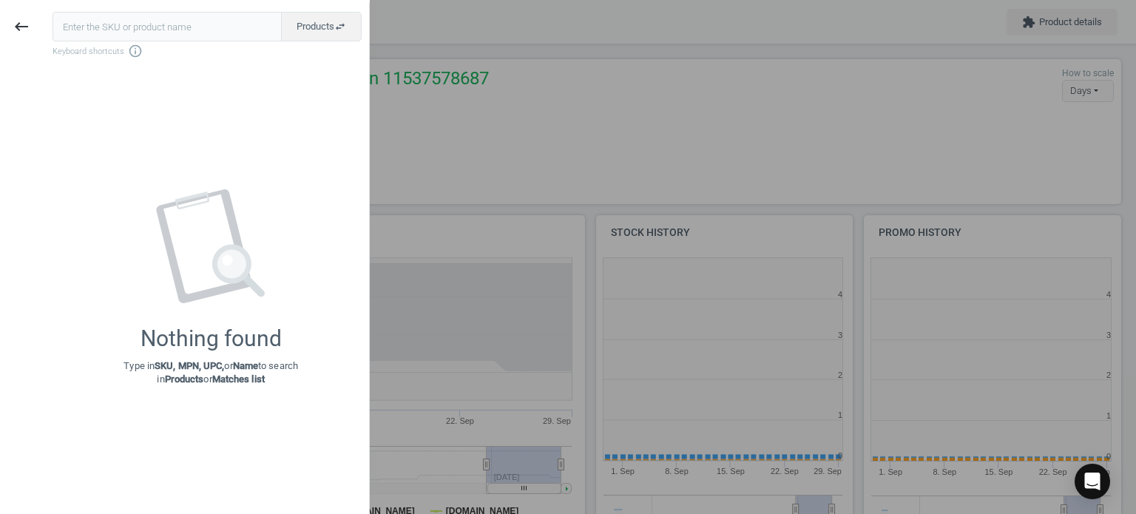
scroll to position [319, 277]
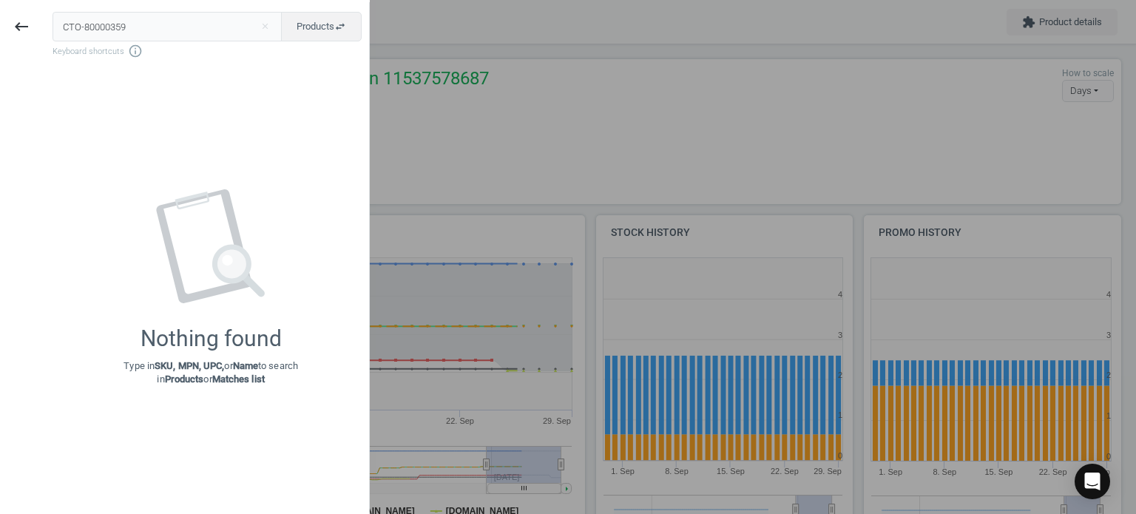
type input "CTO-80000359"
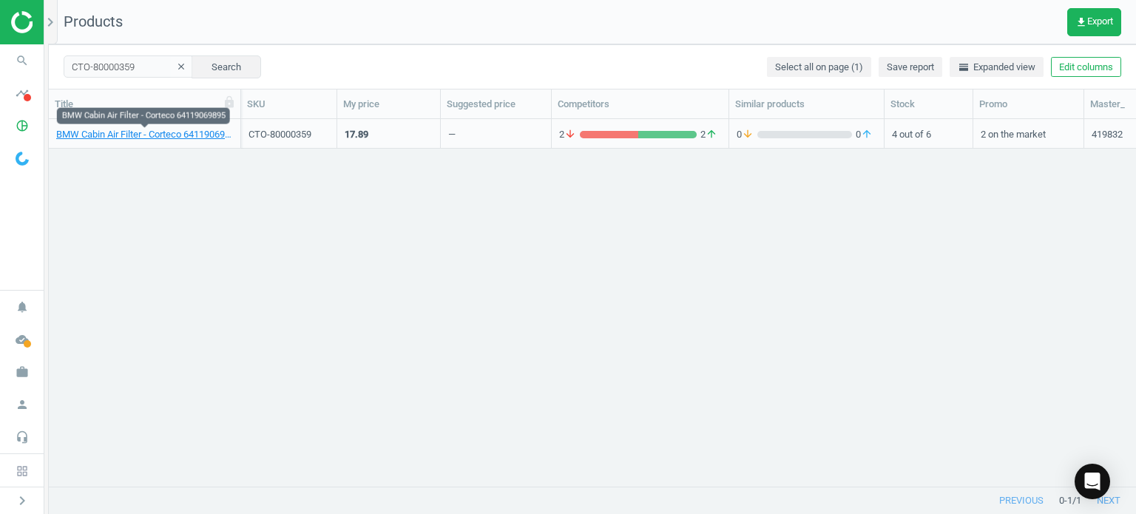
click at [196, 133] on link "BMW Cabin Air Filter - Corteco 64119069895" at bounding box center [144, 134] width 177 height 13
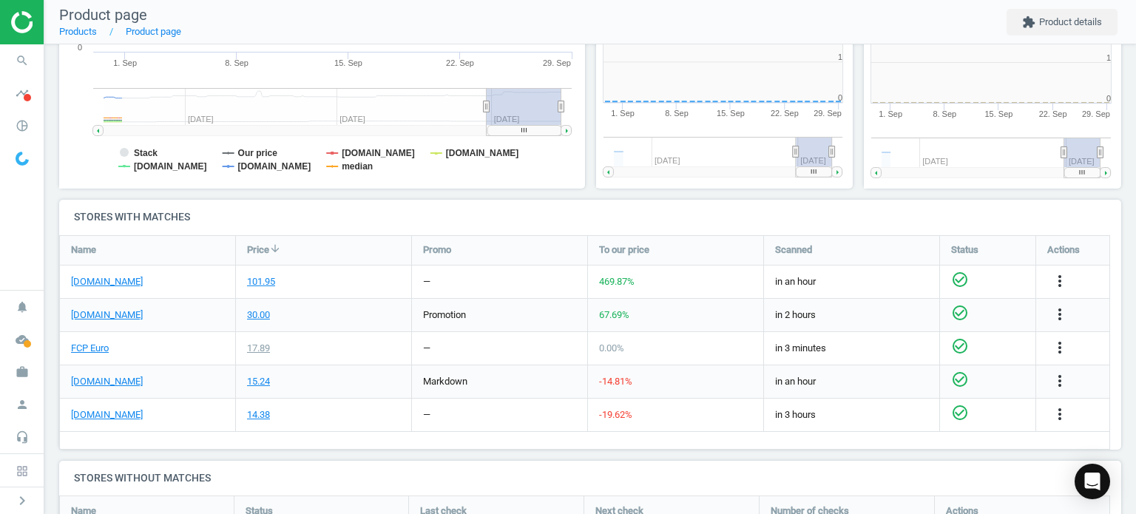
scroll to position [319, 277]
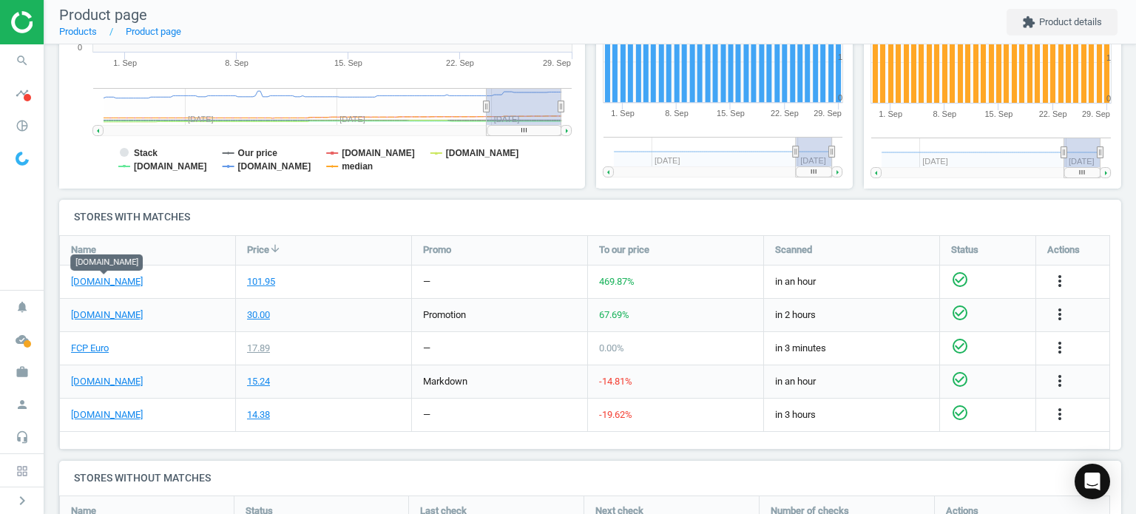
click at [118, 287] on link "[DOMAIN_NAME]" at bounding box center [107, 281] width 72 height 13
click at [87, 349] on link "FCP Euro" at bounding box center [90, 348] width 38 height 13
click at [1058, 282] on icon "more_vert" at bounding box center [1060, 281] width 18 height 18
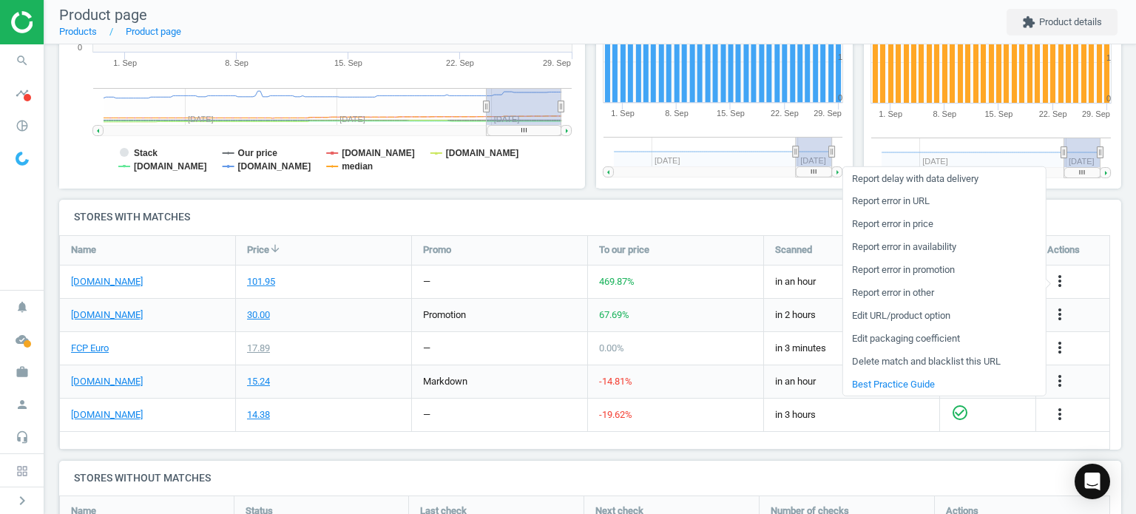
click at [873, 206] on link "Report error in URL" at bounding box center [943, 201] width 203 height 23
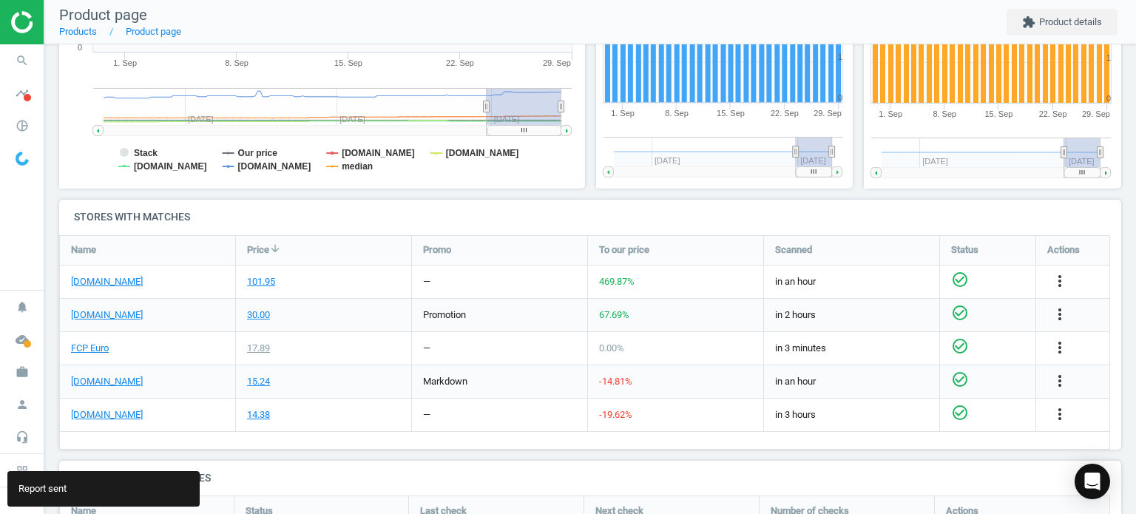
click at [13, 58] on icon "search" at bounding box center [22, 61] width 28 height 28
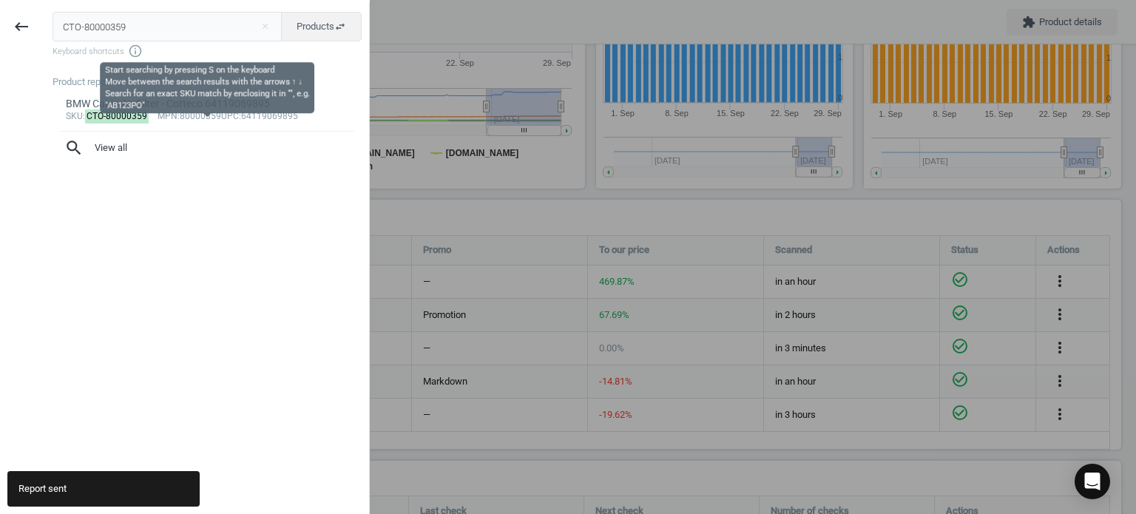
click at [127, 23] on input "CTO-80000359" at bounding box center [168, 27] width 230 height 30
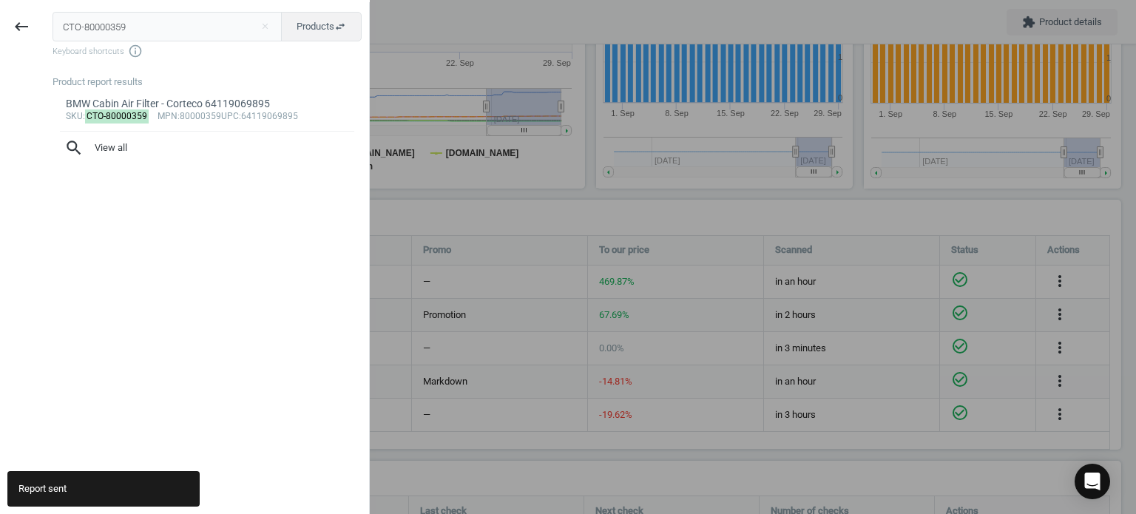
click at [127, 23] on input "CTO-80000359" at bounding box center [168, 27] width 230 height 30
type input "ELR-369890"
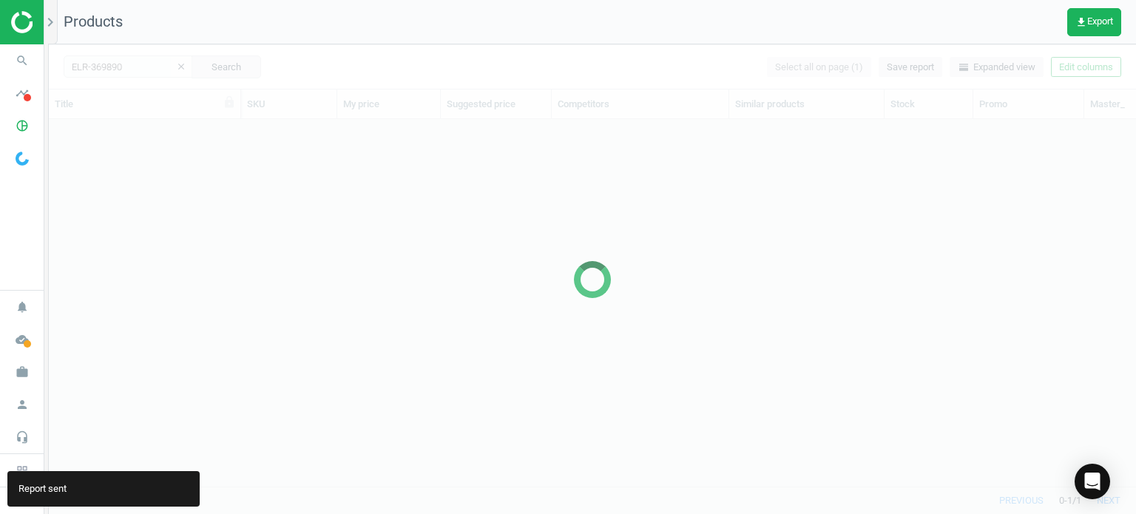
scroll to position [345, 1075]
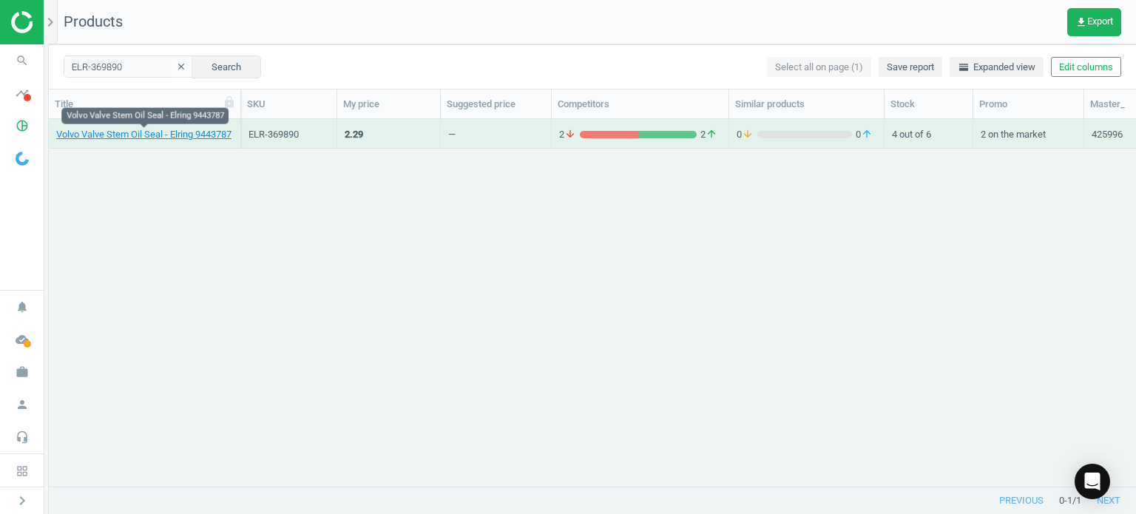
click at [167, 132] on link "Volvo Valve Stem Oil Seal - Elring 9443787" at bounding box center [143, 134] width 175 height 13
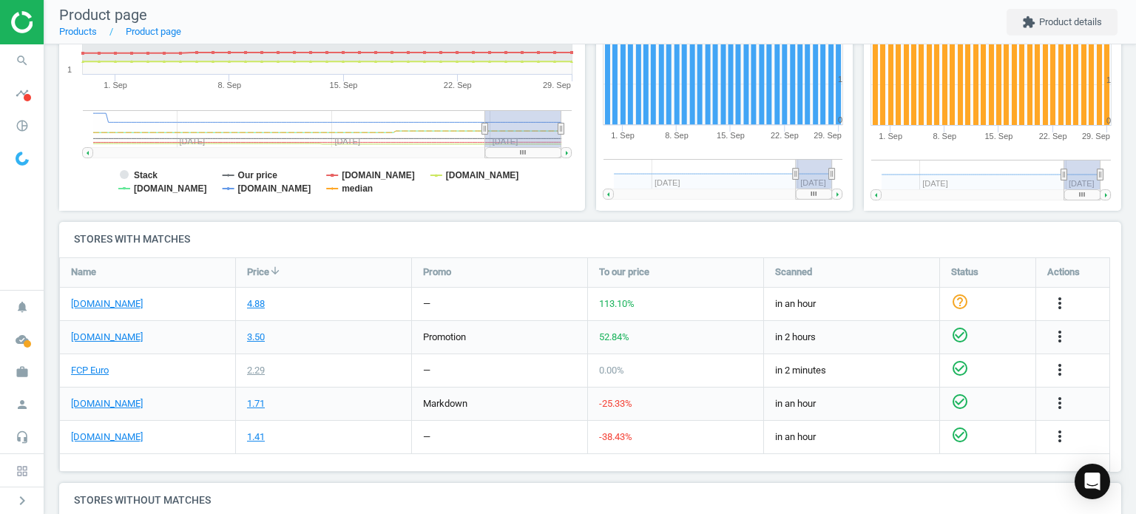
scroll to position [337, 0]
drag, startPoint x: 115, startPoint y: 436, endPoint x: 98, endPoint y: 437, distance: 17.8
click at [98, 437] on link "[DOMAIN_NAME]" at bounding box center [107, 436] width 72 height 13
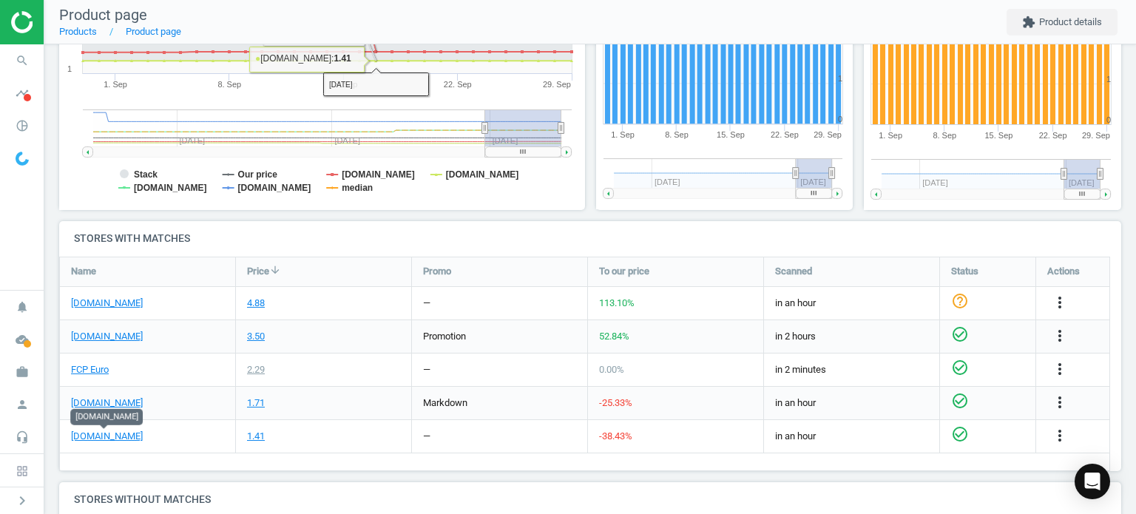
click at [92, 364] on link "FCP Euro" at bounding box center [90, 369] width 38 height 13
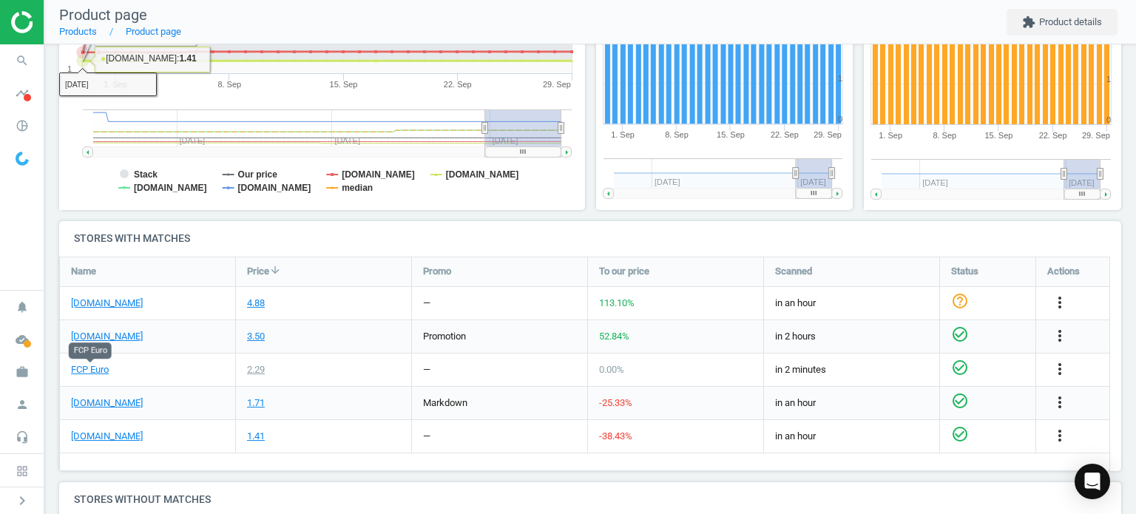
click at [15, 65] on icon "search" at bounding box center [22, 61] width 28 height 28
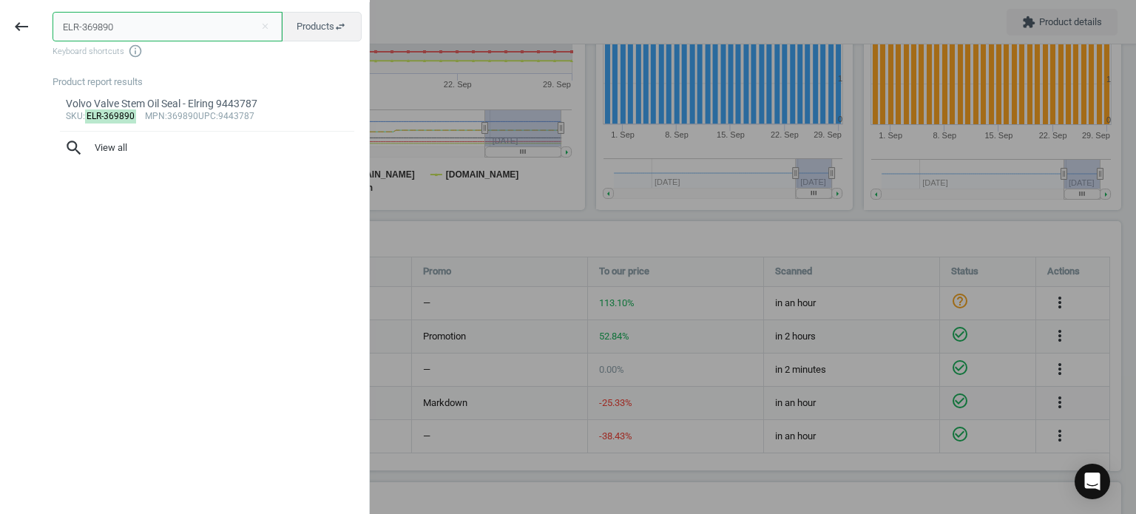
click at [195, 18] on input "ELR-369890" at bounding box center [168, 27] width 230 height 30
paste input "734850 eeuroparts.com 2025-09-29"
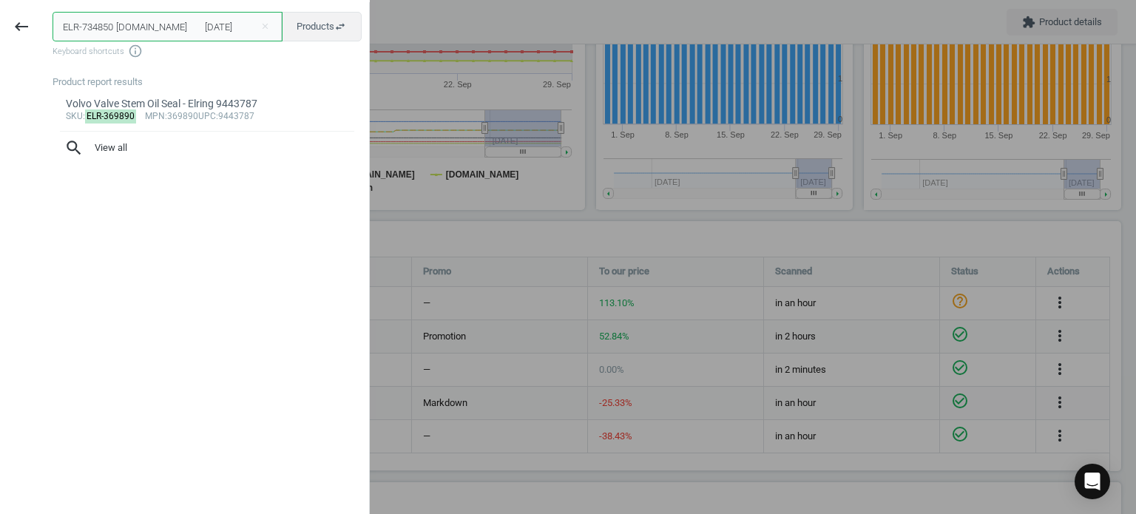
type input "ELR-734850 eeuroparts.com 2025-09-29"
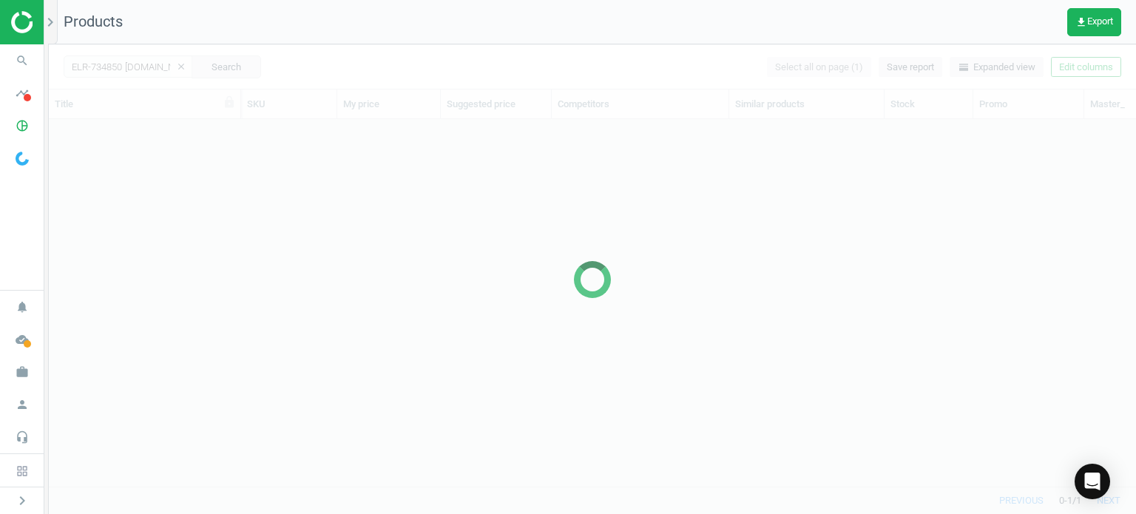
scroll to position [345, 1075]
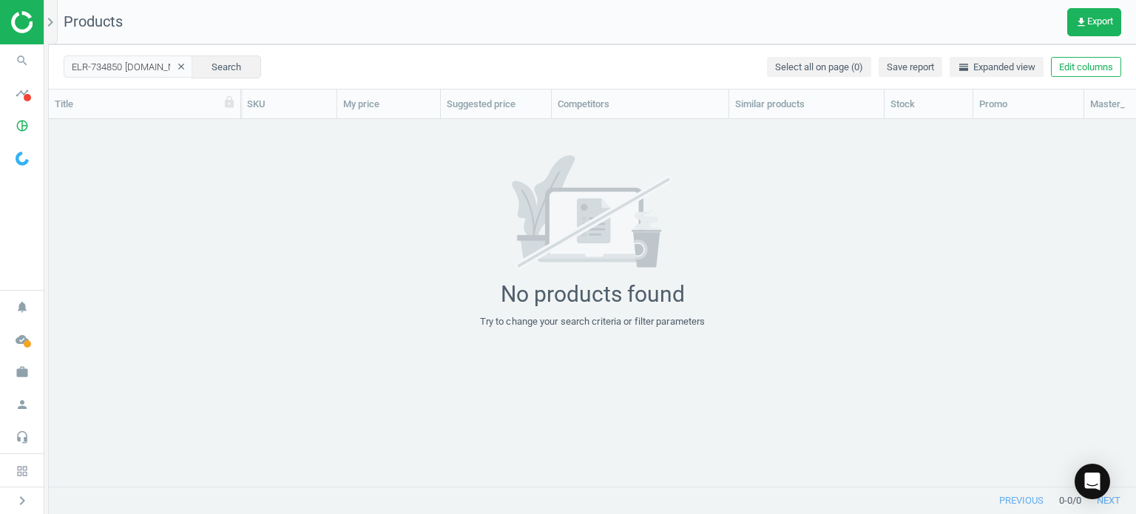
click at [251, 174] on div "No products found Try to change your search criteria or filter parameters" at bounding box center [592, 241] width 1087 height 173
click at [24, 58] on icon "search" at bounding box center [22, 61] width 28 height 28
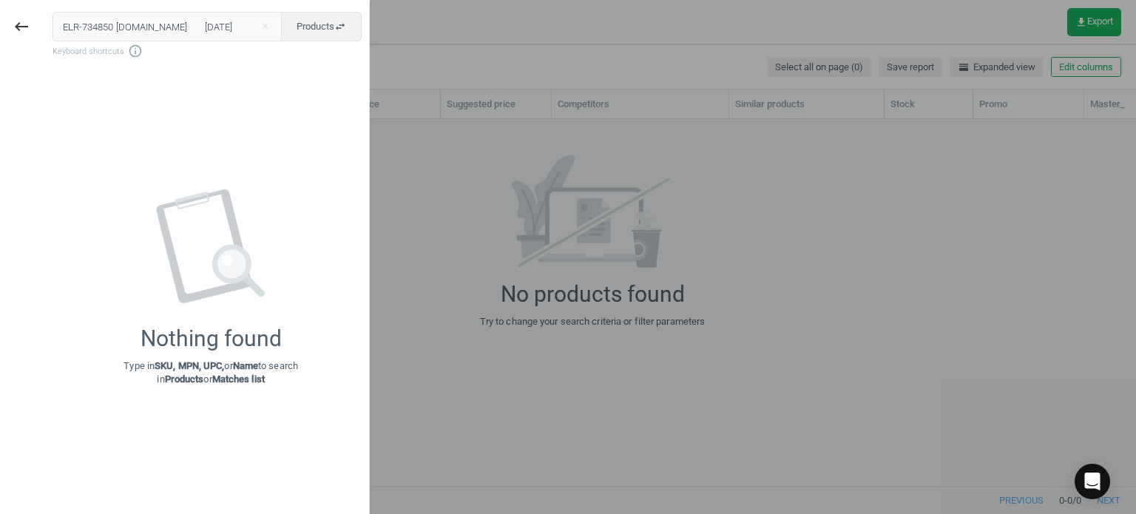
scroll to position [0, 21]
click at [140, 25] on input "ELR-734850 eeuroparts.com 2025-09-29" at bounding box center [168, 27] width 230 height 30
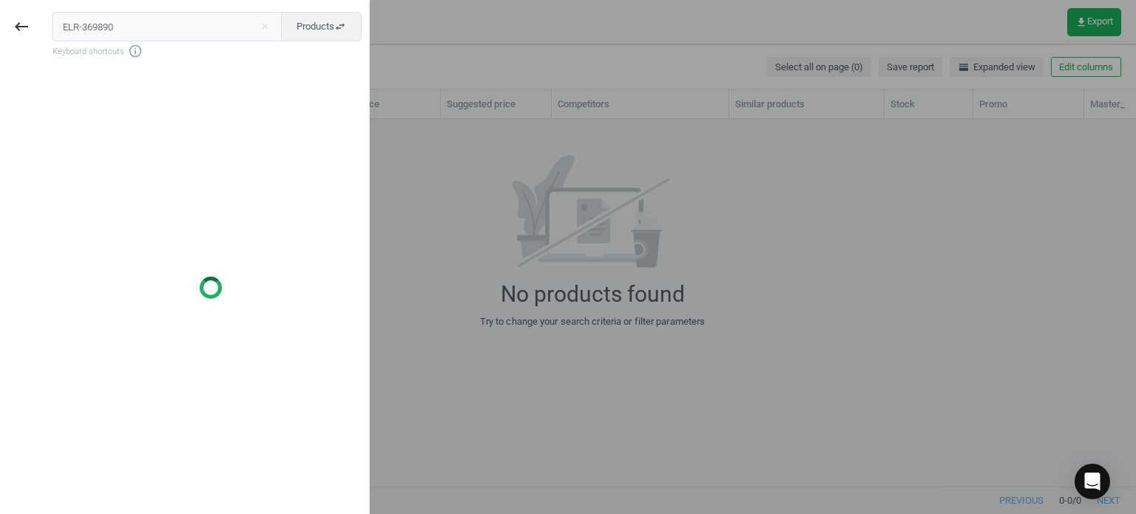
type input "ELR-369890"
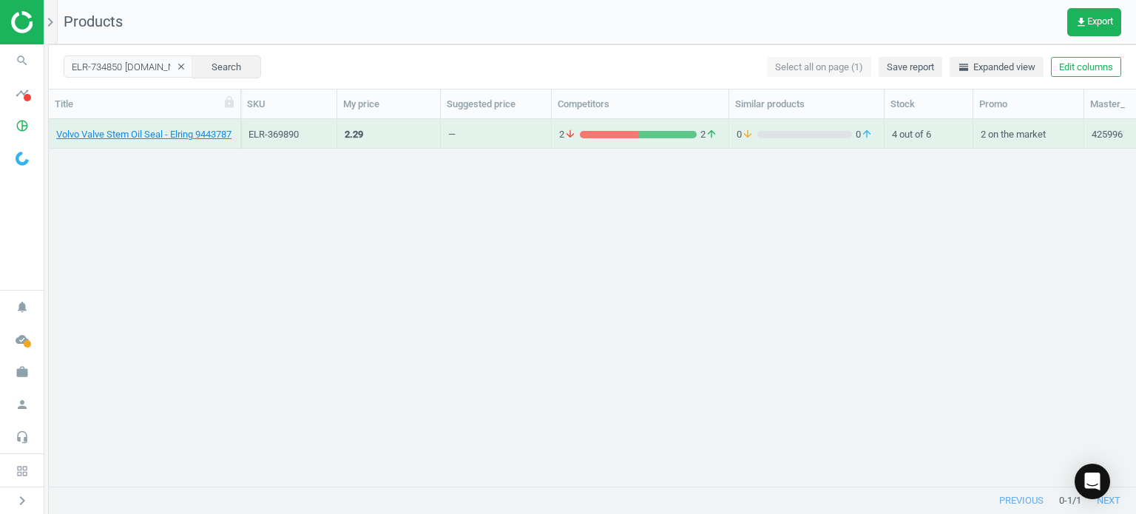
click at [186, 139] on link "Volvo Valve Stem Oil Seal - Elring 9443787" at bounding box center [143, 134] width 175 height 13
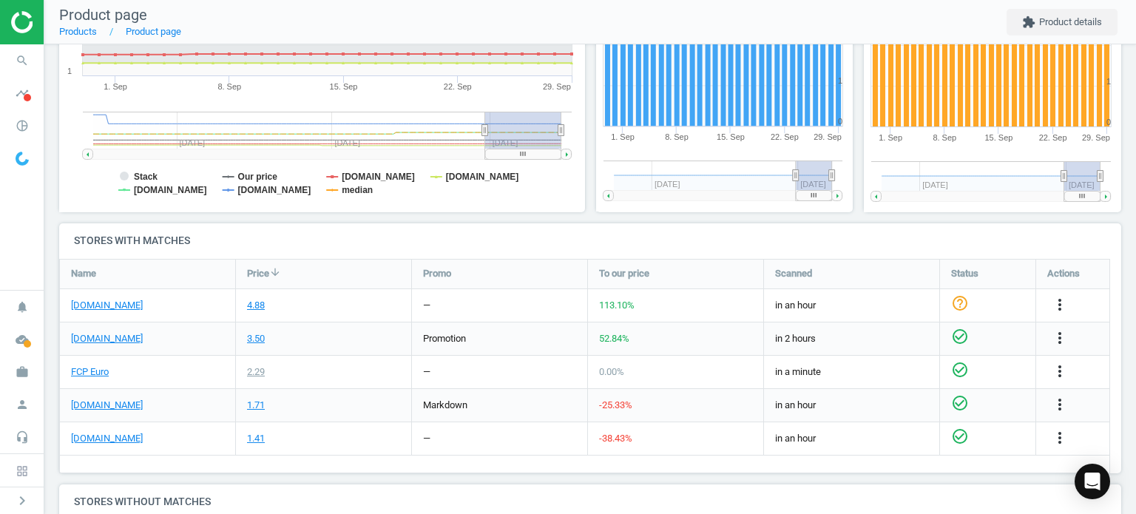
scroll to position [334, 0]
click at [111, 434] on link "[DOMAIN_NAME]" at bounding box center [107, 438] width 72 height 13
click at [98, 368] on link "FCP Euro" at bounding box center [90, 371] width 38 height 13
click at [27, 57] on icon "search" at bounding box center [22, 61] width 28 height 28
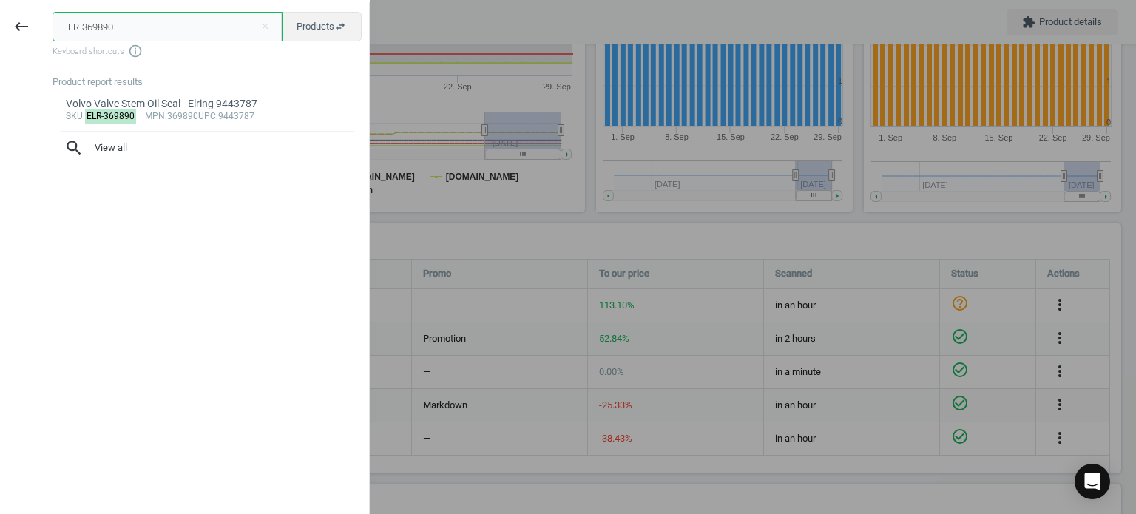
click at [213, 22] on input "ELR-369890" at bounding box center [168, 27] width 230 height 30
paste input "73485"
type input "ELR-734850"
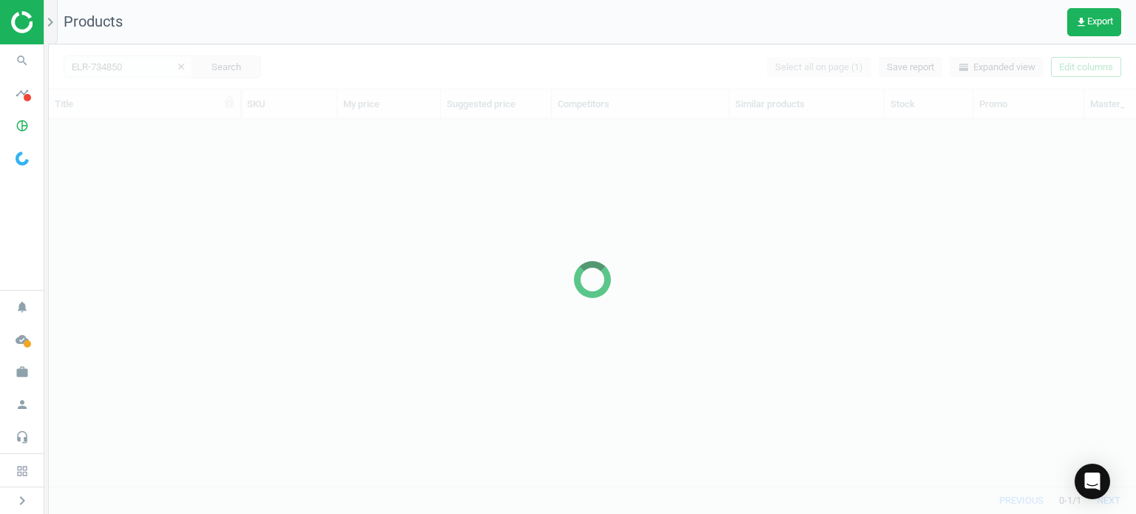
scroll to position [345, 1075]
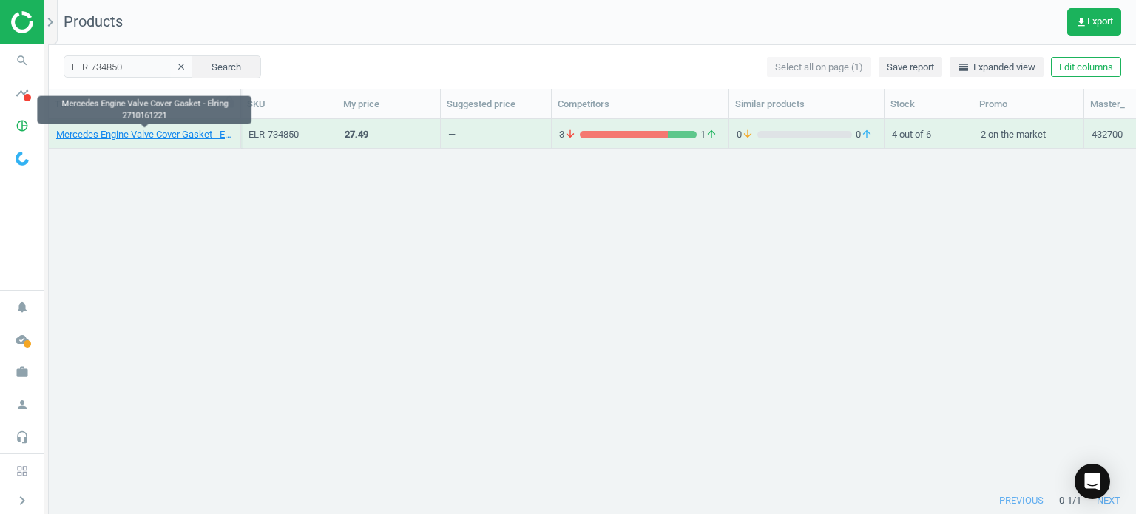
click at [162, 138] on link "Mercedes Engine Valve Cover Gasket - Elring 2710161221" at bounding box center [144, 134] width 177 height 13
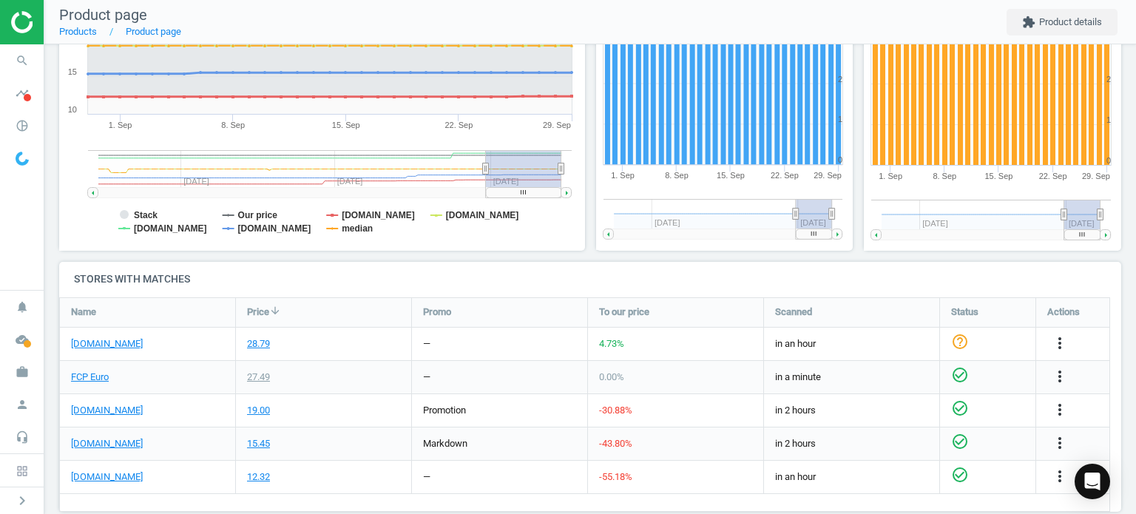
scroll to position [311, 0]
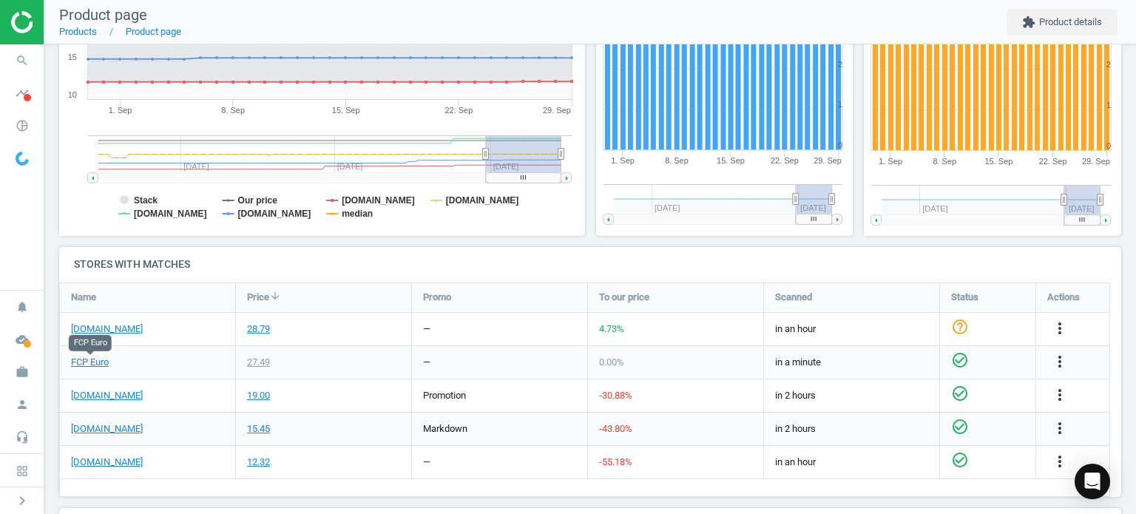
click at [82, 367] on link "FCP Euro" at bounding box center [90, 362] width 38 height 13
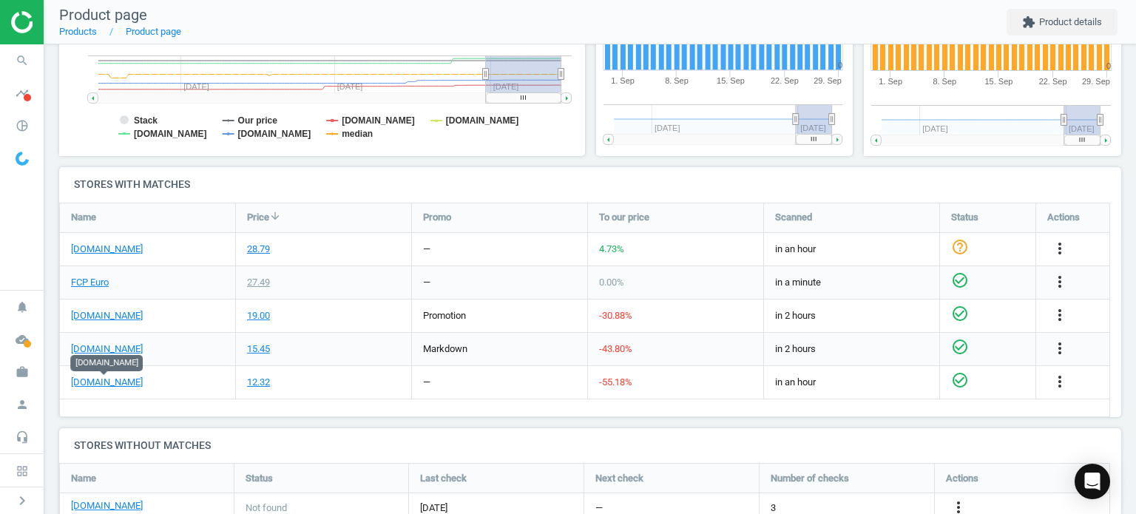
click at [112, 388] on link "[DOMAIN_NAME]" at bounding box center [107, 382] width 72 height 13
click at [26, 47] on span "search" at bounding box center [22, 60] width 44 height 33
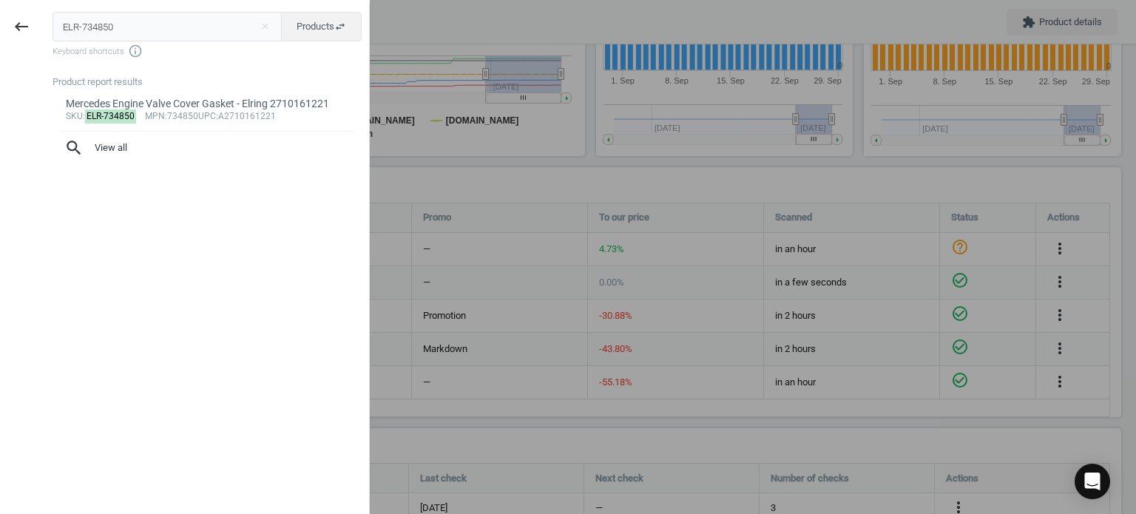
click at [118, 27] on input "ELR-734850" at bounding box center [168, 27] width 230 height 30
type input "GAT-902640"
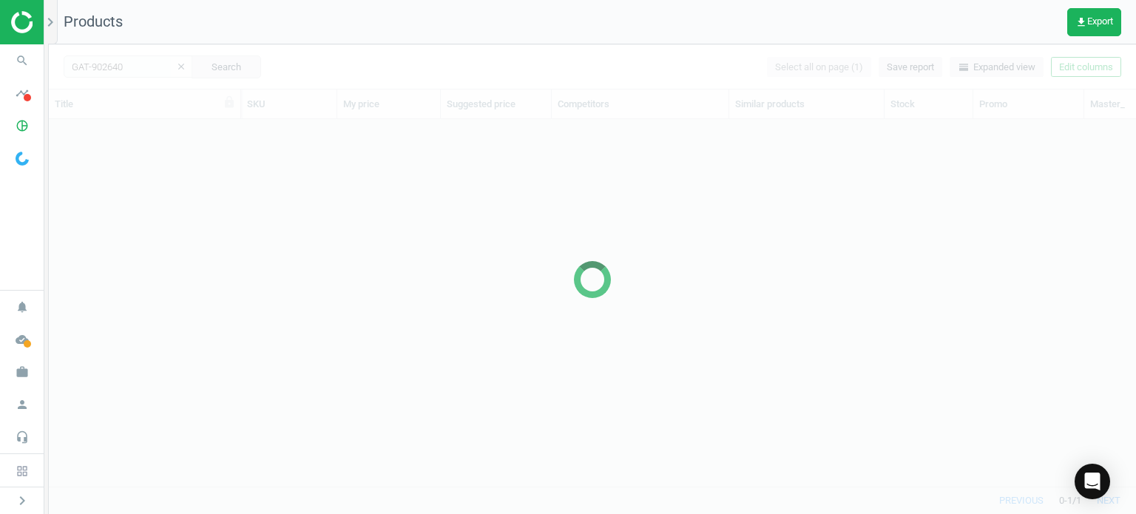
scroll to position [345, 1075]
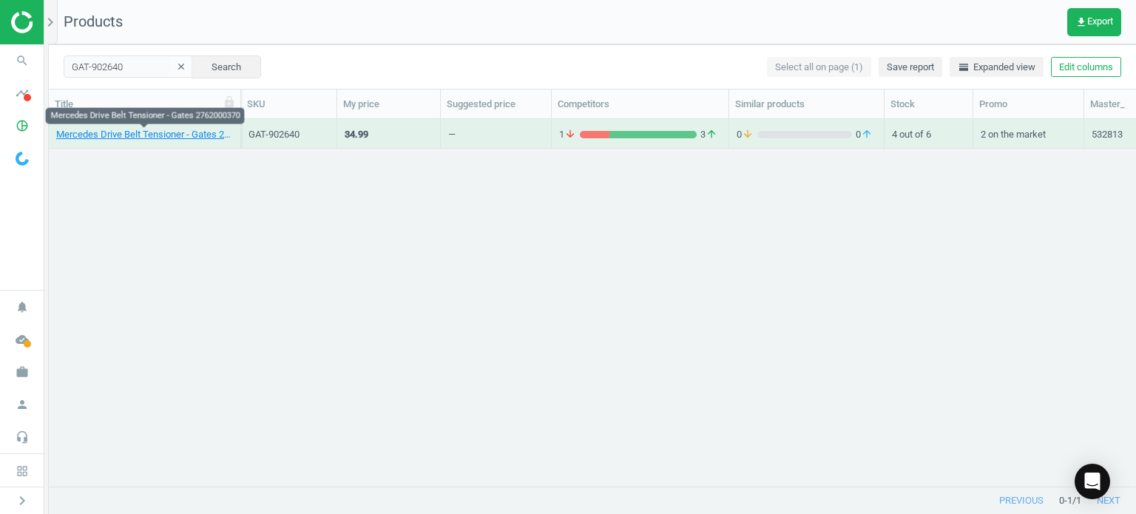
click at [100, 138] on link "Mercedes Drive Belt Tensioner - Gates 2762000370" at bounding box center [144, 134] width 177 height 13
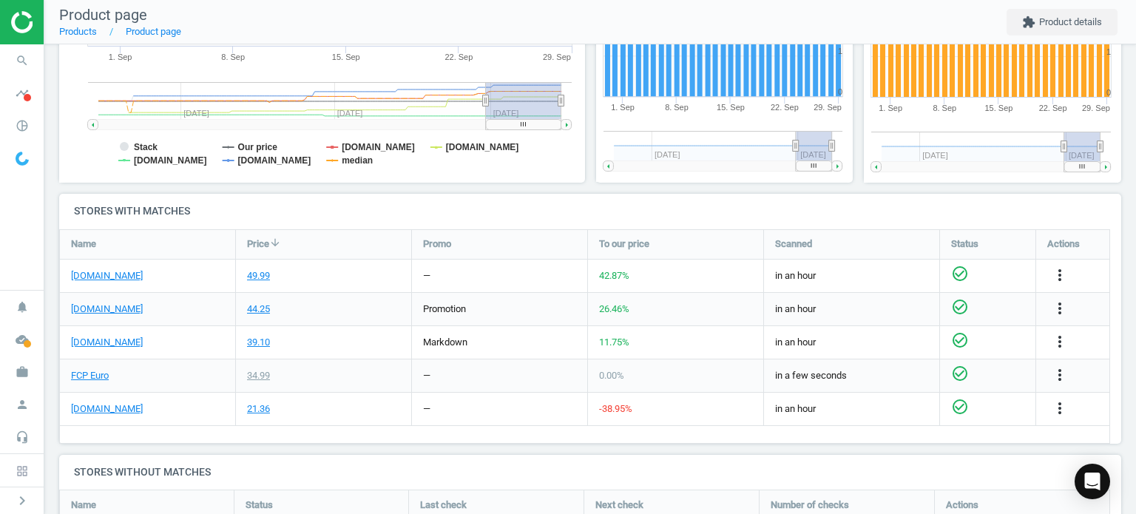
scroll to position [364, 0]
click at [104, 409] on link "[DOMAIN_NAME]" at bounding box center [107, 408] width 72 height 13
click at [96, 372] on link "FCP Euro" at bounding box center [90, 375] width 38 height 13
click at [18, 70] on icon "search" at bounding box center [22, 61] width 28 height 28
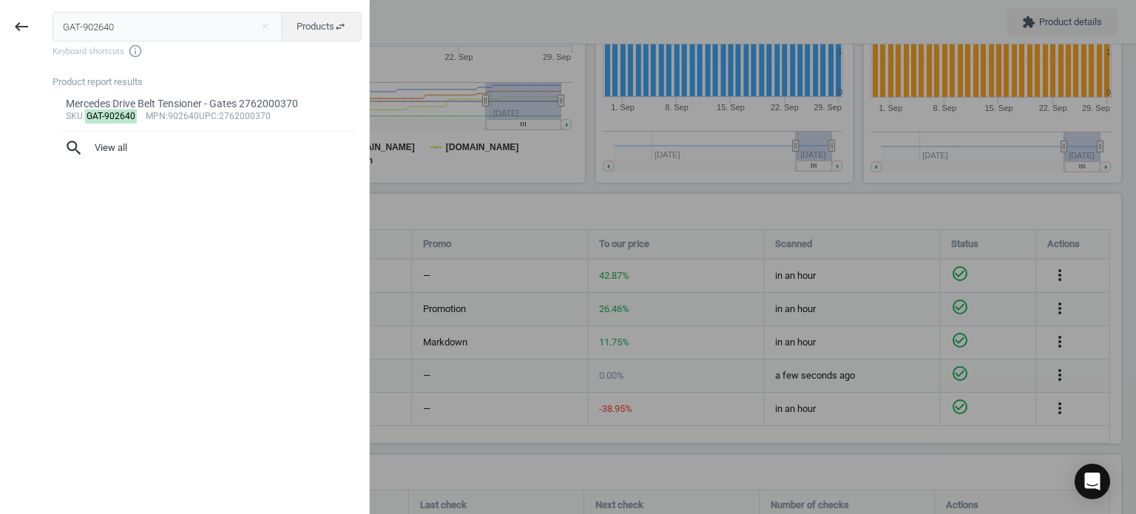
click at [115, 33] on input "GAT-902640" at bounding box center [168, 27] width 230 height 30
type input "INA-5340122100"
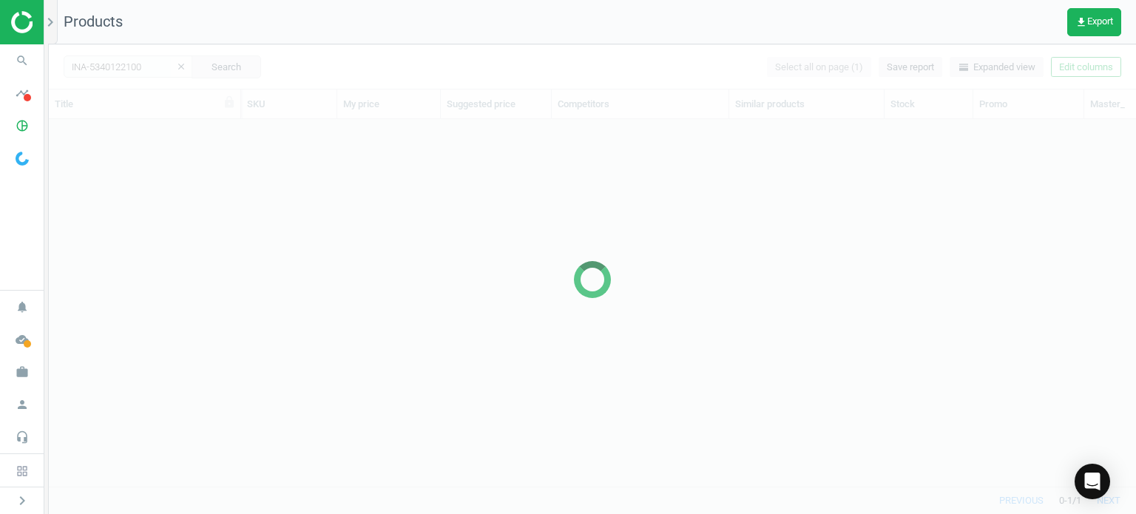
scroll to position [345, 1075]
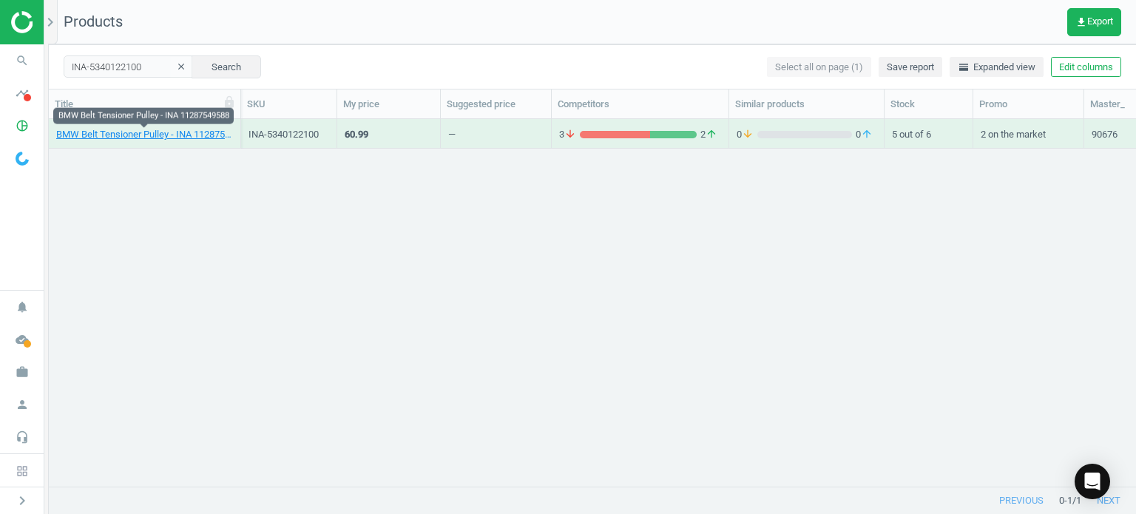
click at [175, 129] on link "BMW Belt Tensioner Pulley - INA 11287549588" at bounding box center [144, 134] width 177 height 13
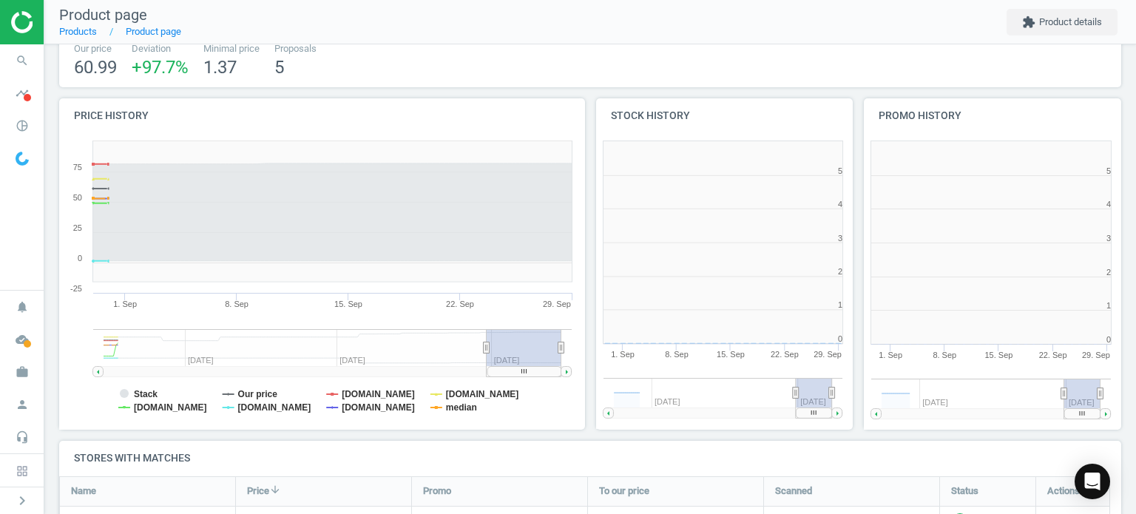
scroll to position [319, 277]
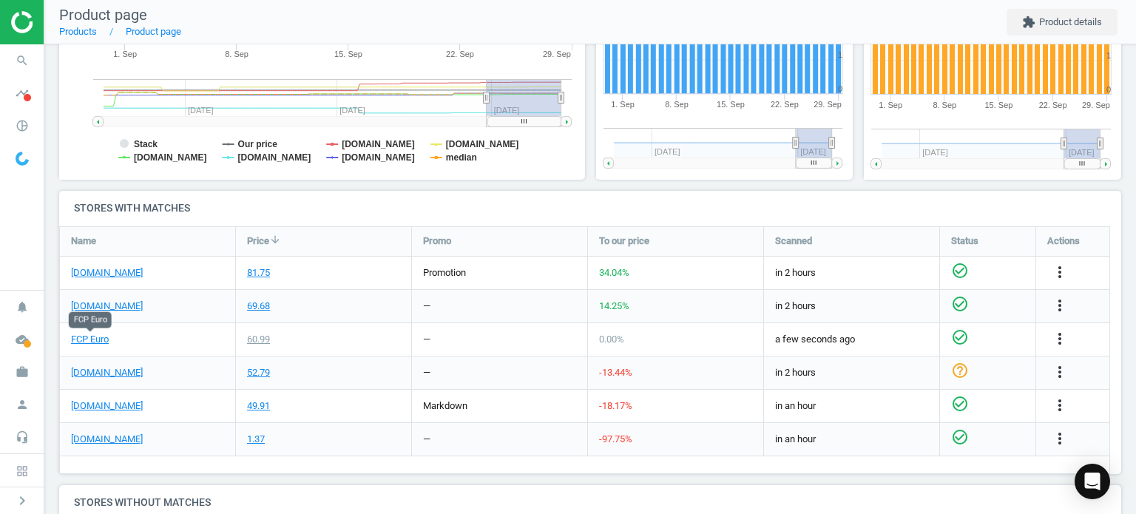
click at [92, 338] on link "FCP Euro" at bounding box center [90, 339] width 38 height 13
click at [124, 437] on link "[DOMAIN_NAME]" at bounding box center [107, 439] width 72 height 13
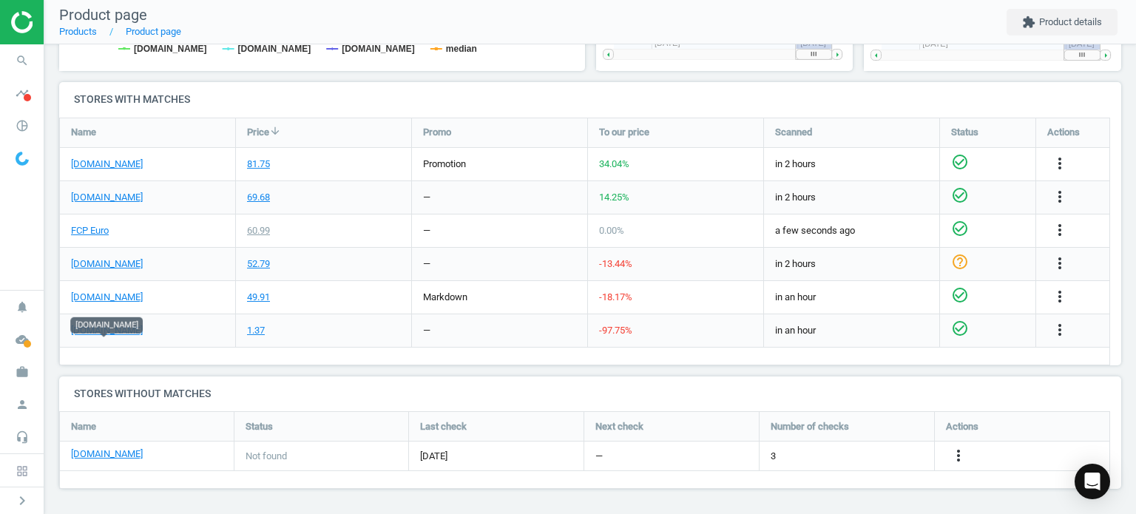
scroll to position [408, 0]
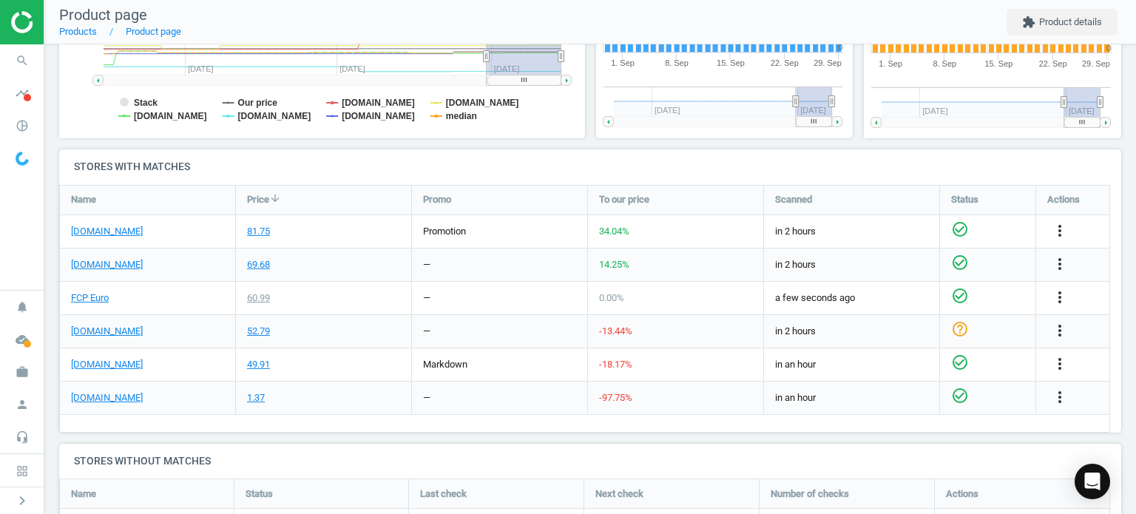
click at [1055, 382] on div "more_vert" at bounding box center [1072, 398] width 73 height 33
click at [1062, 393] on icon "more_vert" at bounding box center [1060, 397] width 18 height 18
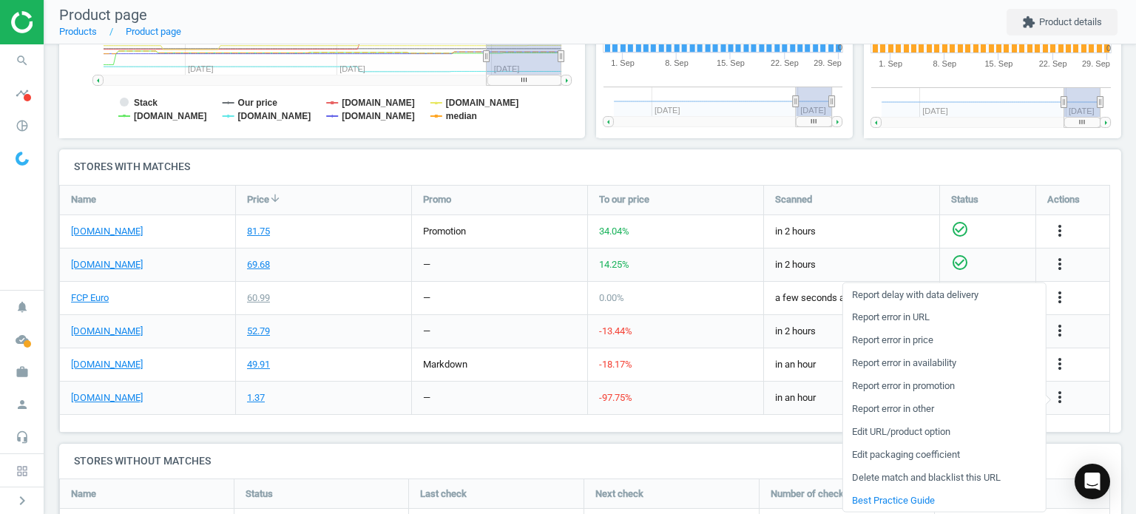
click at [901, 436] on link "Edit URL/product option" at bounding box center [943, 431] width 203 height 23
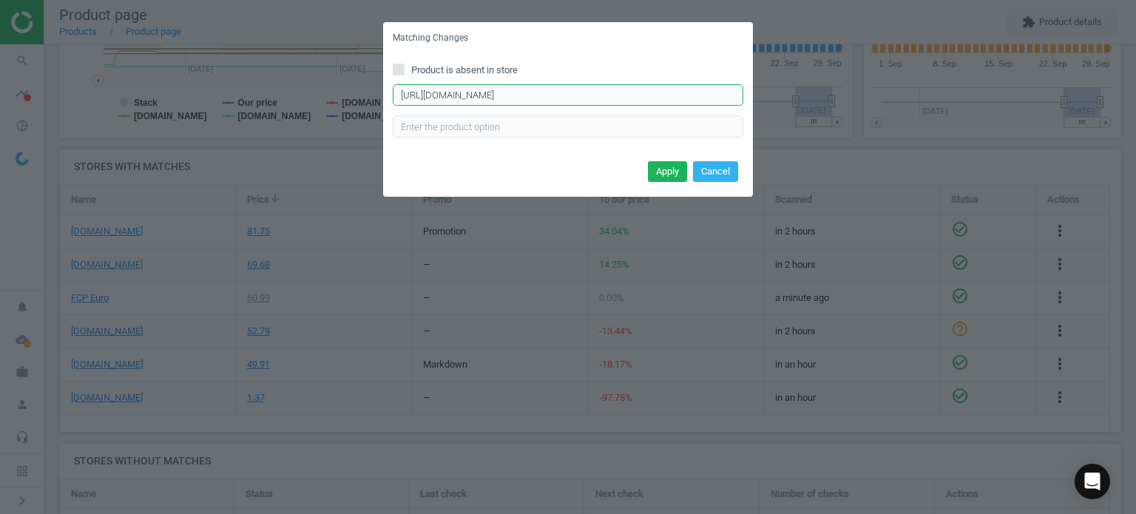
click at [545, 103] on input "https://eeuroparts.com/product/genuine-bmw/51418224781" at bounding box center [568, 95] width 351 height 22
paste input "ina-534-0122-100-accessory-drive-belt-tensioner"
type input "https://eeuroparts.com/ina-534-0122-100-accessory-drive-belt-tensioner"
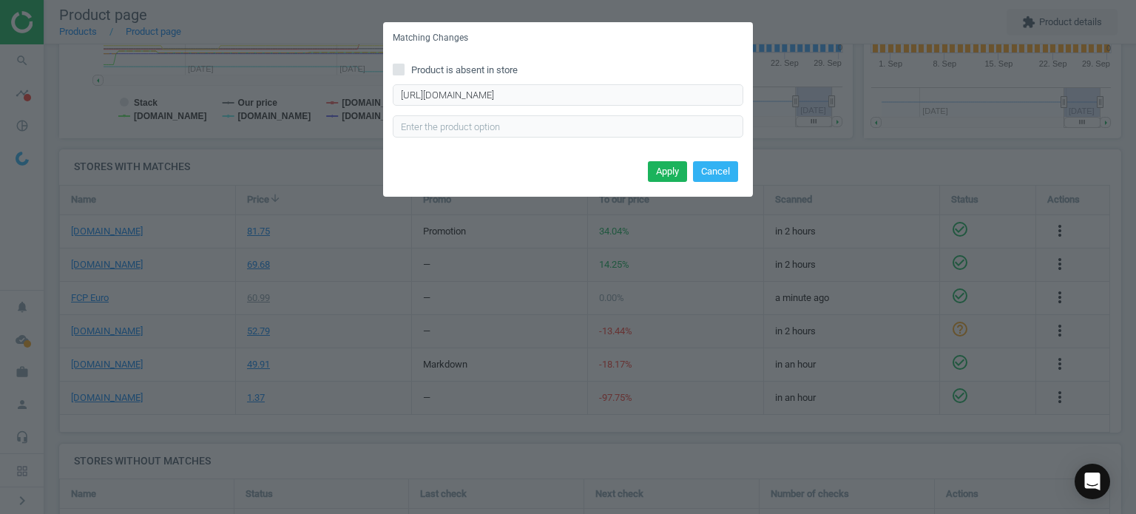
click at [678, 176] on button "Apply" at bounding box center [667, 171] width 39 height 21
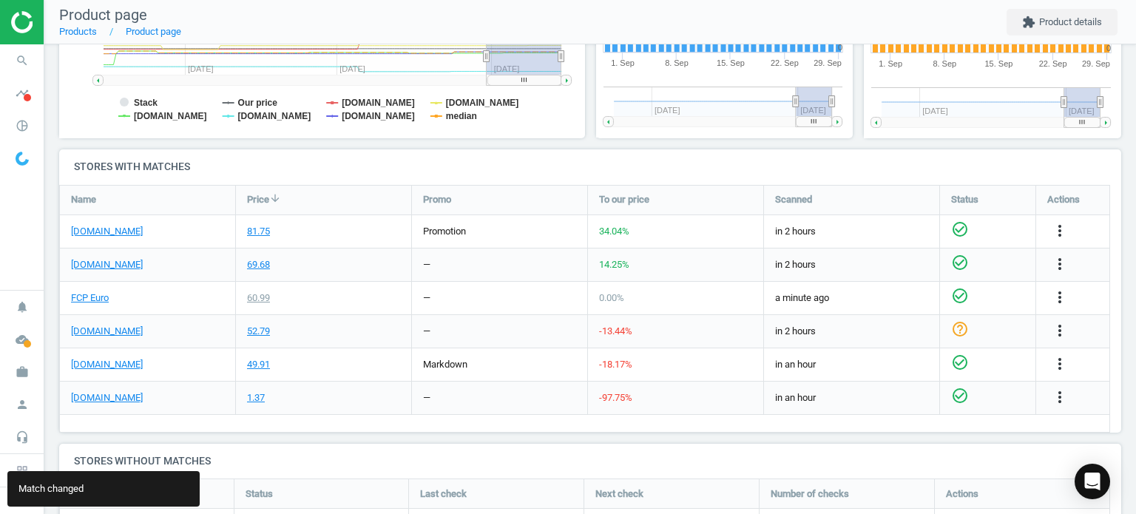
click at [14, 70] on icon "search" at bounding box center [22, 61] width 28 height 28
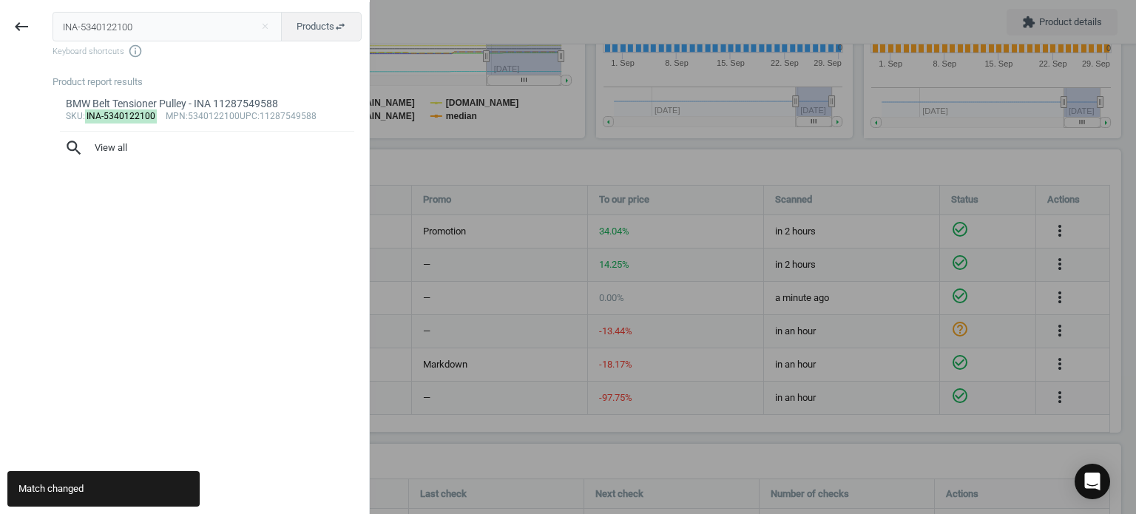
click at [216, 24] on input "INA-5340122100" at bounding box center [168, 27] width 230 height 30
type input "LEM-3392501"
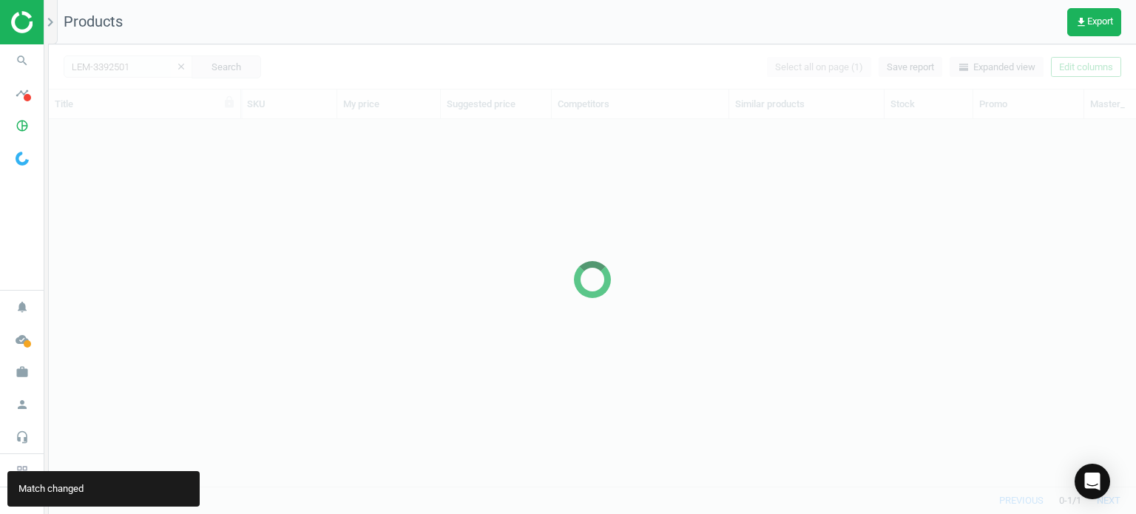
scroll to position [345, 1075]
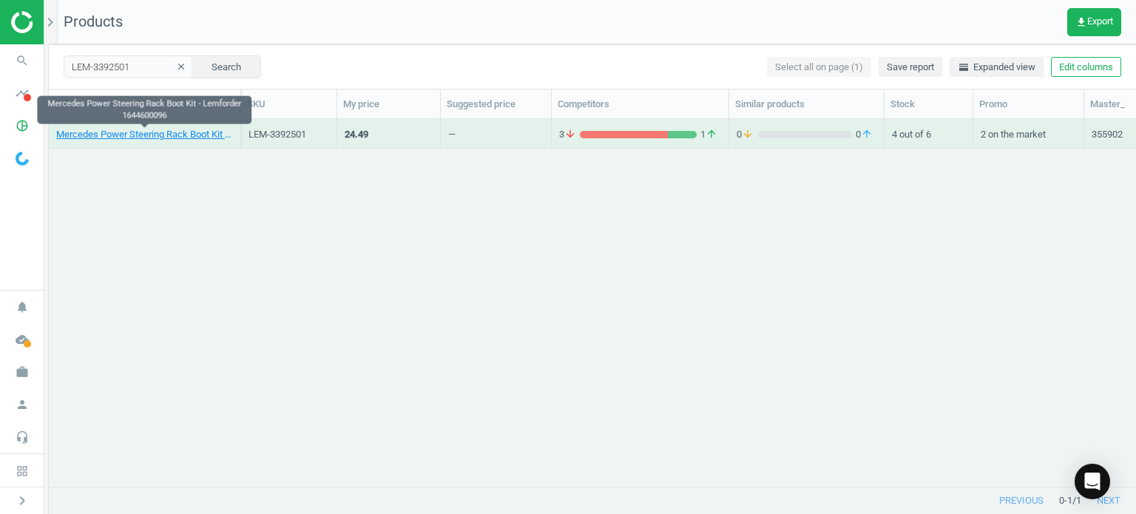
click at [180, 135] on link "Mercedes Power Steering Rack Boot Kit - Lemforder 1644600096" at bounding box center [144, 134] width 177 height 13
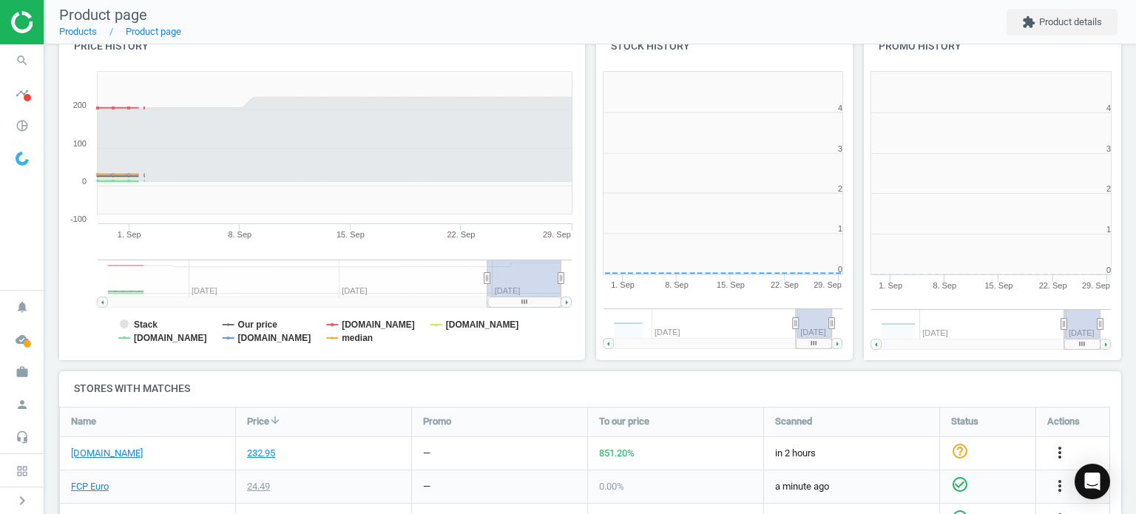
scroll to position [188, 0]
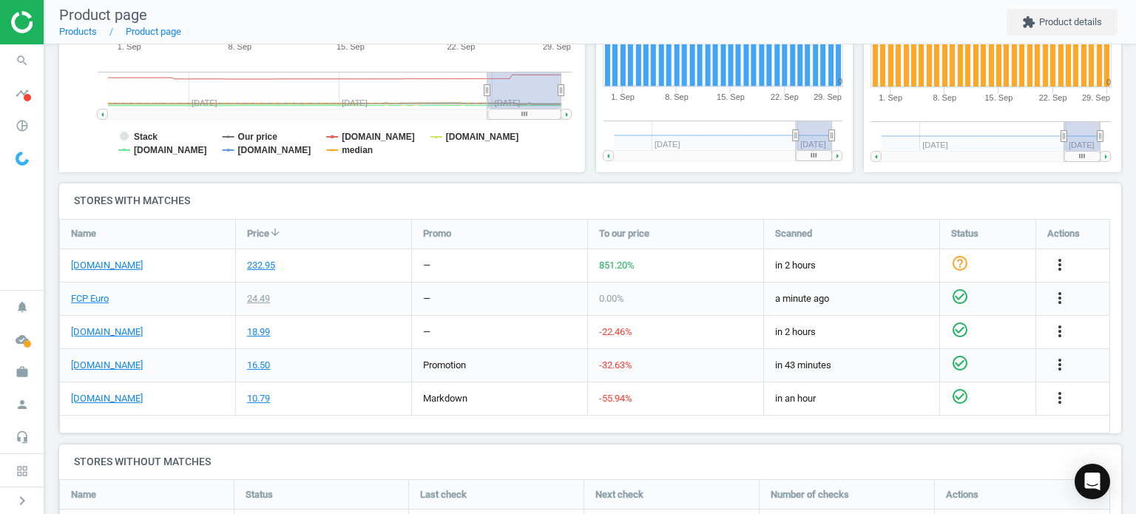
click at [100, 266] on link "[DOMAIN_NAME]" at bounding box center [107, 265] width 72 height 13
click at [92, 292] on link "FCP Euro" at bounding box center [90, 298] width 38 height 13
click at [1059, 263] on icon "more_vert" at bounding box center [1060, 265] width 18 height 18
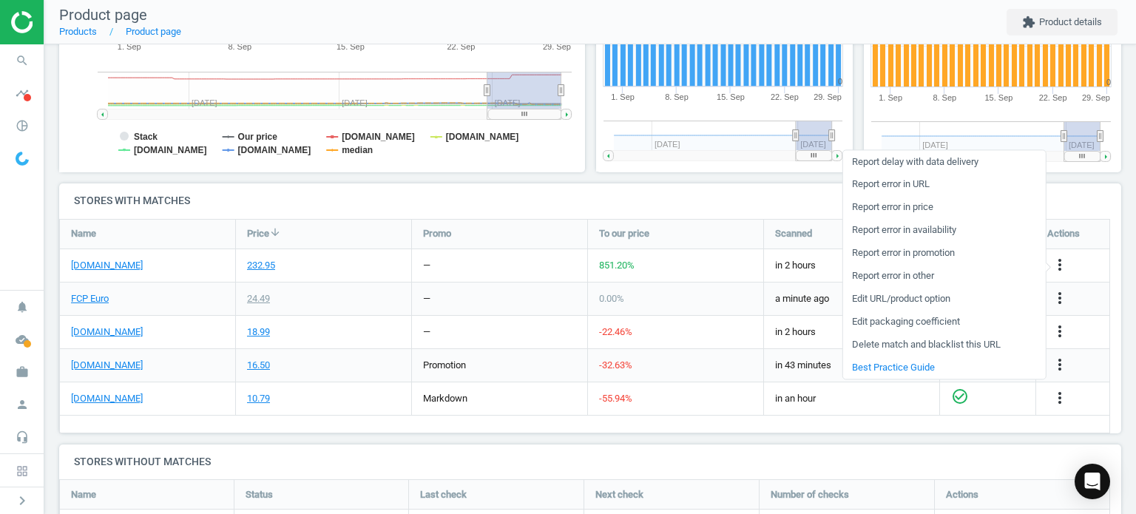
click at [912, 183] on link "Report error in URL" at bounding box center [943, 184] width 203 height 23
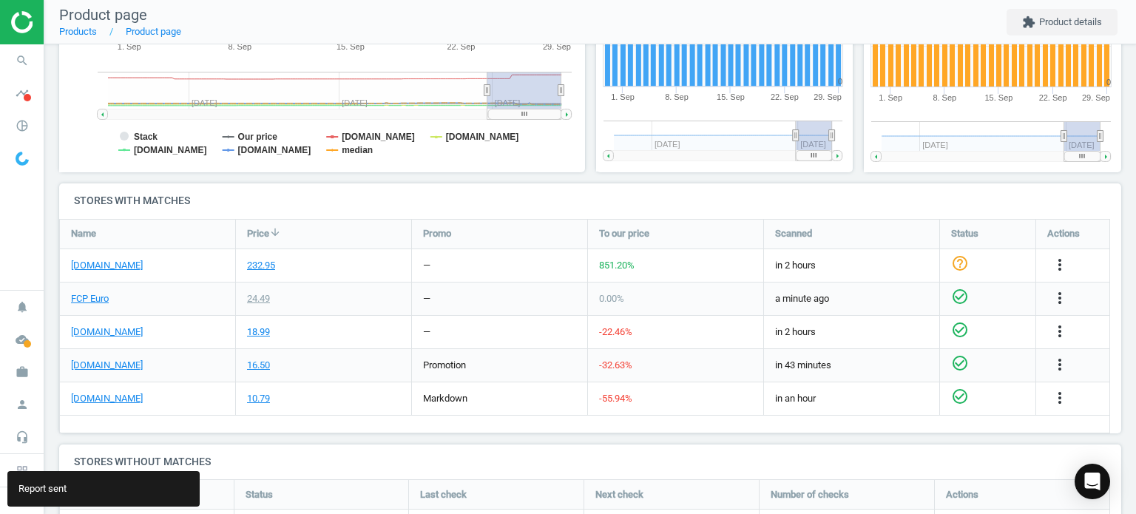
click at [14, 61] on icon "search" at bounding box center [22, 61] width 28 height 28
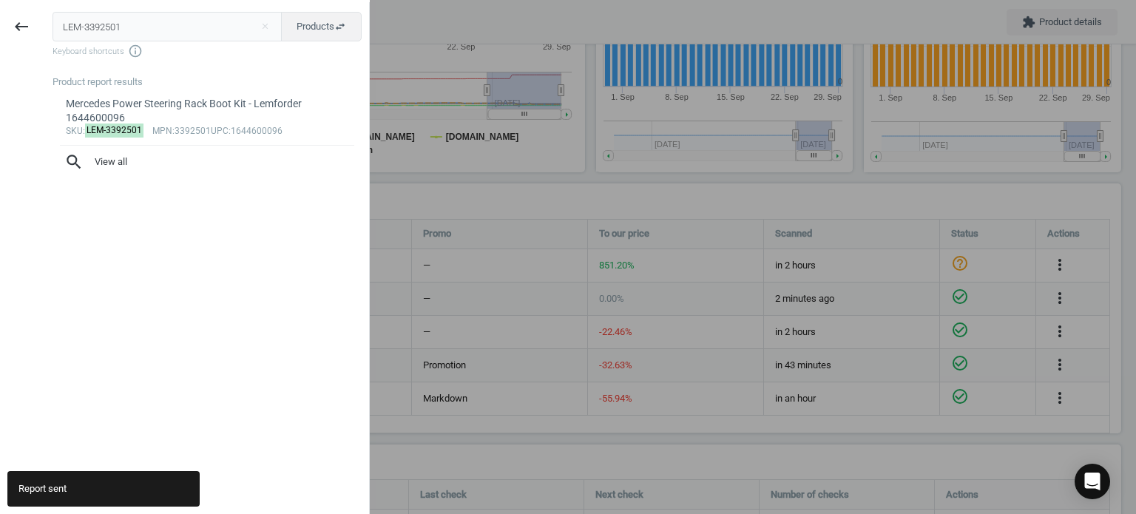
click at [139, 33] on input "LEM-3392501" at bounding box center [168, 27] width 230 height 30
type input "LEM-3756701"
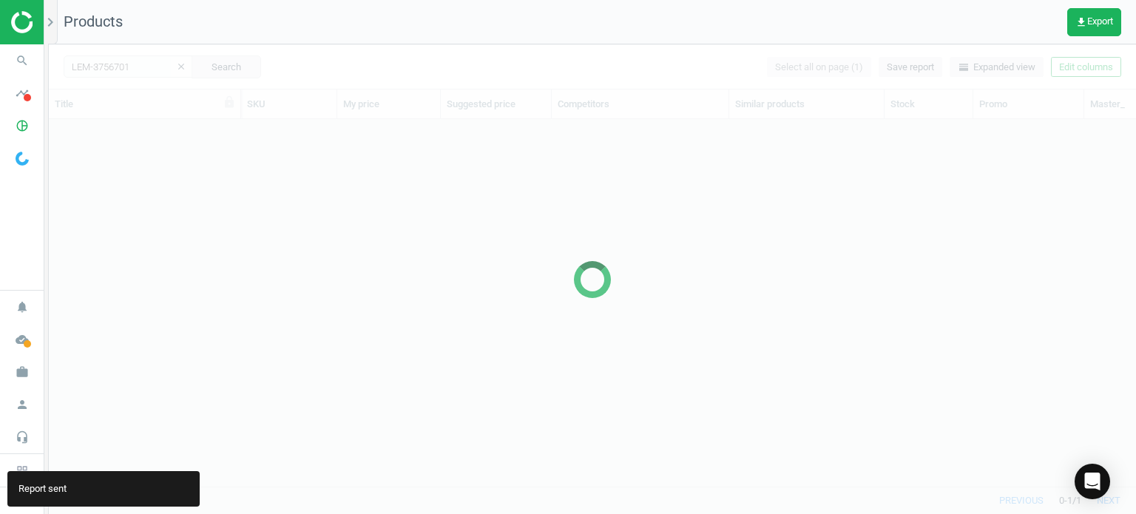
scroll to position [345, 1075]
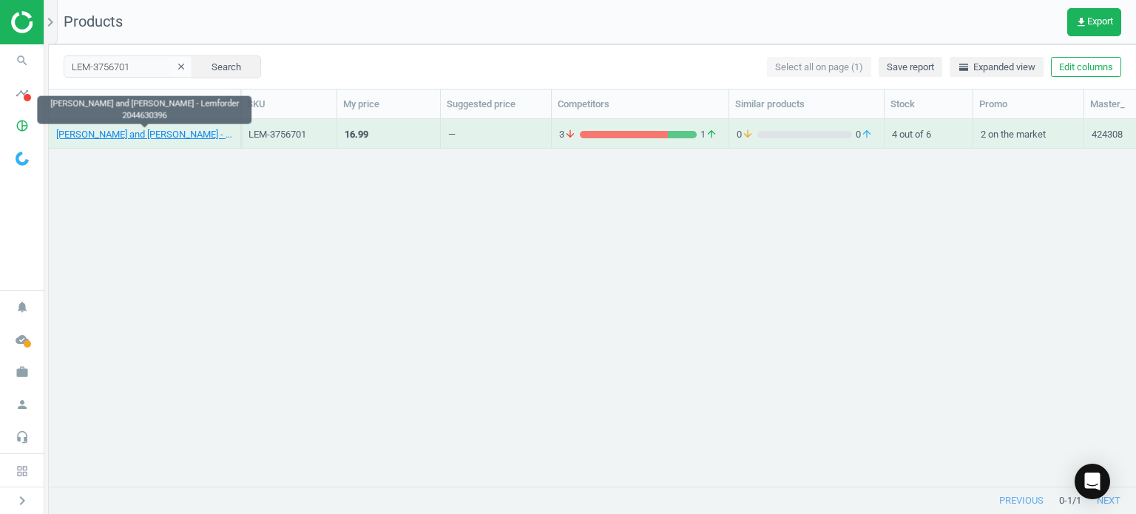
click at [140, 132] on link "Mercedes Rack and Pinion Bellow - Lemforder 2044630396" at bounding box center [144, 134] width 177 height 13
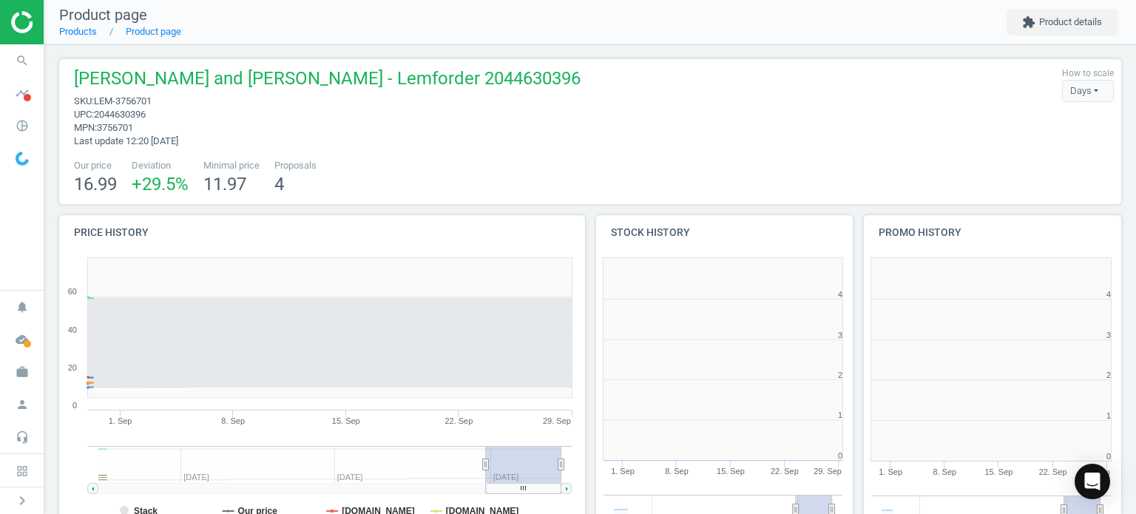
scroll to position [7, 7]
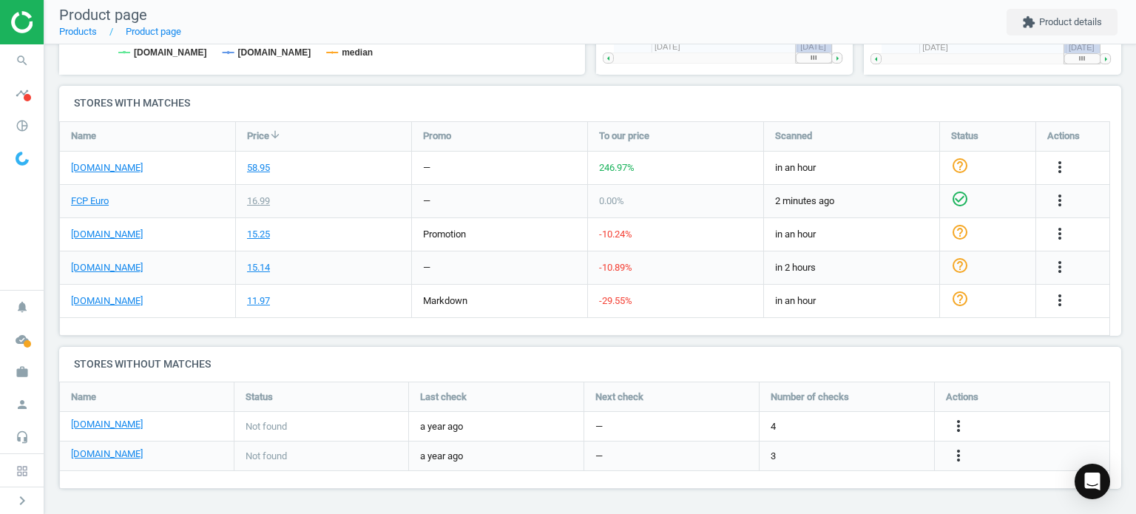
click at [108, 174] on div "[DOMAIN_NAME]" at bounding box center [147, 168] width 175 height 33
click at [108, 172] on link "[DOMAIN_NAME]" at bounding box center [107, 167] width 72 height 13
click at [79, 197] on link "FCP Euro" at bounding box center [90, 201] width 38 height 13
click at [1062, 168] on icon "more_vert" at bounding box center [1060, 167] width 18 height 18
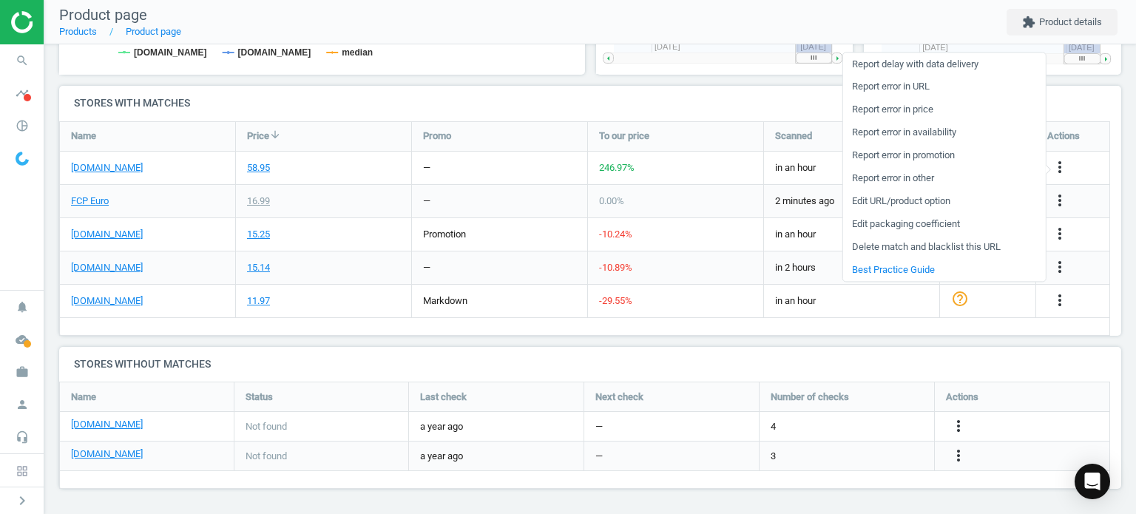
click at [907, 200] on link "Edit URL/product option" at bounding box center [943, 201] width 203 height 23
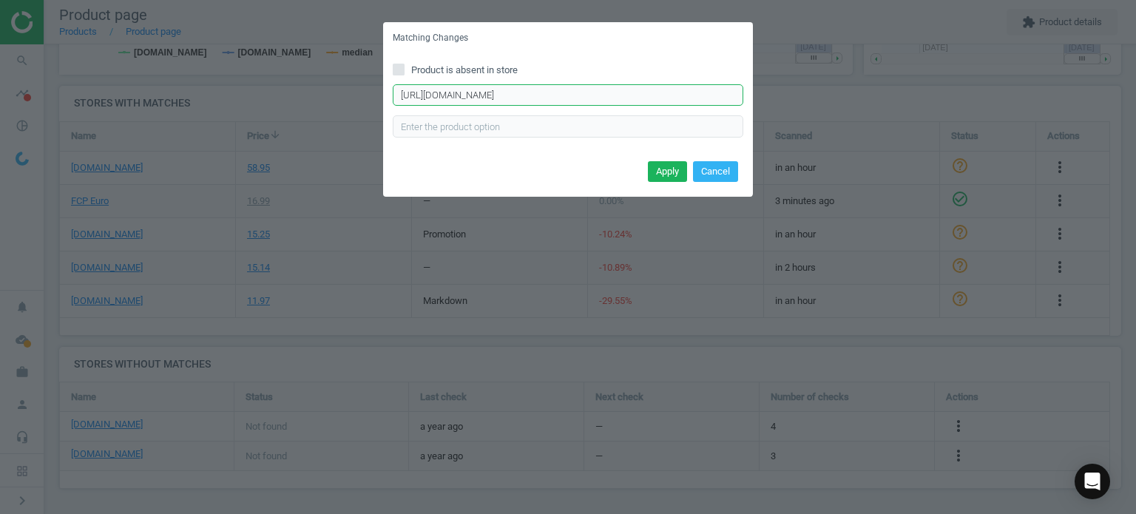
click at [586, 92] on input "https://eeuroparts.com/product/lemforder/3625201" at bounding box center [568, 95] width 351 height 22
paste input "lemforder-37567-01-rack-and-pinion-bellows-front"
type input "https://eeuroparts.com/lemforder-37567-01-rack-and-pinion-bellows-front"
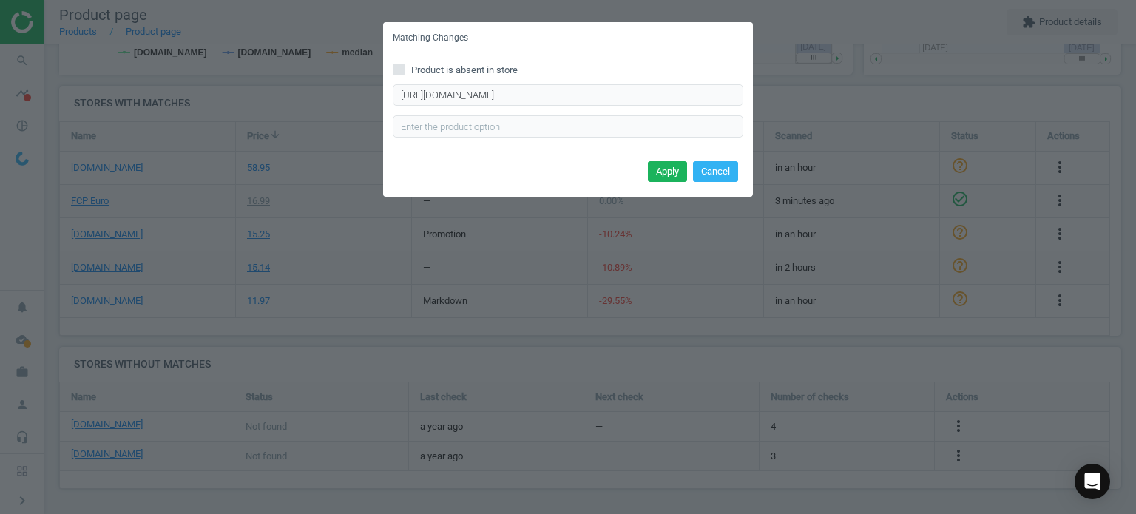
click at [663, 170] on button "Apply" at bounding box center [667, 171] width 39 height 21
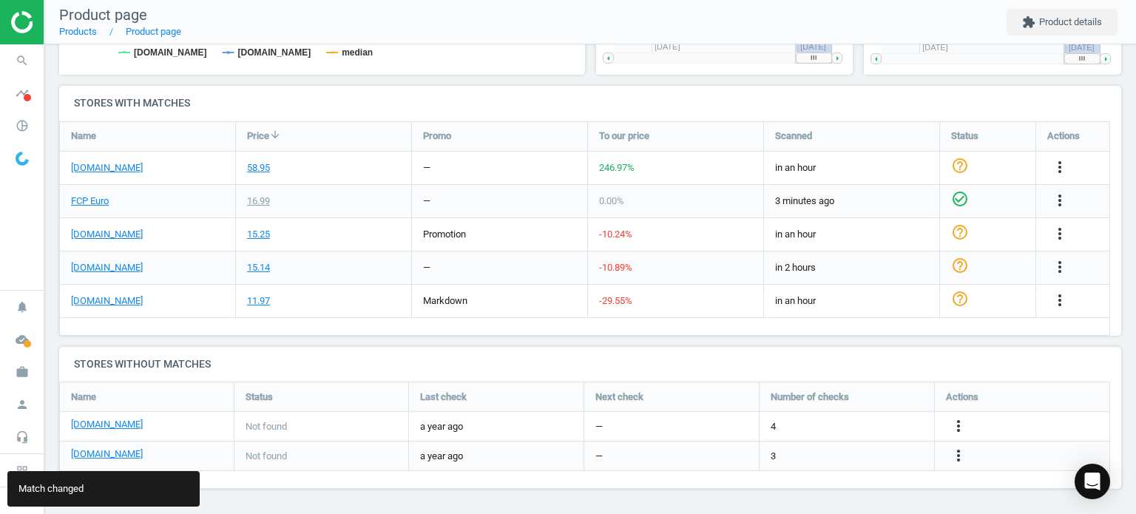
click at [20, 59] on icon "search" at bounding box center [22, 61] width 28 height 28
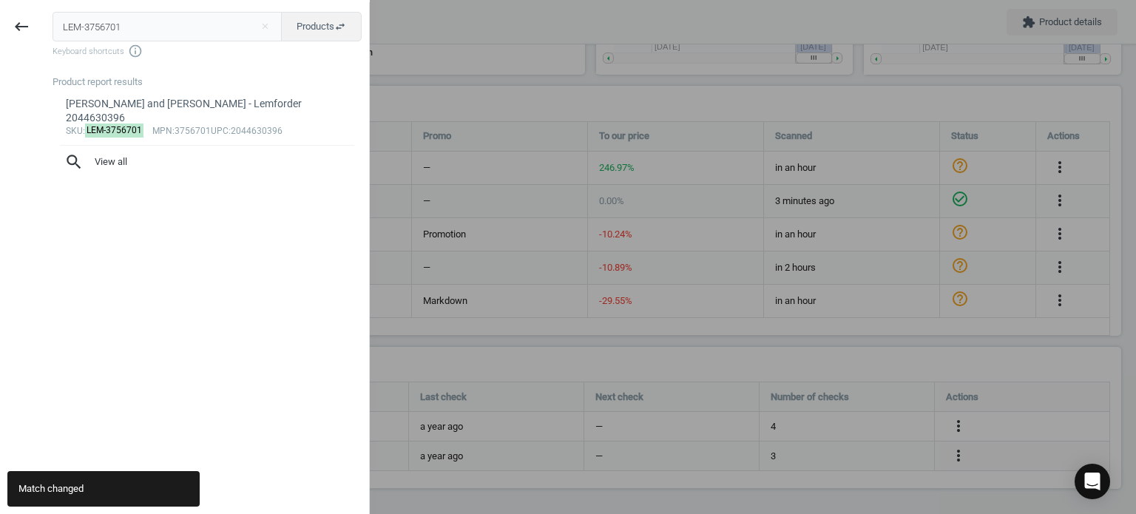
click at [205, 30] on input "LEM-3756701" at bounding box center [168, 27] width 230 height 30
type input "MAH-KL1041"
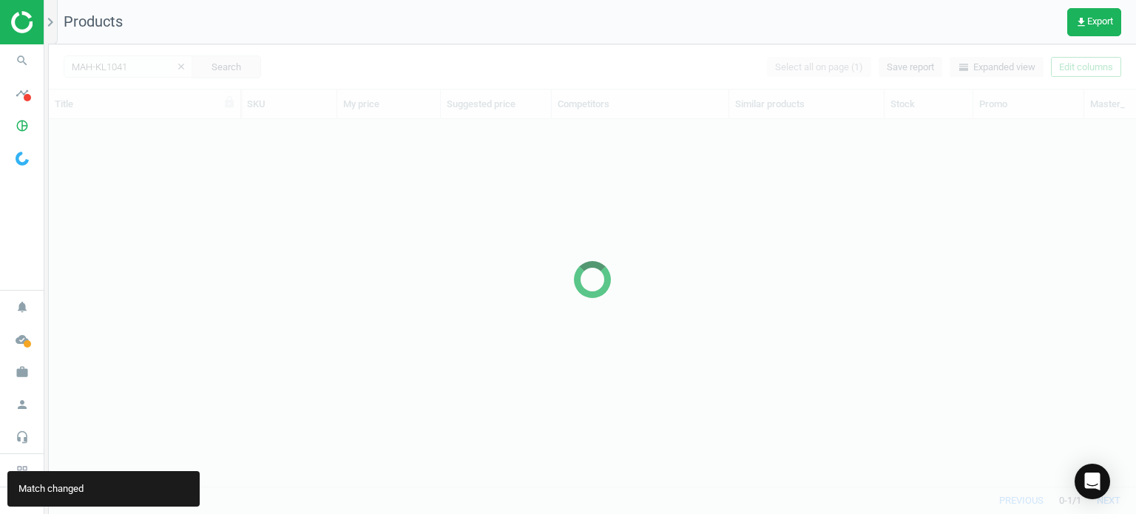
scroll to position [345, 1075]
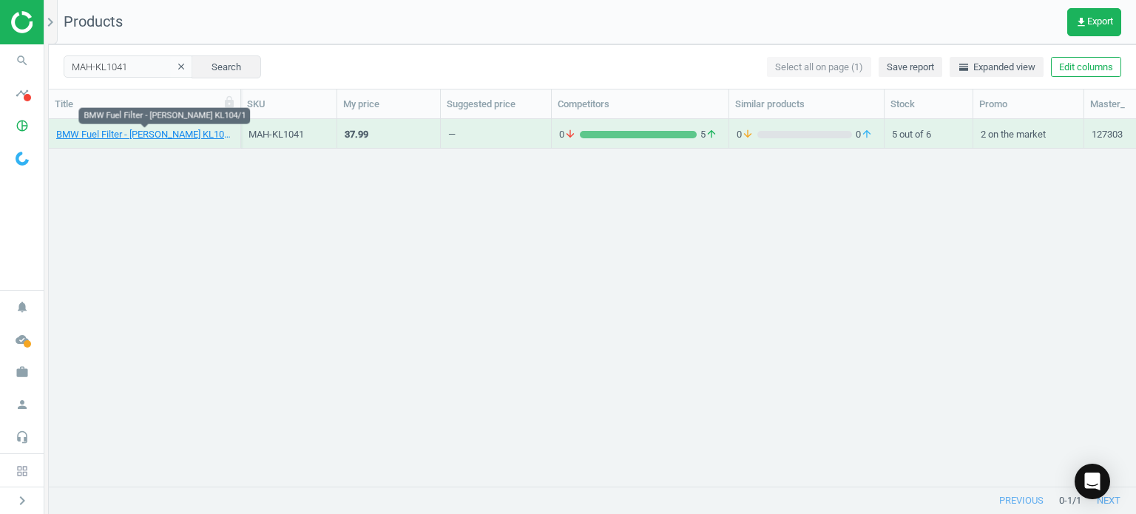
click at [120, 134] on link "BMW Fuel Filter - Mahle KL104/1" at bounding box center [144, 134] width 177 height 13
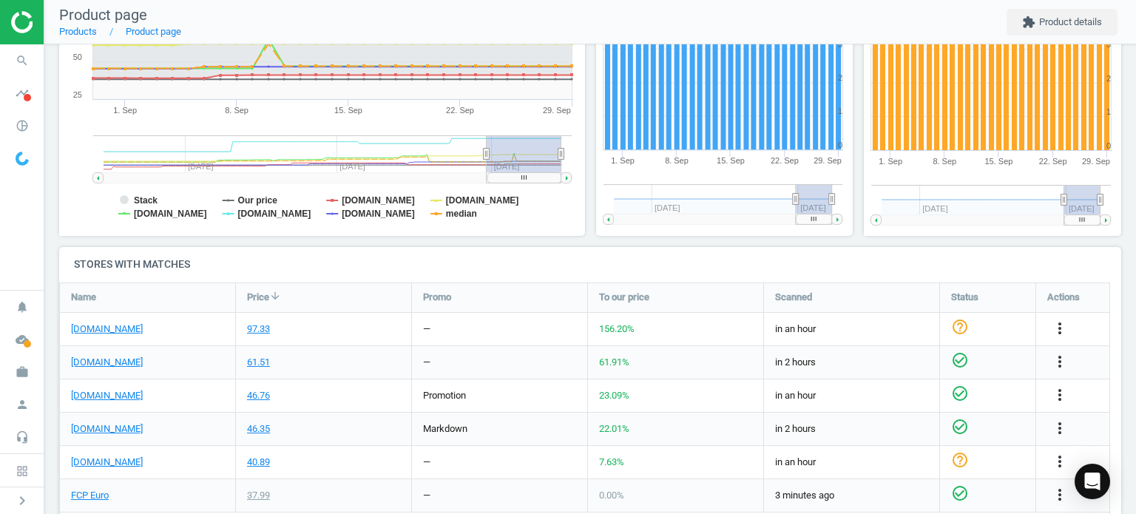
scroll to position [312, 0]
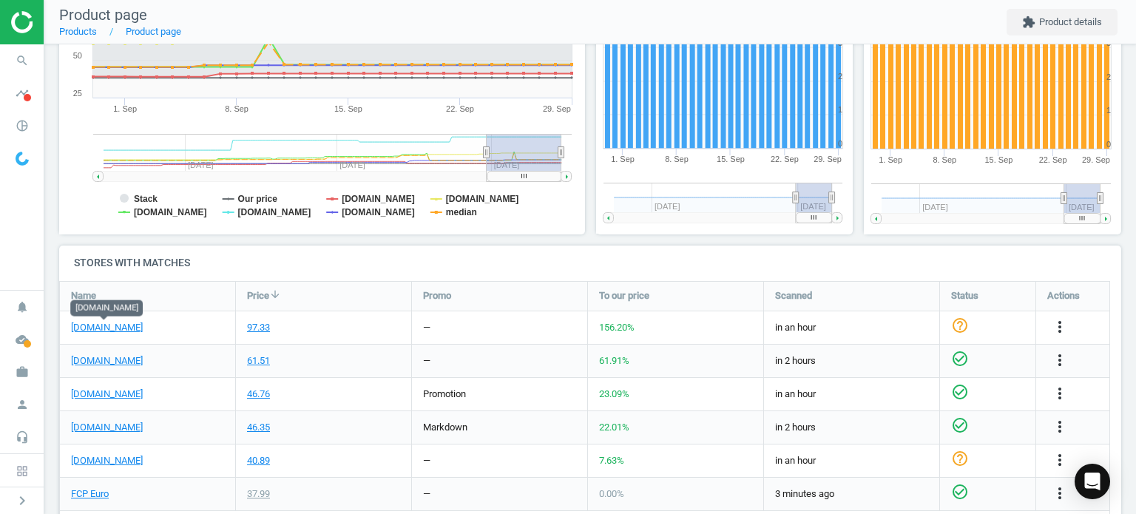
click at [123, 323] on link "[DOMAIN_NAME]" at bounding box center [107, 327] width 72 height 13
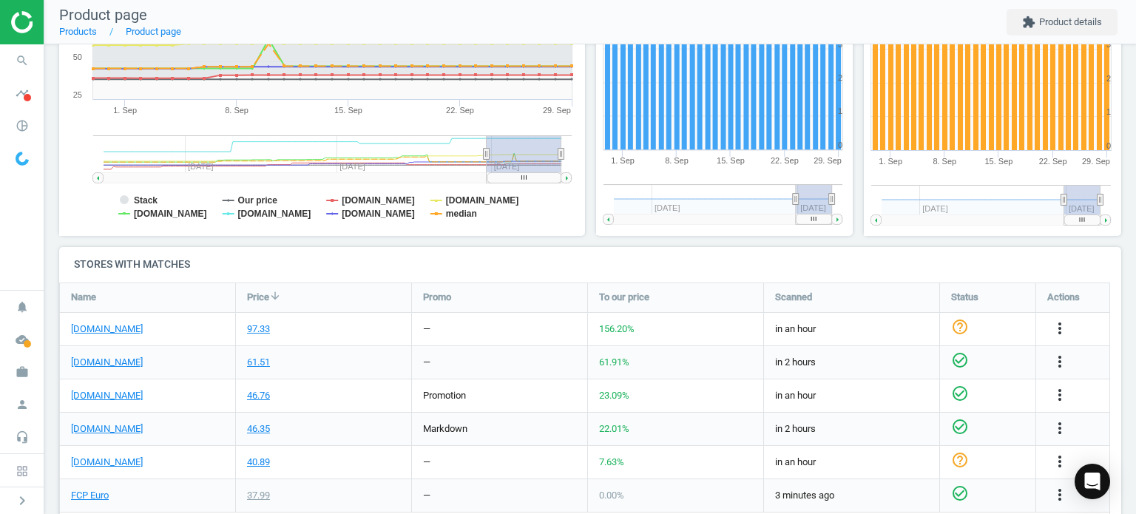
scroll to position [476, 0]
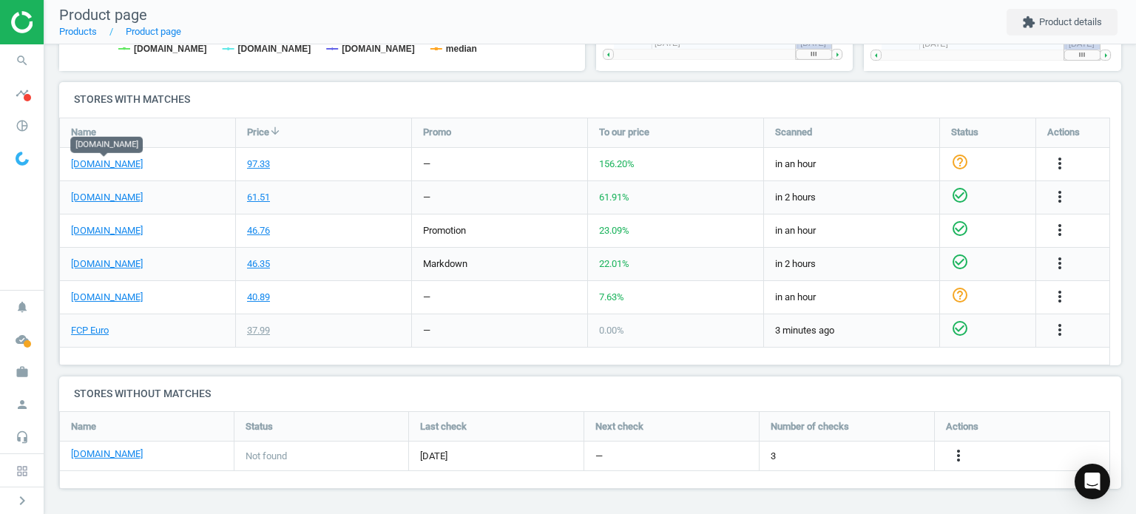
click at [117, 167] on link "[DOMAIN_NAME]" at bounding box center [107, 164] width 72 height 13
click at [100, 329] on link "FCP Euro" at bounding box center [90, 330] width 38 height 13
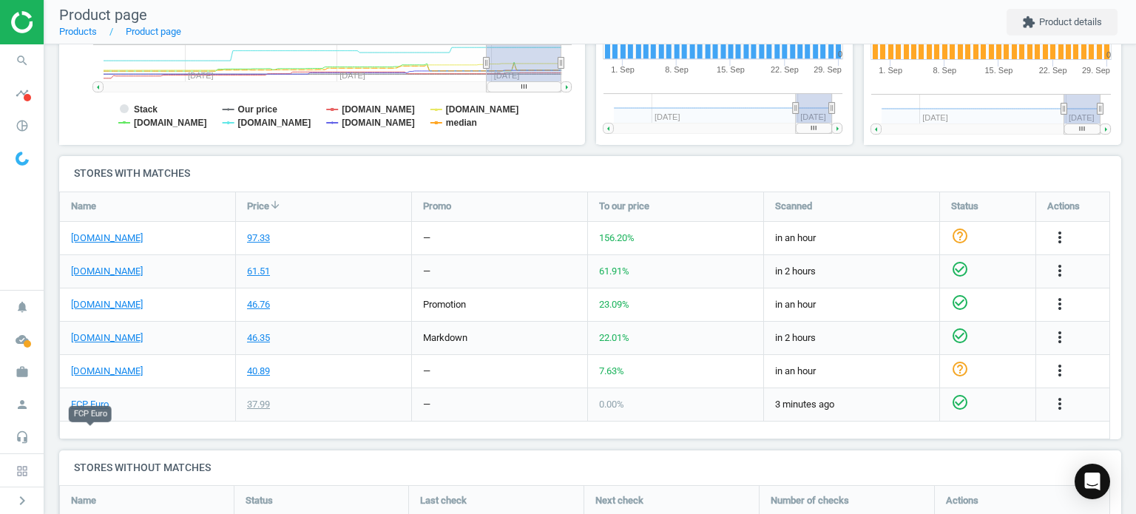
scroll to position [437, 0]
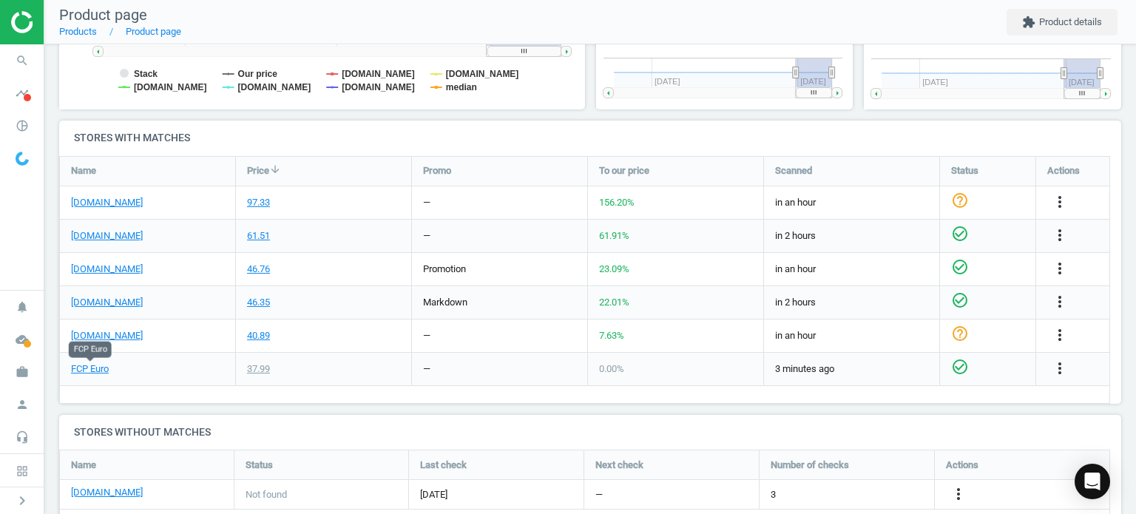
click at [1060, 195] on icon "more_vert" at bounding box center [1060, 202] width 18 height 18
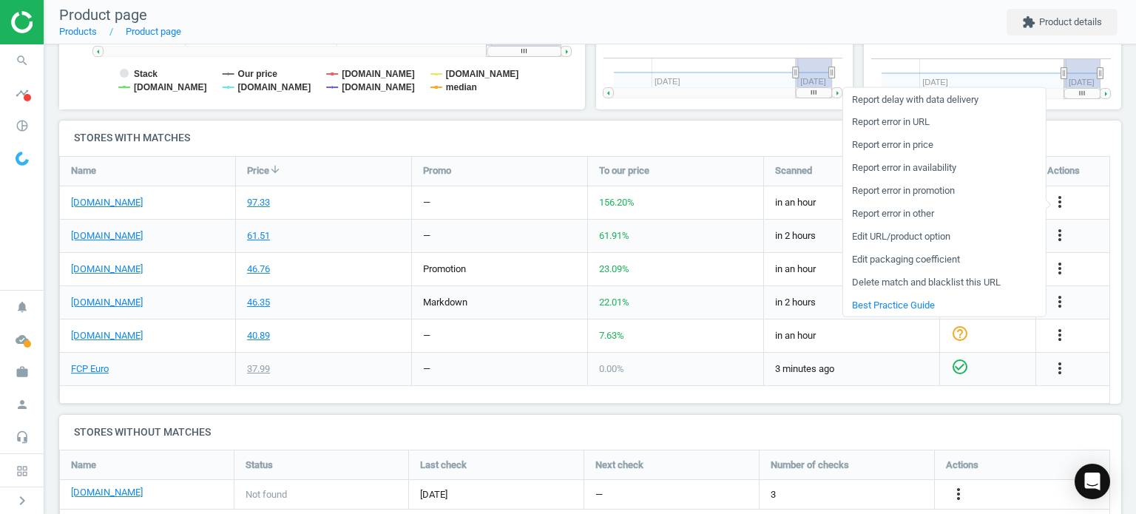
click at [905, 239] on link "Edit URL/product option" at bounding box center [943, 236] width 203 height 23
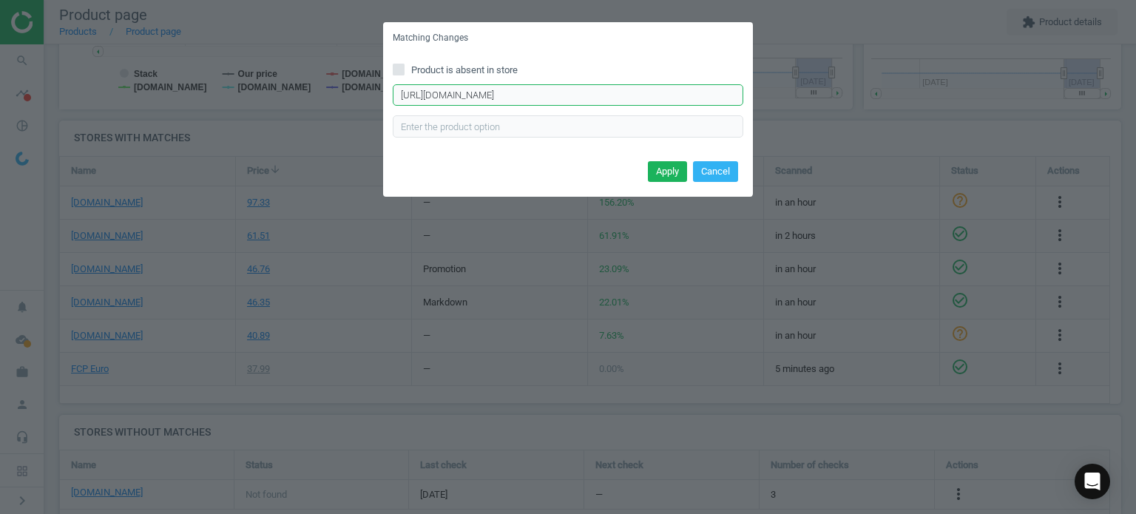
click at [564, 104] on input "https://eeuroparts.com/product/genuine-bmw/13327831089" at bounding box center [568, 95] width 351 height 22
paste input "mann-filter-wk-533-fuel-filter"
type input "https://eeuroparts.com/mann-filter-wk-533-fuel-filter"
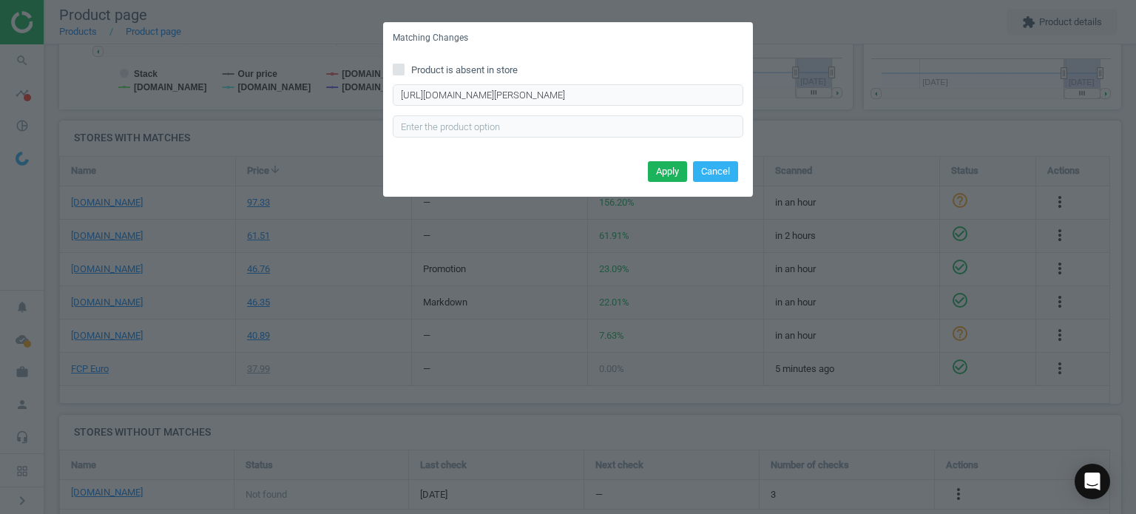
click at [667, 177] on button "Apply" at bounding box center [667, 171] width 39 height 21
